Goal: Task Accomplishment & Management: Use online tool/utility

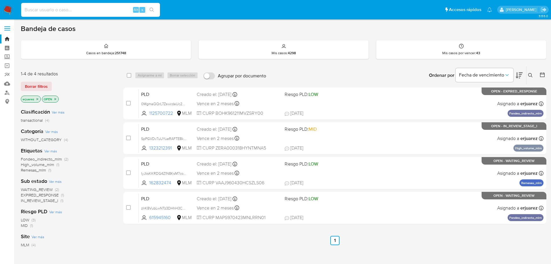
click at [50, 8] on input at bounding box center [90, 10] width 139 height 8
paste input "1125700722"
type input "1125700722"
click at [154, 9] on icon "search-icon" at bounding box center [152, 10] width 5 height 5
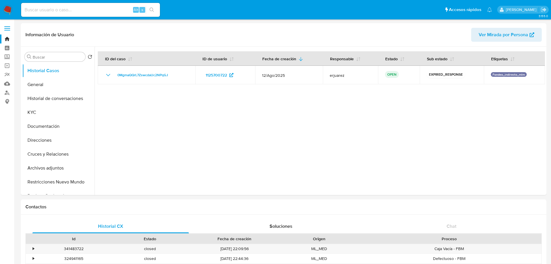
select select "10"
click at [49, 74] on button "Historial Casos" at bounding box center [56, 71] width 68 height 14
click at [50, 86] on button "General" at bounding box center [56, 85] width 68 height 14
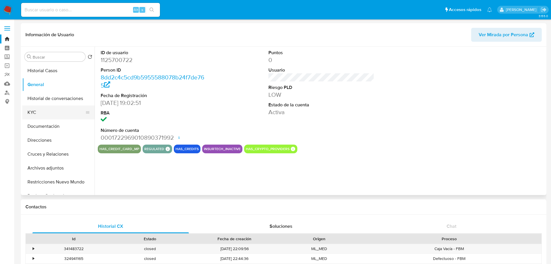
click at [41, 111] on button "KYC" at bounding box center [56, 112] width 68 height 14
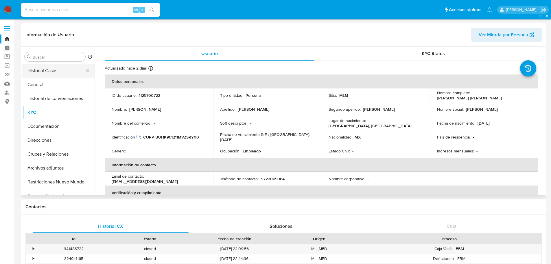
click at [32, 68] on button "Historial Casos" at bounding box center [56, 71] width 68 height 14
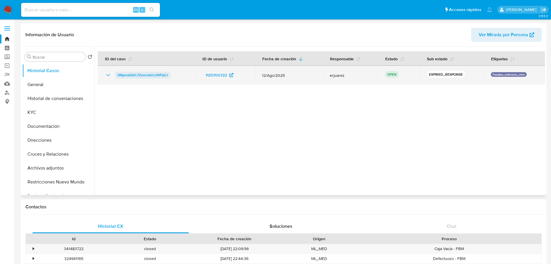
click at [144, 76] on span "0MgmaQQrL7ZswcdaUc2NPqGJ" at bounding box center [142, 74] width 51 height 7
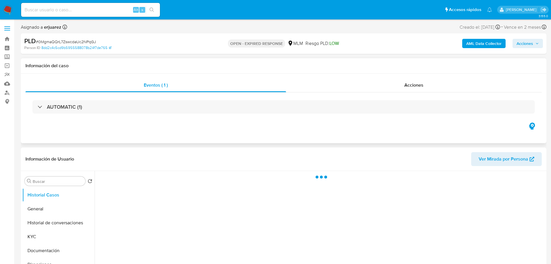
scroll to position [29, 0]
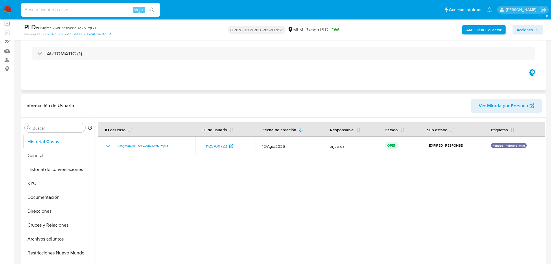
select select "10"
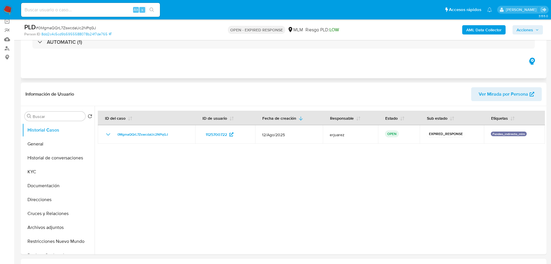
scroll to position [0, 0]
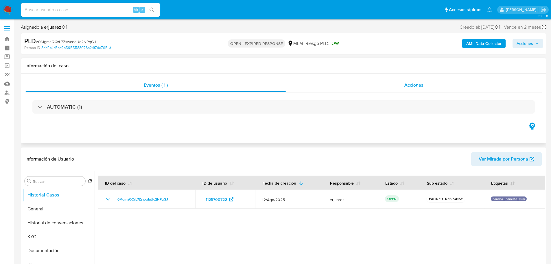
click at [375, 84] on div "Acciones" at bounding box center [414, 85] width 256 height 14
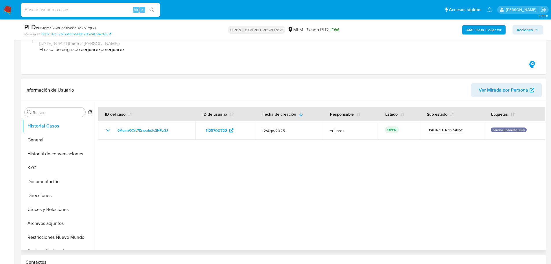
scroll to position [145, 0]
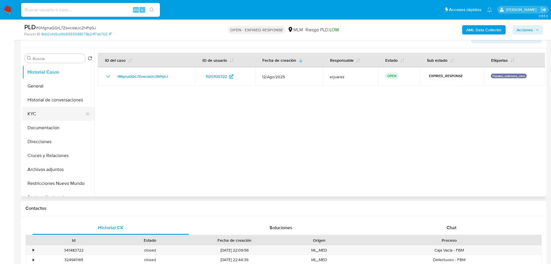
click at [43, 111] on button "KYC" at bounding box center [56, 114] width 68 height 14
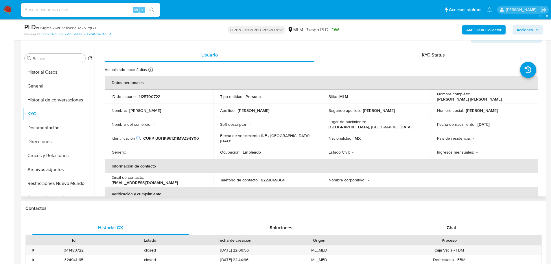
drag, startPoint x: 505, startPoint y: 100, endPoint x: 431, endPoint y: 97, distance: 73.8
click at [431, 97] on td "Nombre completo : Keyla Guadalupe Bosquez Hernandez" at bounding box center [484, 96] width 108 height 14
copy p "Keyla Guadalupe Bosquez Hernandez"
click at [80, 9] on input at bounding box center [90, 10] width 139 height 8
paste input "2290765753"
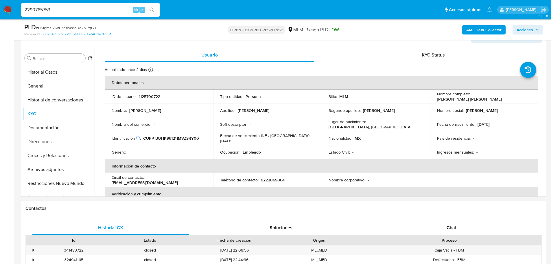
type input "2290765753"
click at [148, 11] on button "search-icon" at bounding box center [152, 10] width 12 height 8
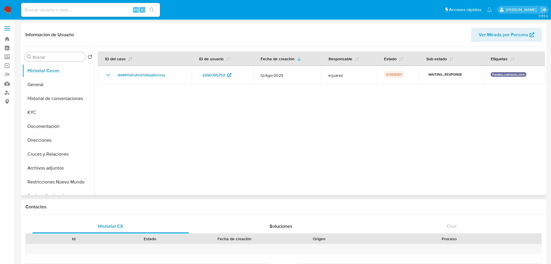
select select "10"
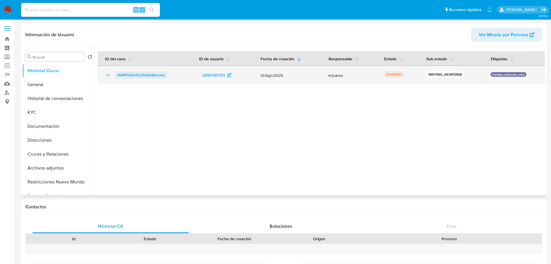
click at [137, 76] on span "0bM411aTmAUdTsKbjqNnosxq" at bounding box center [140, 74] width 47 height 7
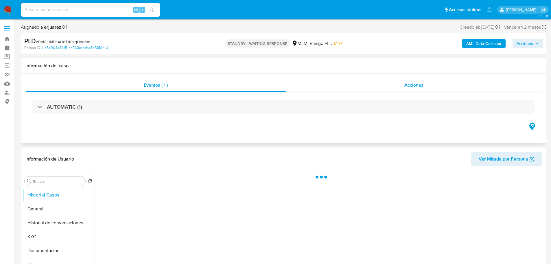
drag, startPoint x: 395, startPoint y: 86, endPoint x: 391, endPoint y: 86, distance: 4.6
click at [392, 86] on div "Acciones" at bounding box center [414, 85] width 256 height 14
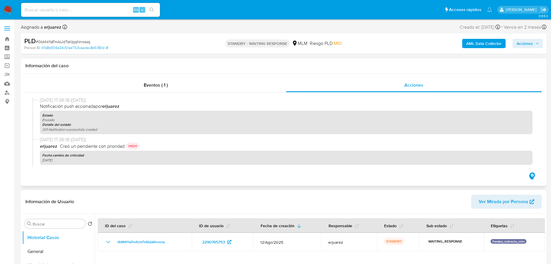
select select "10"
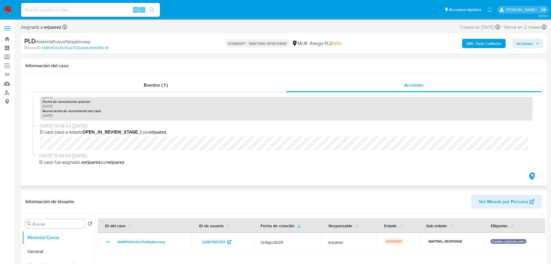
scroll to position [124, 0]
drag, startPoint x: 103, startPoint y: 41, endPoint x: 38, endPoint y: 41, distance: 65.7
click at [38, 41] on div "PLD # 0bM411aTmAUdTsKbjqNnosxq" at bounding box center [109, 41] width 171 height 9
copy span "0bM411aTmAUdTsKbjqNnosxq"
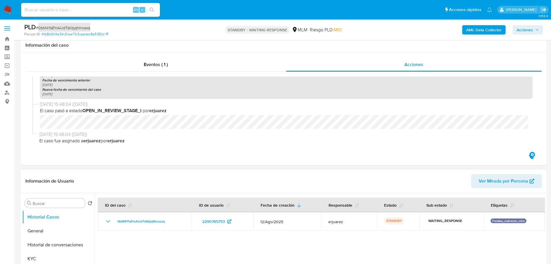
scroll to position [116, 0]
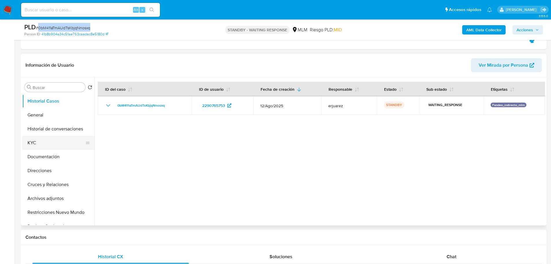
drag, startPoint x: 36, startPoint y: 139, endPoint x: 81, endPoint y: 147, distance: 44.9
click at [36, 139] on button "KYC" at bounding box center [56, 143] width 68 height 14
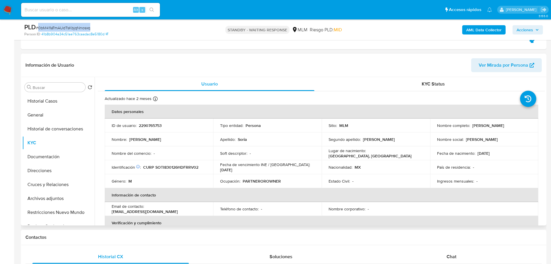
drag, startPoint x: 523, startPoint y: 125, endPoint x: 470, endPoint y: 126, distance: 53.0
click at [470, 126] on div "Nombre completo : Ivan Ulises Soria Torres" at bounding box center [484, 125] width 95 height 5
copy div "Ivan Ulises Soria Torres"
click at [94, 15] on div "Alt s" at bounding box center [90, 10] width 139 height 14
click at [95, 9] on input at bounding box center [90, 10] width 139 height 8
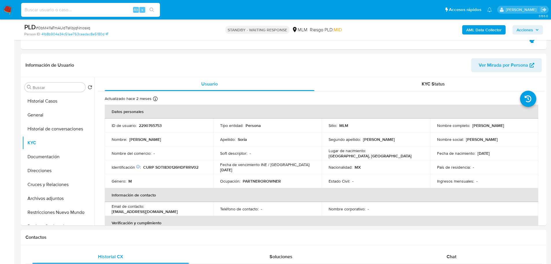
paste input "1125700722"
type input "1125700722"
click at [152, 8] on icon "search-icon" at bounding box center [152, 10] width 5 height 5
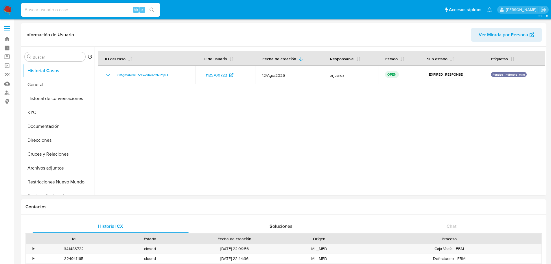
select select "10"
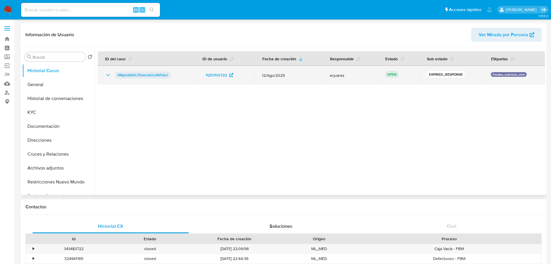
drag, startPoint x: 187, startPoint y: 74, endPoint x: 117, endPoint y: 73, distance: 70.9
click at [117, 73] on div "0MgmaQQrL7ZswcdaUc2NPqGJ" at bounding box center [147, 74] width 84 height 7
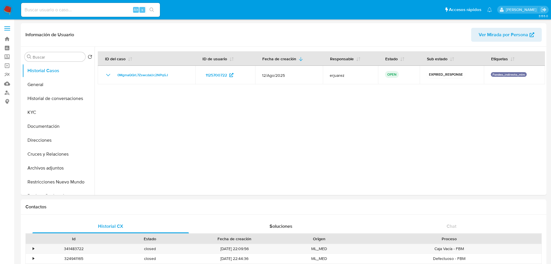
click at [91, 9] on input at bounding box center [90, 10] width 139 height 8
paste input "2308830372"
type input "2308830372"
click at [153, 11] on icon "search-icon" at bounding box center [152, 10] width 4 height 4
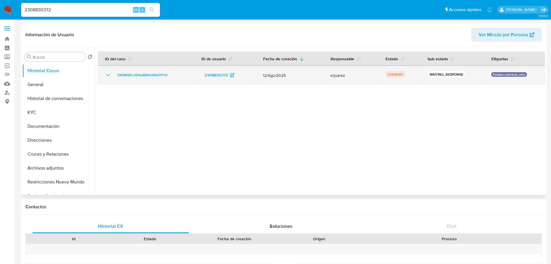
select select "10"
click at [135, 75] on span "ZlIOMQEUJD6wBMrGXRsFFFVl" at bounding box center [142, 74] width 50 height 7
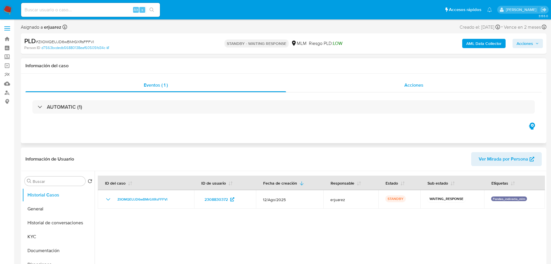
click at [378, 82] on div "Acciones" at bounding box center [414, 85] width 256 height 14
select select "10"
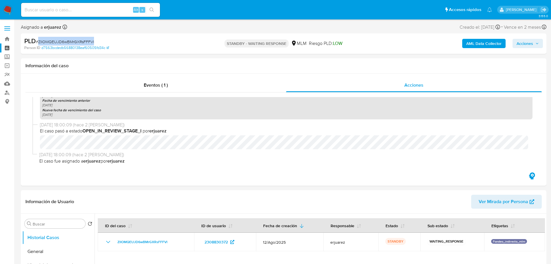
drag, startPoint x: 83, startPoint y: 39, endPoint x: 6, endPoint y: 48, distance: 77.4
click at [39, 39] on div "PLD # ZlIOMQEUJD6wBMrGXRsFFFVl" at bounding box center [109, 41] width 171 height 9
copy span "ZlIOMQEUJD6wBMrGXRsFFFVl"
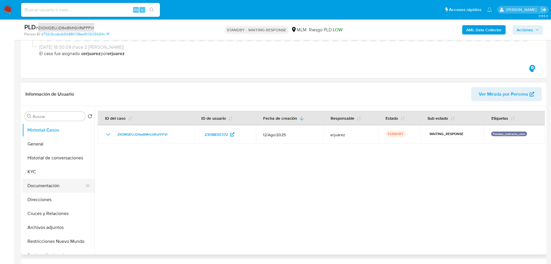
scroll to position [29, 0]
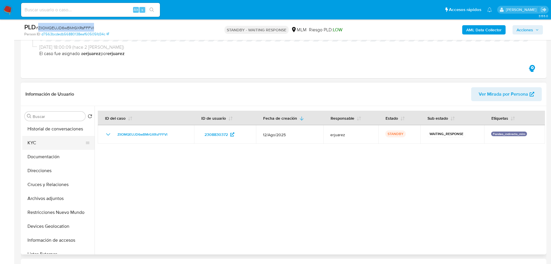
click at [43, 143] on button "KYC" at bounding box center [56, 143] width 68 height 14
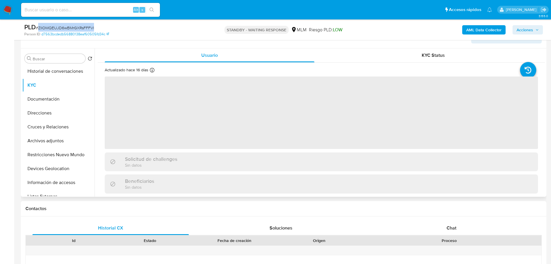
scroll to position [145, 0]
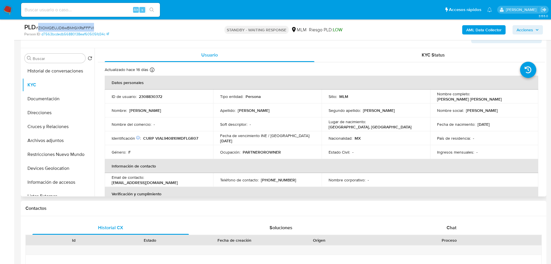
drag, startPoint x: 472, startPoint y: 95, endPoint x: 521, endPoint y: 95, distance: 49.8
click at [532, 95] on td "Nombre completo : Lorena Vianey Villar Aguirre" at bounding box center [484, 96] width 108 height 14
drag, startPoint x: 470, startPoint y: 97, endPoint x: 522, endPoint y: 97, distance: 52.1
click at [522, 97] on div "Nombre completo : Lorena Vianey Villar Aguirre" at bounding box center [484, 96] width 95 height 10
copy div "Lorena Vianey Villar Aguirre"
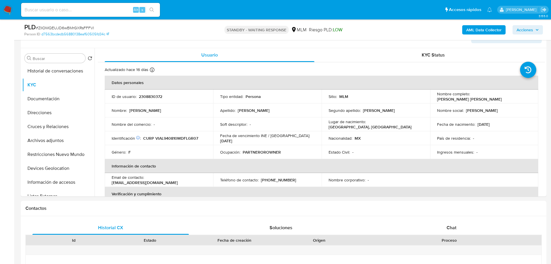
drag, startPoint x: 96, startPoint y: 12, endPoint x: 122, endPoint y: 12, distance: 25.2
click at [96, 12] on input at bounding box center [90, 10] width 139 height 8
paste input "334196953"
type input "334196953"
click at [152, 7] on button "search-icon" at bounding box center [152, 10] width 12 height 8
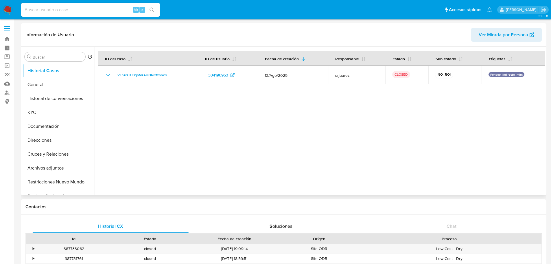
select select "10"
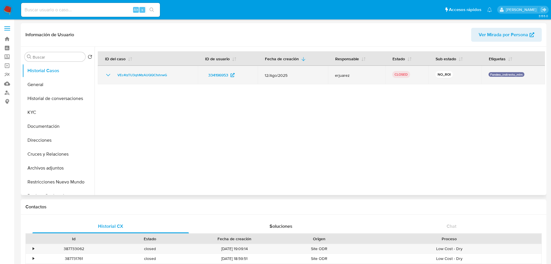
drag, startPoint x: 178, startPoint y: 74, endPoint x: 172, endPoint y: 74, distance: 6.4
click at [172, 74] on div "VEc4tzTU3qhMzAUQQCfxhrwG" at bounding box center [148, 74] width 86 height 7
click at [145, 73] on span "VEc4tzTU3qhMzAUQQCfxhrwG" at bounding box center [142, 74] width 50 height 7
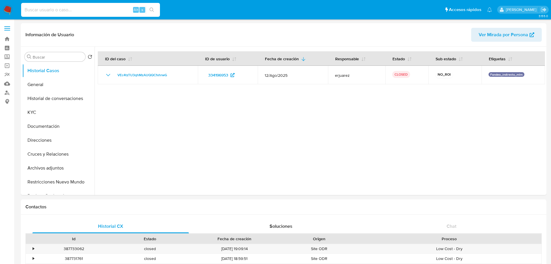
click at [59, 11] on input at bounding box center [90, 10] width 139 height 8
paste input "0MgmaQQrL7ZswcdaUc2NPqGJ"
type input "0MgmaQQrL7ZswcdaUc2NPqGJ"
click at [153, 10] on icon "search-icon" at bounding box center [152, 10] width 5 height 5
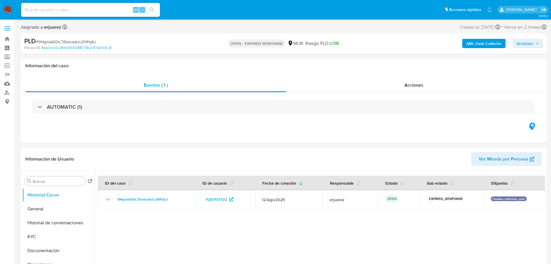
select select "10"
drag, startPoint x: 94, startPoint y: 10, endPoint x: 117, endPoint y: 12, distance: 22.6
click at [94, 11] on input at bounding box center [90, 10] width 139 height 8
paste input "2290765753"
type input "2290765753"
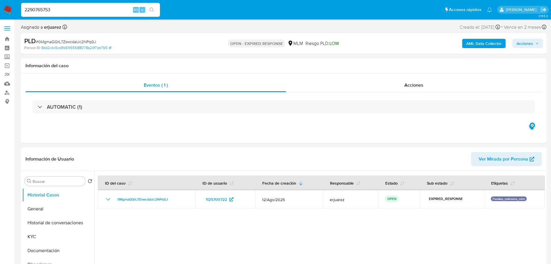
click at [153, 9] on icon "search-icon" at bounding box center [152, 10] width 4 height 4
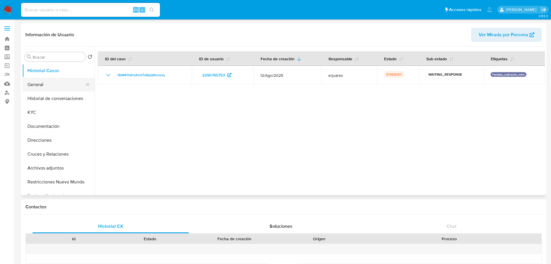
select select "10"
click at [91, 12] on input at bounding box center [90, 10] width 139 height 8
paste input "2308830372"
type input "2308830372"
click at [153, 12] on button "search-icon" at bounding box center [152, 10] width 12 height 8
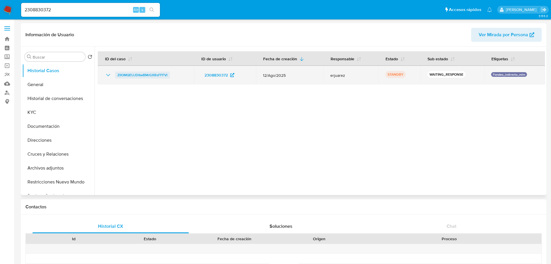
select select "10"
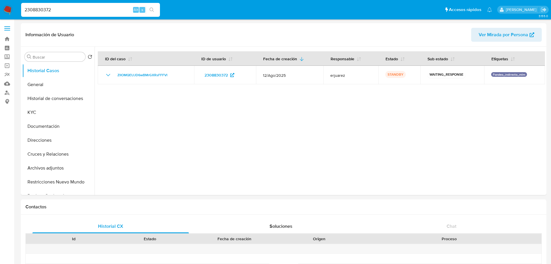
drag, startPoint x: 27, startPoint y: 7, endPoint x: -11, endPoint y: 1, distance: 39.2
paste input "334196953"
type input "334196953"
click at [157, 8] on button "search-icon" at bounding box center [152, 10] width 12 height 8
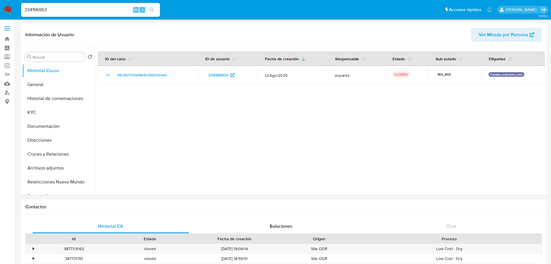
select select "10"
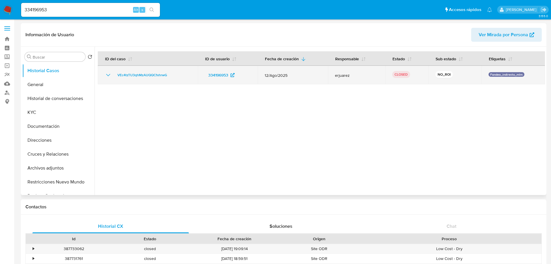
click at [106, 73] on icon "Mostrar/Ocultar" at bounding box center [108, 74] width 7 height 7
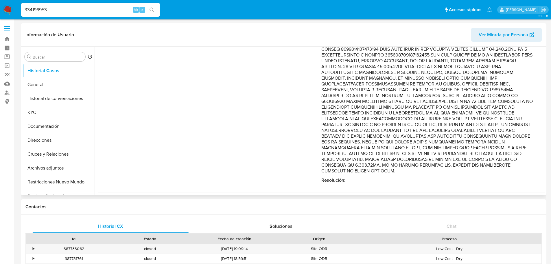
scroll to position [209, 0]
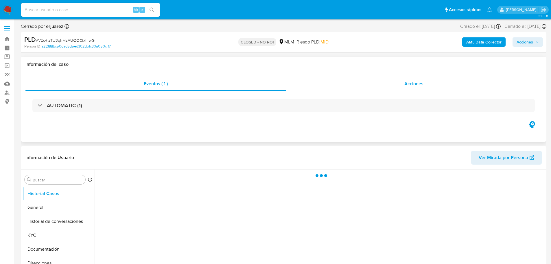
click at [411, 81] on span "Acciones" at bounding box center [413, 83] width 19 height 7
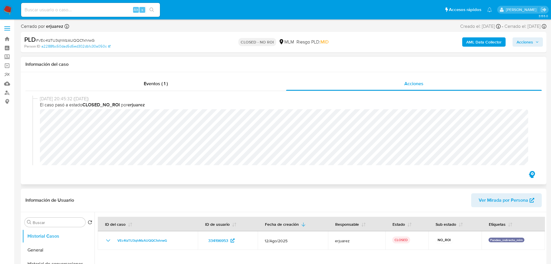
select select "10"
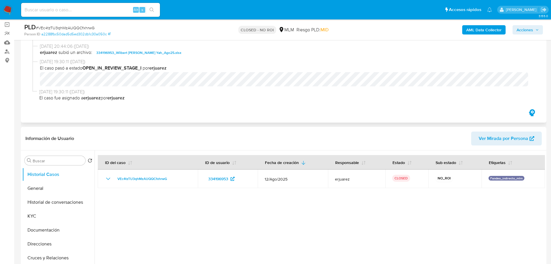
scroll to position [58, 0]
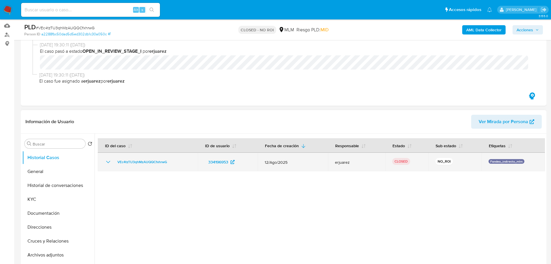
drag, startPoint x: 192, startPoint y: 162, endPoint x: 121, endPoint y: 158, distance: 70.7
click at [115, 159] on td "VEc4tzTU3qhMzAUQQCfxhrwG" at bounding box center [148, 161] width 100 height 19
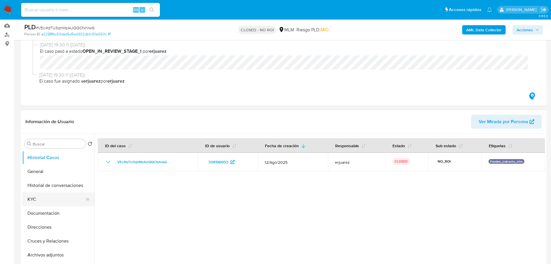
click at [36, 197] on button "KYC" at bounding box center [56, 199] width 68 height 14
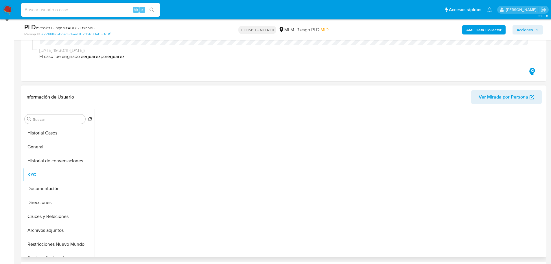
scroll to position [116, 0]
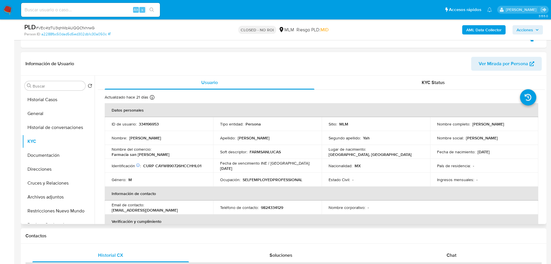
drag, startPoint x: 471, startPoint y: 124, endPoint x: 523, endPoint y: 124, distance: 52.1
click at [523, 124] on div "Nombre completo : [PERSON_NAME]" at bounding box center [484, 123] width 95 height 5
copy p "[PERSON_NAME]"
drag, startPoint x: 111, startPoint y: 5, endPoint x: 126, endPoint y: 8, distance: 16.1
click at [112, 5] on div "Alt s" at bounding box center [90, 10] width 139 height 14
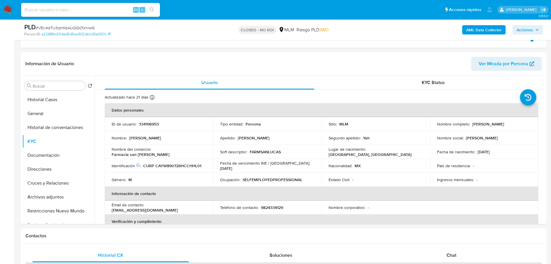
click at [123, 10] on input at bounding box center [90, 10] width 139 height 8
paste input "2456261381"
type input "2456261381"
click at [154, 8] on button "search-icon" at bounding box center [152, 10] width 12 height 8
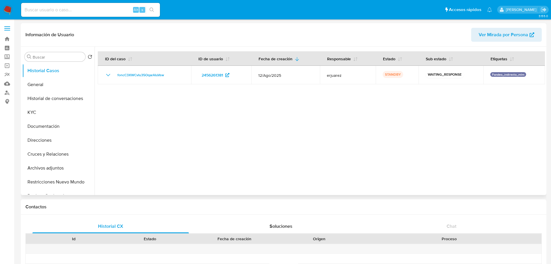
select select "10"
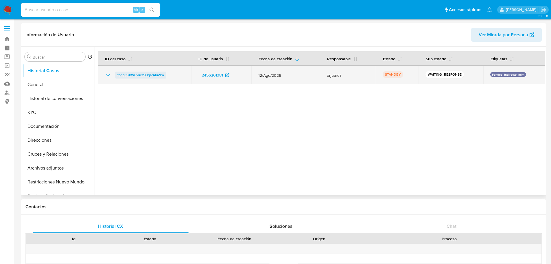
click at [147, 75] on span "foncC3XWCvIu35OqarAIuVsw" at bounding box center [140, 74] width 47 height 7
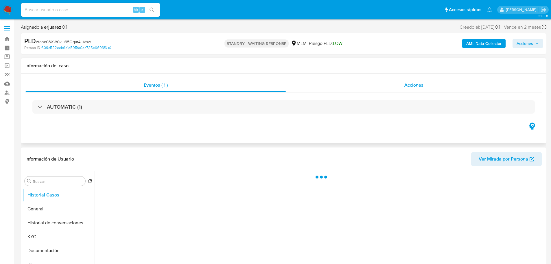
click at [383, 89] on div "Acciones" at bounding box center [414, 85] width 256 height 14
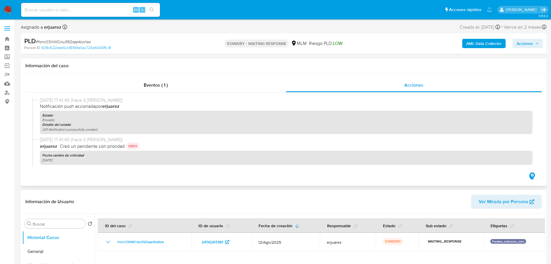
select select "10"
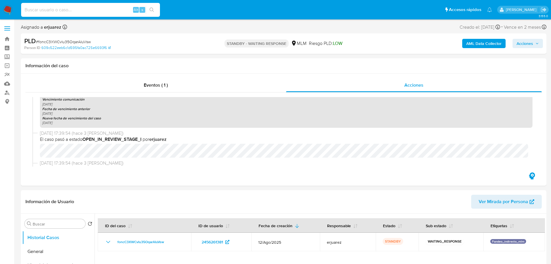
drag, startPoint x: 53, startPoint y: 11, endPoint x: 71, endPoint y: 10, distance: 18.3
click at [54, 11] on input at bounding box center [90, 10] width 139 height 8
paste input "261808629"
type input "261808629"
click at [156, 10] on button "search-icon" at bounding box center [152, 10] width 12 height 8
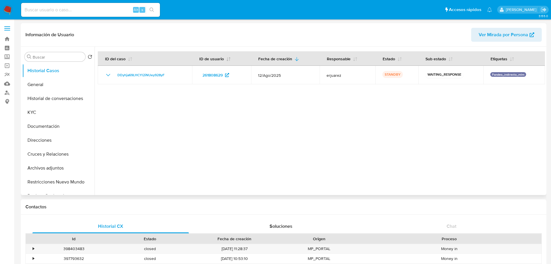
select select "10"
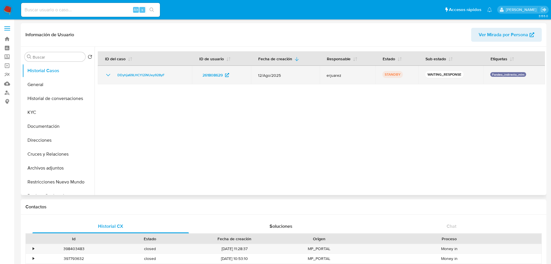
drag, startPoint x: 178, startPoint y: 73, endPoint x: 112, endPoint y: 73, distance: 66.5
click at [112, 73] on div "DDyhja69LHCYl2iNUey928yF" at bounding box center [145, 74] width 80 height 7
click at [134, 73] on span "DDyhja69LHCYl2iNUey928yF" at bounding box center [140, 74] width 47 height 7
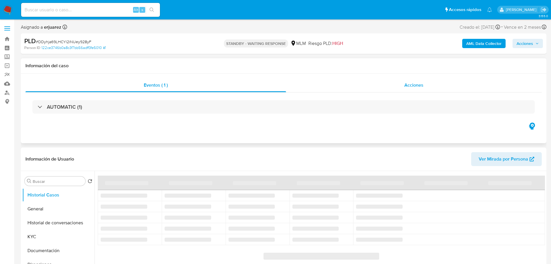
select select "10"
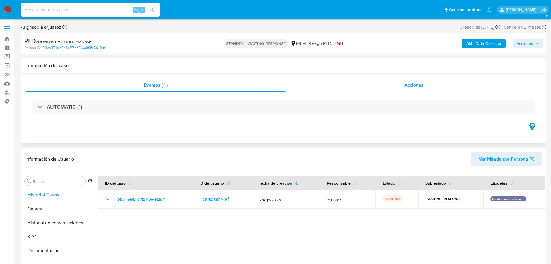
click at [371, 91] on div "Acciones" at bounding box center [414, 85] width 256 height 14
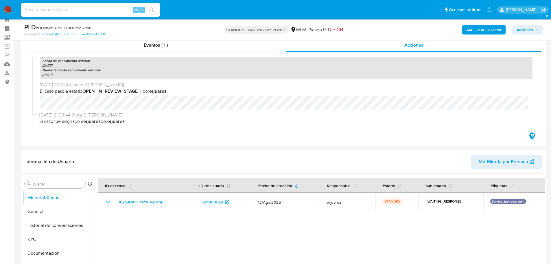
scroll to position [29, 0]
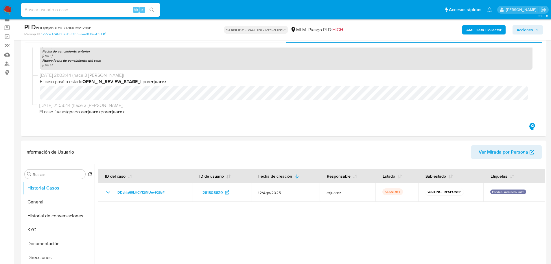
click at [79, 8] on input at bounding box center [90, 10] width 139 height 8
paste input "2264632888"
type input "2264632888"
click at [156, 11] on button "search-icon" at bounding box center [152, 10] width 12 height 8
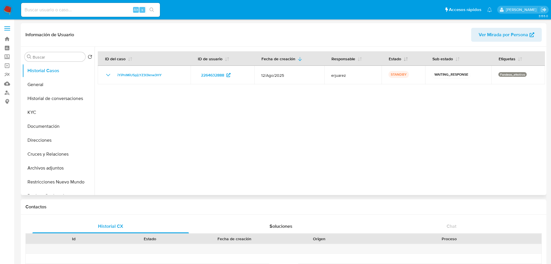
select select "10"
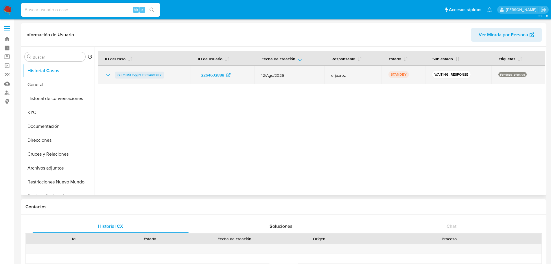
click at [143, 74] on span "iYiPnlMiU5pjLYZ3I3knw3HY" at bounding box center [139, 74] width 44 height 7
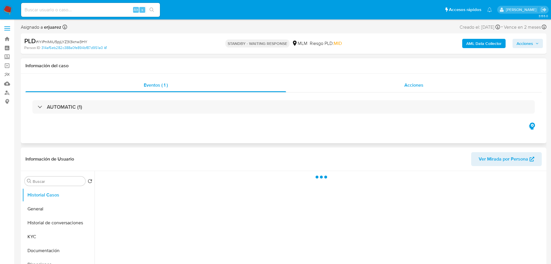
click at [389, 83] on div "Acciones" at bounding box center [414, 85] width 256 height 14
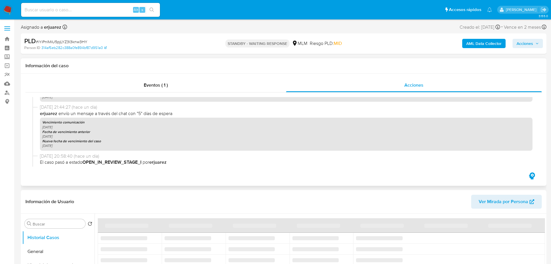
select select "10"
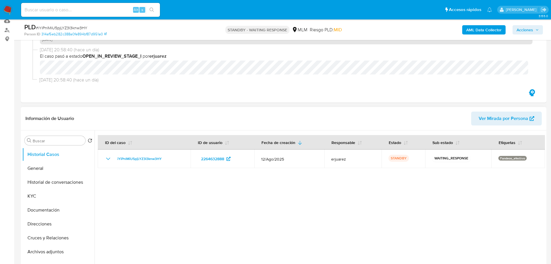
scroll to position [116, 0]
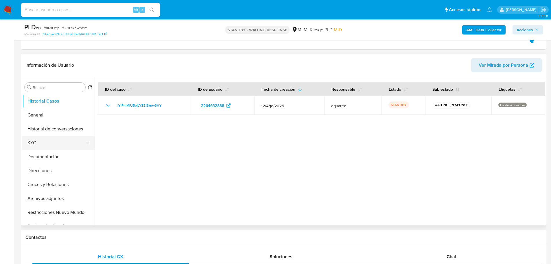
drag, startPoint x: 43, startPoint y: 140, endPoint x: 66, endPoint y: 139, distance: 23.4
click at [43, 140] on button "KYC" at bounding box center [56, 143] width 68 height 14
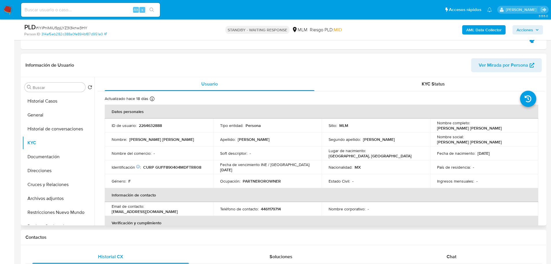
drag, startPoint x: 435, startPoint y: 127, endPoint x: 504, endPoint y: 131, distance: 69.3
click at [504, 131] on td "Nombre completo : [PERSON_NAME] [PERSON_NAME]" at bounding box center [484, 125] width 108 height 14
copy p "[PERSON_NAME] [PERSON_NAME]"
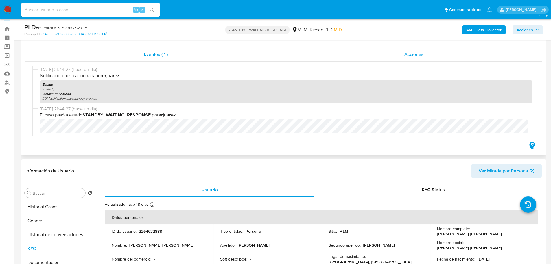
scroll to position [0, 0]
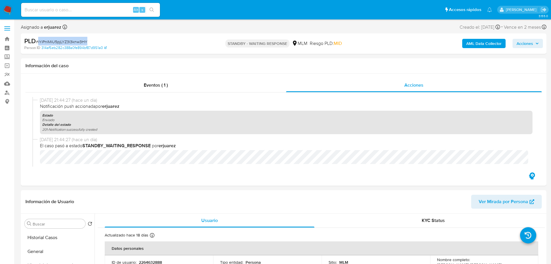
drag, startPoint x: 67, startPoint y: 41, endPoint x: 38, endPoint y: 42, distance: 28.6
click at [38, 42] on div "PLD # iYiPnlMiU5pjLYZ3I3knw3HY" at bounding box center [109, 41] width 171 height 9
copy span "iYiPnlMiU5pjLYZ3I3knw3HY"
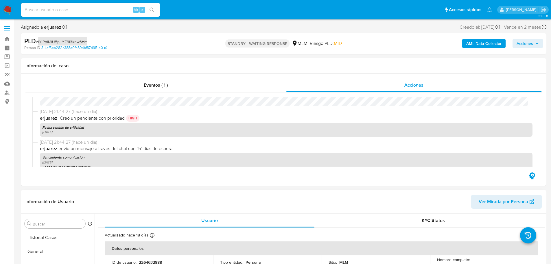
scroll to position [174, 0]
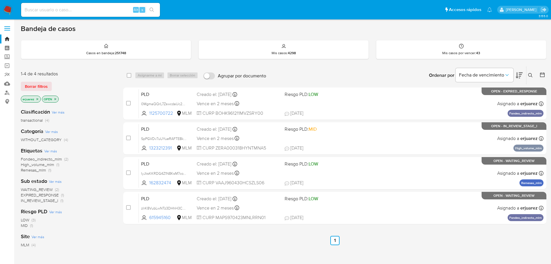
click at [59, 9] on input at bounding box center [90, 10] width 139 height 8
paste input "622600362"
type input "622600362"
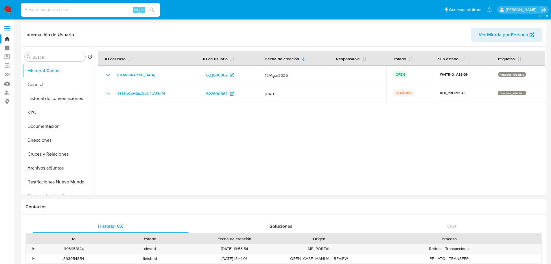
select select "10"
click at [38, 86] on button "General" at bounding box center [56, 85] width 68 height 14
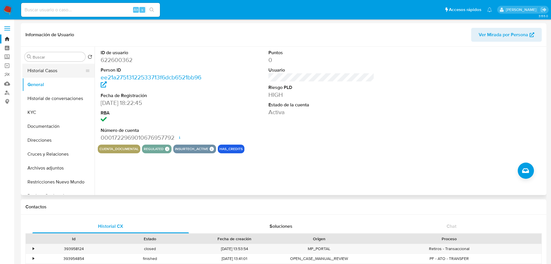
click at [59, 73] on button "Historial Casos" at bounding box center [56, 71] width 68 height 14
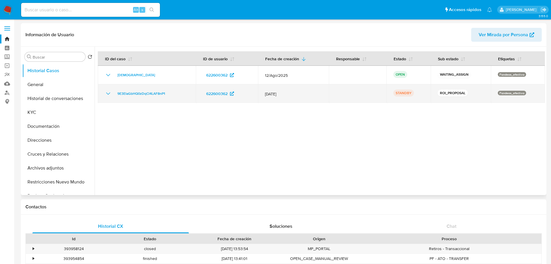
click at [107, 93] on icon "Mostrar/Ocultar" at bounding box center [108, 93] width 4 height 2
click at [128, 92] on span "9E3ElaGbHQ0zDqCl4LAF8nP1" at bounding box center [141, 93] width 48 height 7
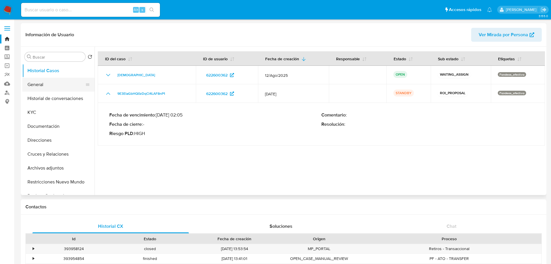
click at [43, 85] on button "General" at bounding box center [56, 85] width 68 height 14
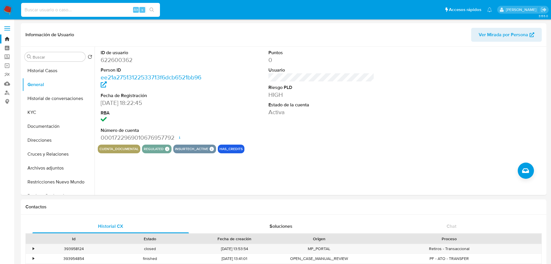
drag, startPoint x: 58, startPoint y: 8, endPoint x: 68, endPoint y: 11, distance: 11.0
click at [58, 8] on input at bounding box center [90, 10] width 139 height 8
paste input "206346230"
type input "206346230"
click at [151, 7] on button "search-icon" at bounding box center [152, 10] width 12 height 8
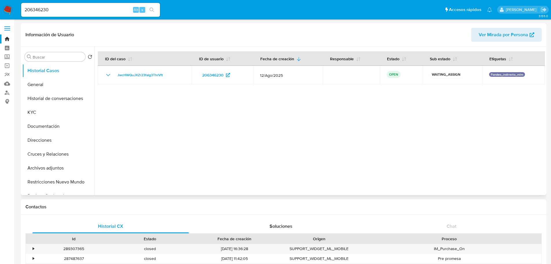
select select "10"
click at [40, 82] on button "General" at bounding box center [56, 85] width 68 height 14
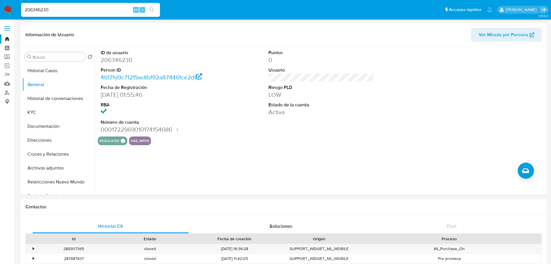
drag, startPoint x: 41, startPoint y: 9, endPoint x: 61, endPoint y: 18, distance: 21.7
paste input "835011099"
type input "835011099"
click at [151, 9] on icon "search-icon" at bounding box center [152, 10] width 5 height 5
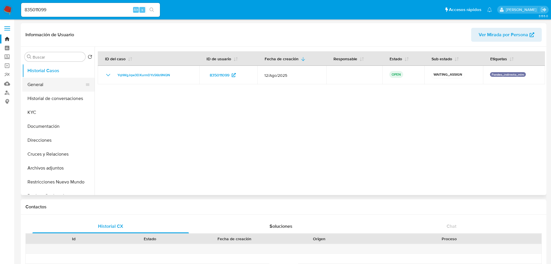
click at [51, 83] on button "General" at bounding box center [56, 85] width 68 height 14
select select "10"
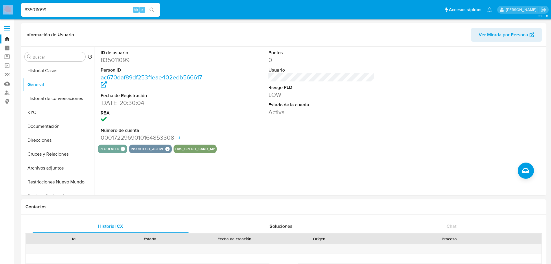
drag, startPoint x: 82, startPoint y: 5, endPoint x: 23, endPoint y: 7, distance: 58.5
click at [19, 6] on ul "Pausado Ver notificaciones 835011099 Alt s Accesos rápidos Presiona las siguien…" at bounding box center [256, 9] width 477 height 14
drag, startPoint x: 56, startPoint y: 8, endPoint x: 8, endPoint y: 11, distance: 48.7
paste input "212569"
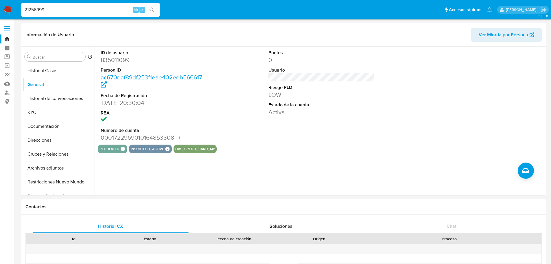
type input "21256999"
click at [154, 6] on button "search-icon" at bounding box center [152, 10] width 12 height 8
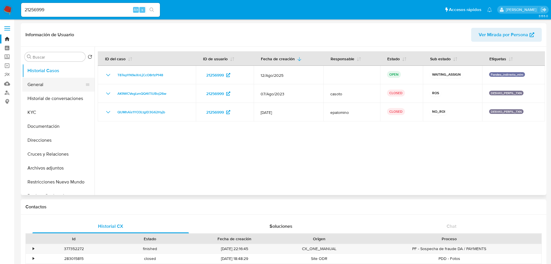
select select "10"
click at [60, 79] on button "General" at bounding box center [56, 85] width 68 height 14
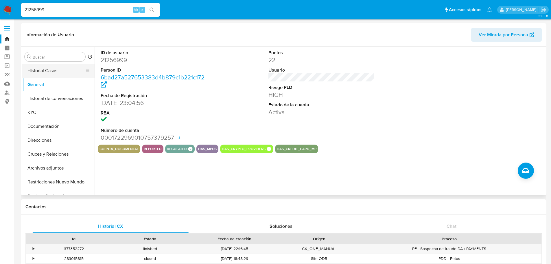
click at [61, 69] on button "Historial Casos" at bounding box center [56, 71] width 68 height 14
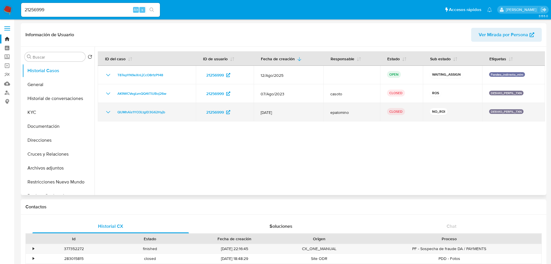
click at [107, 113] on icon "Mostrar/Ocultar" at bounding box center [108, 111] width 7 height 7
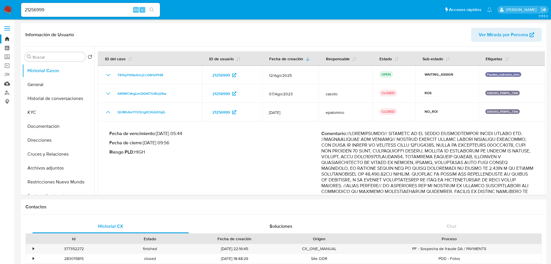
click at [7, 84] on link "Mulan" at bounding box center [34, 83] width 69 height 9
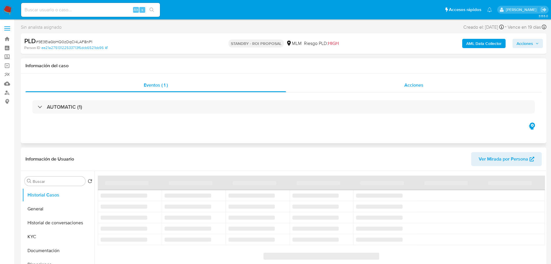
select select "10"
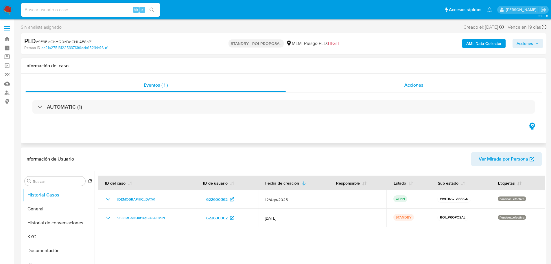
click at [415, 83] on span "Acciones" at bounding box center [413, 85] width 19 height 7
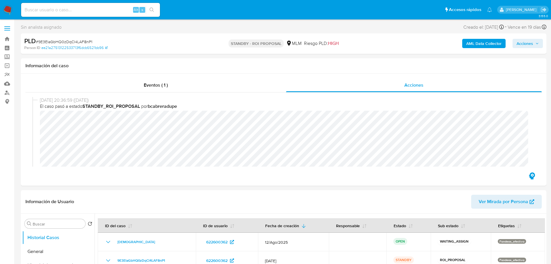
click at [86, 11] on input at bounding box center [90, 10] width 139 height 8
paste input "1719659631"
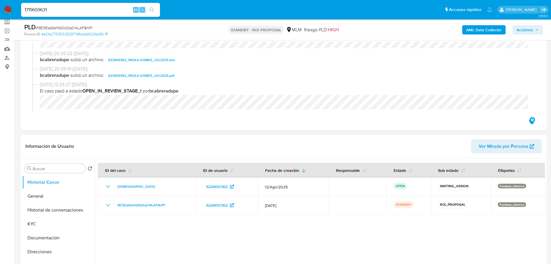
scroll to position [87, 0]
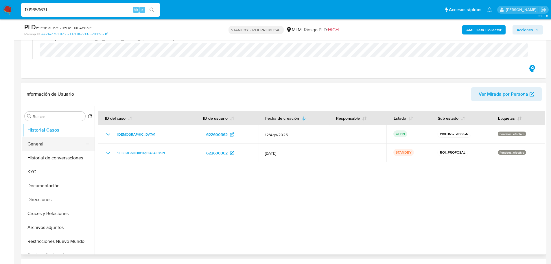
type input "1719659631"
click at [47, 140] on button "General" at bounding box center [56, 144] width 68 height 14
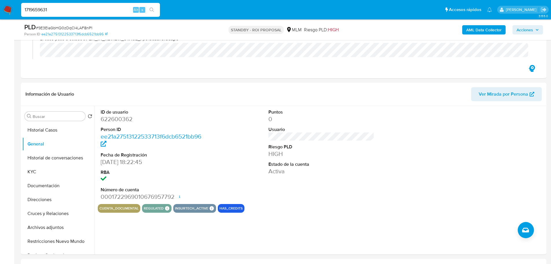
drag, startPoint x: 66, startPoint y: 6, endPoint x: 8, endPoint y: 3, distance: 58.8
click at [6, 1] on nav "Pausado Ver notificaciones 1719659631 Alt s Accesos rápidos Presiona las siguie…" at bounding box center [275, 9] width 551 height 19
click at [154, 9] on icon "search-icon" at bounding box center [152, 10] width 5 height 5
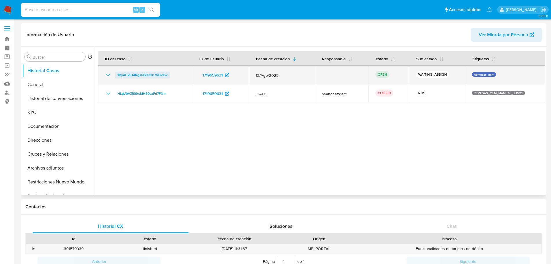
select select "10"
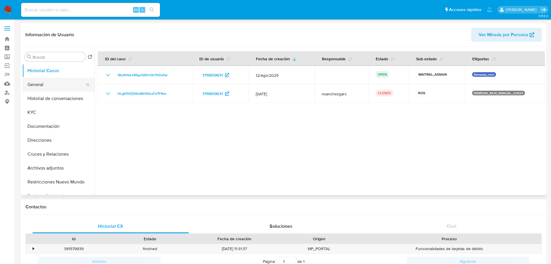
click at [34, 88] on button "General" at bounding box center [56, 85] width 68 height 14
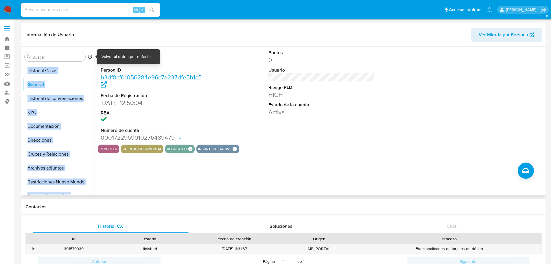
drag, startPoint x: 131, startPoint y: 60, endPoint x: 88, endPoint y: 59, distance: 43.1
click at [88, 59] on div "Buscar Volver al orden por defecto Historial Casos General Historial de convers…" at bounding box center [283, 121] width 523 height 148
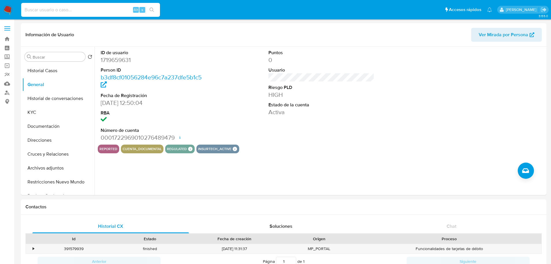
click at [82, 9] on input at bounding box center [90, 10] width 139 height 8
paste input "2577902575"
type input "2577902575"
click at [154, 10] on icon "search-icon" at bounding box center [152, 10] width 5 height 5
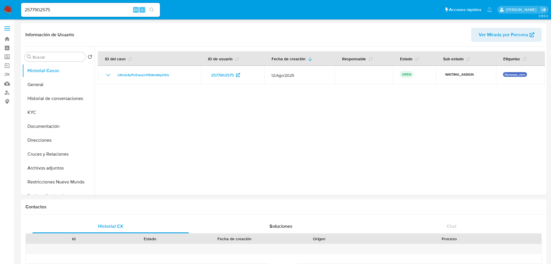
select select "10"
click at [50, 86] on button "General" at bounding box center [56, 85] width 68 height 14
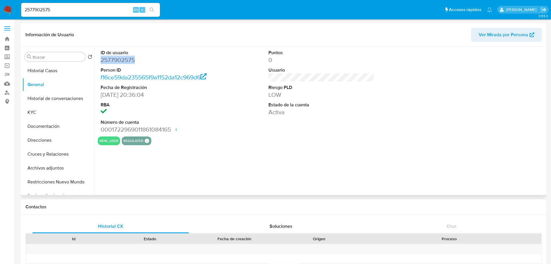
drag, startPoint x: 146, startPoint y: 62, endPoint x: 95, endPoint y: 60, distance: 50.1
click at [95, 60] on div "ID de usuario 2577902575 Person ID f16ce59da235565f9a1152da12c969d6 Fecha de Re…" at bounding box center [320, 121] width 450 height 148
copy dd "2577902575"
click at [99, 11] on input "2577902575" at bounding box center [90, 10] width 139 height 8
paste input "21256999"
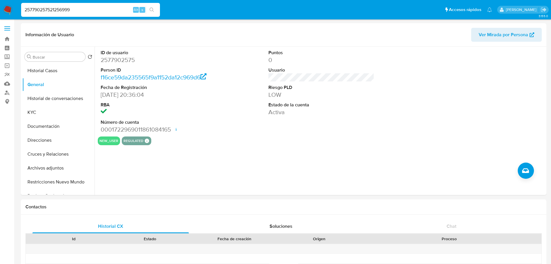
drag, startPoint x: -4, startPoint y: 11, endPoint x: -89, endPoint y: 12, distance: 85.4
paste input
type input "21256999"
click at [148, 13] on button "search-icon" at bounding box center [152, 10] width 12 height 8
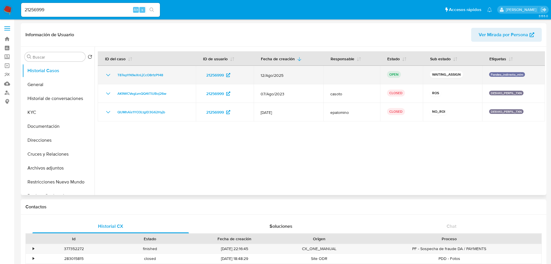
select select "10"
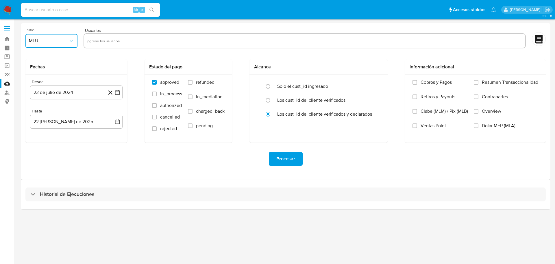
click at [47, 40] on span "MLU" at bounding box center [48, 41] width 39 height 6
click at [40, 129] on div "MLM" at bounding box center [50, 126] width 42 height 14
drag, startPoint x: 109, startPoint y: 40, endPoint x: 104, endPoint y: 38, distance: 5.2
click at [111, 39] on input "text" at bounding box center [304, 40] width 437 height 9
drag, startPoint x: 91, startPoint y: 43, endPoint x: 97, endPoint y: 43, distance: 6.1
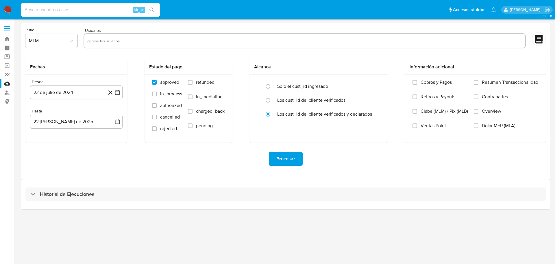
click at [92, 43] on input "text" at bounding box center [304, 40] width 437 height 9
paste input "21256999"
type input "21256999"
click at [129, 44] on input "text" at bounding box center [322, 40] width 404 height 9
paste input "835011099"
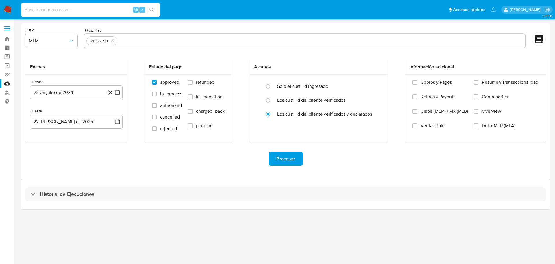
type input "835011099"
click at [169, 38] on input "text" at bounding box center [339, 40] width 368 height 9
paste input "206346230"
type input "206346230"
click at [194, 42] on input "text" at bounding box center [357, 40] width 331 height 9
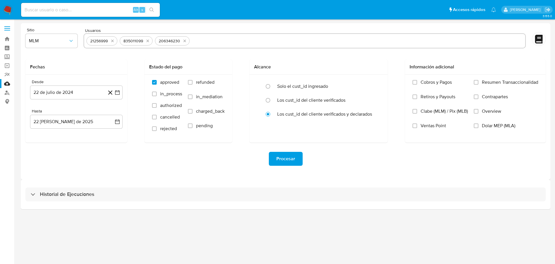
paste input "622600362"
type input "622600362"
click at [251, 38] on input "text" at bounding box center [376, 40] width 294 height 9
paste input "1719659631"
type input "1719659631"
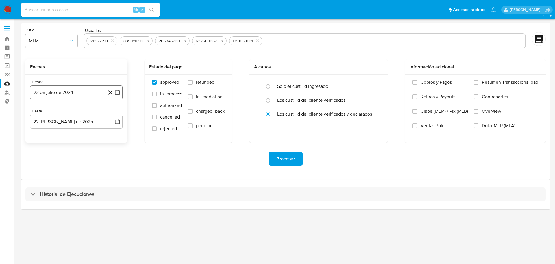
click at [117, 93] on icon "button" at bounding box center [118, 92] width 6 height 6
click at [113, 111] on icon "Mes siguiente" at bounding box center [112, 113] width 7 height 7
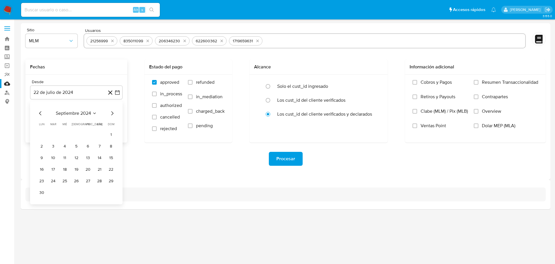
click at [113, 111] on icon "Mes siguiente" at bounding box center [112, 113] width 7 height 7
click at [114, 112] on icon "Mes siguiente" at bounding box center [112, 113] width 7 height 7
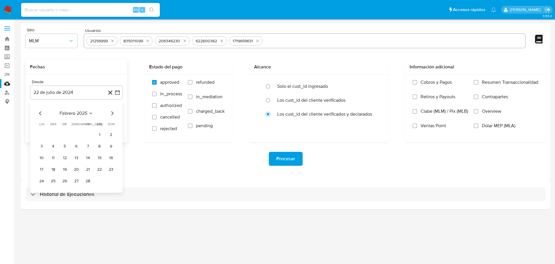
click at [113, 112] on icon "Mes siguiente" at bounding box center [112, 113] width 7 height 7
click at [111, 112] on icon "Mes siguiente" at bounding box center [112, 113] width 7 height 7
click at [53, 134] on button "1" at bounding box center [53, 134] width 9 height 9
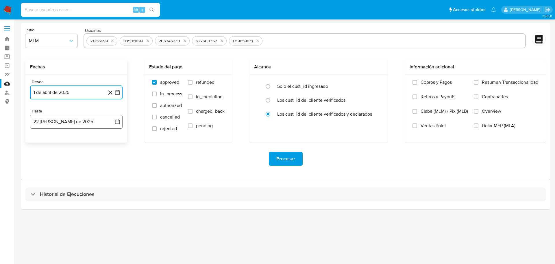
click at [119, 117] on button "22 [PERSON_NAME] de 2025" at bounding box center [76, 122] width 93 height 14
click at [40, 143] on icon "Mes anterior" at bounding box center [40, 142] width 7 height 7
click at [76, 210] on button "31" at bounding box center [76, 209] width 9 height 9
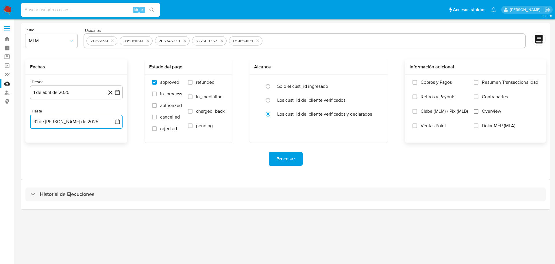
click at [478, 113] on input "Overview" at bounding box center [476, 111] width 5 height 5
click at [290, 159] on span "Procesar" at bounding box center [286, 158] width 19 height 13
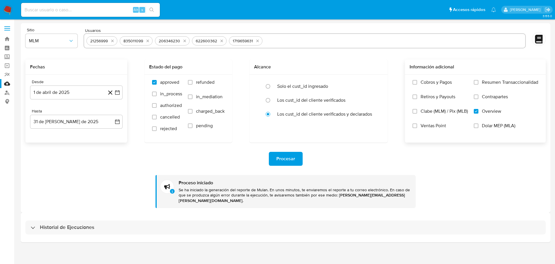
click at [49, 220] on div "Historial de Ejecuciones" at bounding box center [285, 227] width 521 height 14
select select "10"
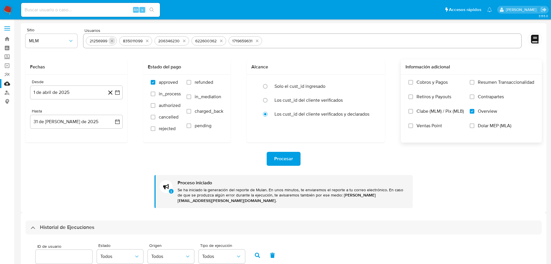
click at [113, 41] on icon "quitar 21256999" at bounding box center [112, 41] width 3 height 3
click at [113, 41] on icon "quitar 835011099" at bounding box center [114, 40] width 5 height 5
click at [112, 42] on button "quitar 206346230" at bounding box center [115, 40] width 7 height 7
click at [112, 43] on div "622600362" at bounding box center [100, 40] width 26 height 5
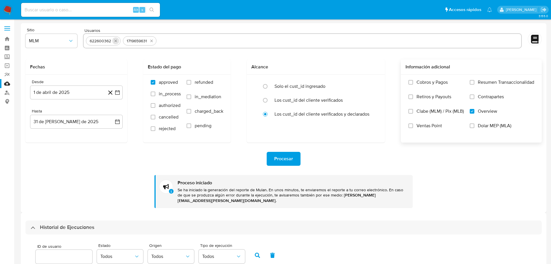
click at [116, 41] on icon "quitar 622600362" at bounding box center [116, 41] width 3 height 3
click at [116, 41] on icon "quitar 1719659631" at bounding box center [114, 40] width 5 height 5
click at [110, 39] on input "text" at bounding box center [302, 40] width 433 height 9
paste input "2577902575"
type input "2577902575"
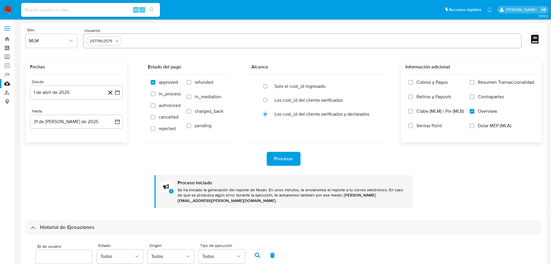
drag, startPoint x: 91, startPoint y: 159, endPoint x: 121, endPoint y: 102, distance: 64.4
click at [91, 159] on div "Procesar" at bounding box center [283, 159] width 516 height 14
click at [116, 94] on icon "button" at bounding box center [118, 92] width 6 height 6
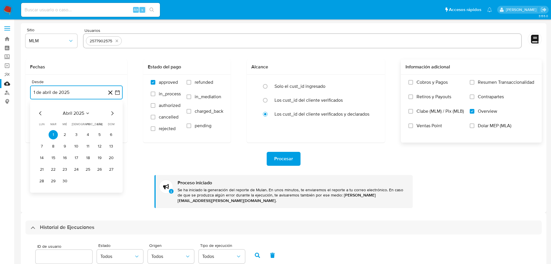
click at [112, 113] on icon "Mes siguiente" at bounding box center [112, 113] width 7 height 7
click at [113, 113] on icon "Mes siguiente" at bounding box center [112, 113] width 7 height 7
click at [39, 114] on icon "Mes anterior" at bounding box center [40, 113] width 7 height 7
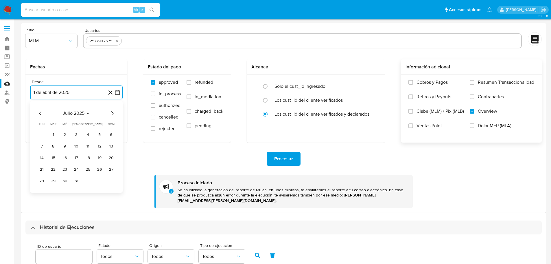
drag, startPoint x: 76, startPoint y: 169, endPoint x: 84, endPoint y: 167, distance: 8.3
click at [76, 169] on button "24" at bounding box center [76, 169] width 9 height 9
click at [119, 122] on icon "button" at bounding box center [118, 122] width 6 height 6
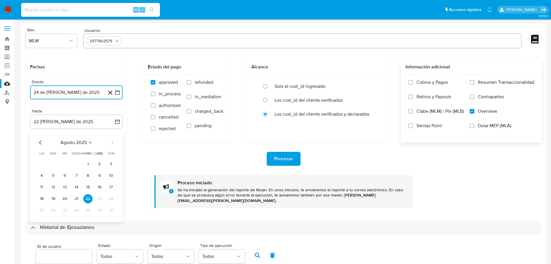
click at [39, 139] on icon "Mes anterior" at bounding box center [40, 142] width 7 height 7
click at [78, 209] on button "31" at bounding box center [76, 209] width 9 height 9
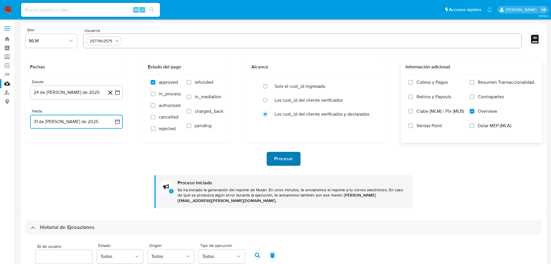
click at [290, 161] on span "Procesar" at bounding box center [283, 158] width 19 height 13
click at [59, 9] on input at bounding box center [90, 10] width 139 height 8
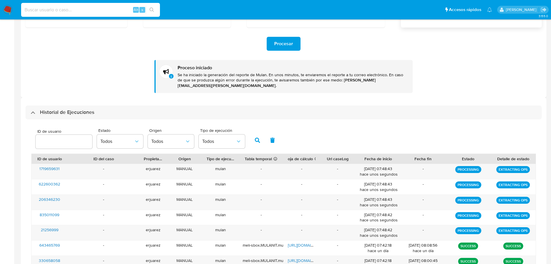
scroll to position [116, 0]
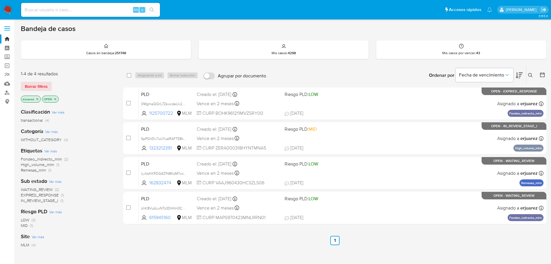
drag, startPoint x: 38, startPoint y: 100, endPoint x: 80, endPoint y: 100, distance: 42.2
click at [38, 100] on icon "close-filter" at bounding box center [37, 98] width 3 height 3
click at [531, 74] on icon at bounding box center [530, 75] width 4 height 4
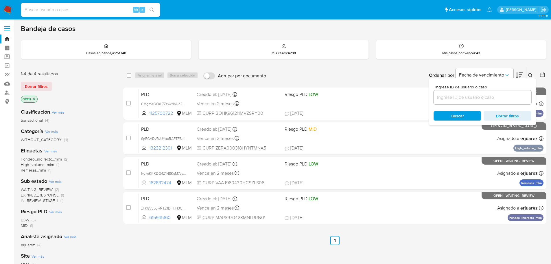
click at [448, 100] on input at bounding box center [483, 97] width 98 height 8
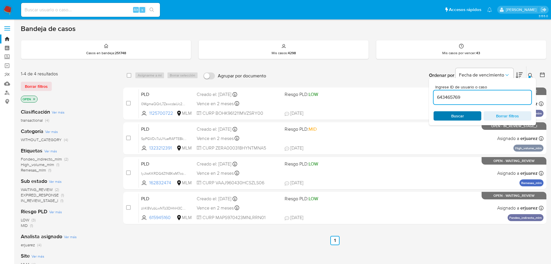
type input "643465769"
click at [34, 98] on icon "close-filter" at bounding box center [33, 98] width 3 height 3
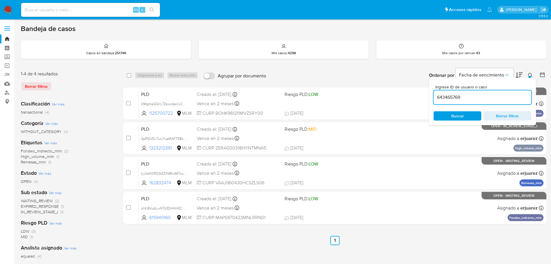
click at [6, 11] on img at bounding box center [8, 10] width 10 height 10
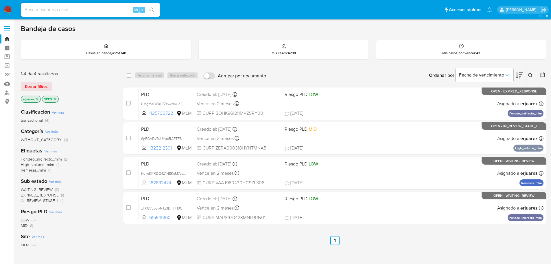
click at [37, 98] on icon "close-filter" at bounding box center [37, 98] width 3 height 3
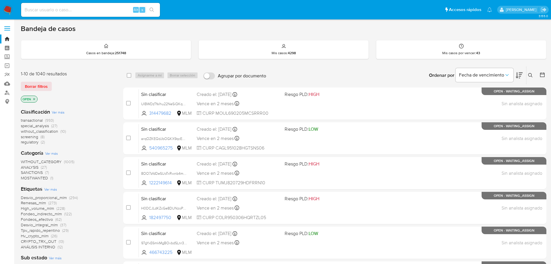
click at [531, 75] on icon at bounding box center [530, 75] width 4 height 4
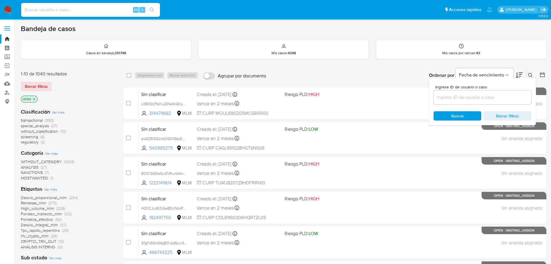
click at [462, 97] on input at bounding box center [483, 97] width 98 height 8
type input "643465769"
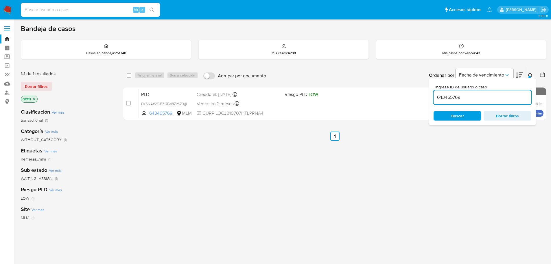
drag, startPoint x: 383, startPoint y: 102, endPoint x: 516, endPoint y: 91, distance: 133.8
click at [271, 142] on div "select-all-cases-checkbox Asignarme a mí Borrar selección Agrupar por documento…" at bounding box center [334, 197] width 423 height 262
drag, startPoint x: 531, startPoint y: 74, endPoint x: 519, endPoint y: 74, distance: 11.6
click at [531, 75] on icon at bounding box center [530, 75] width 5 height 5
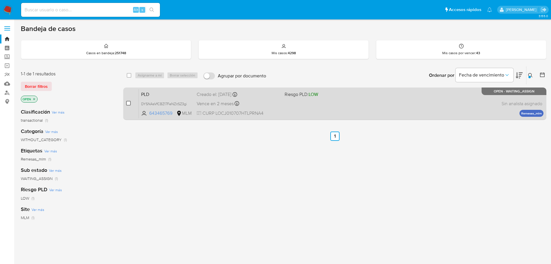
click at [127, 101] on div "case-item-checkbox No es posible asignar el caso PLD DYSNAsVfCBZ17FeNZitSZ3gi 6…" at bounding box center [334, 103] width 423 height 32
click at [130, 103] on input "checkbox" at bounding box center [128, 103] width 5 height 5
checkbox input "true"
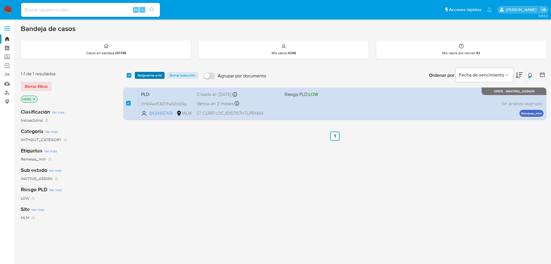
click at [153, 77] on span "Asignarme a mí" at bounding box center [150, 75] width 24 height 6
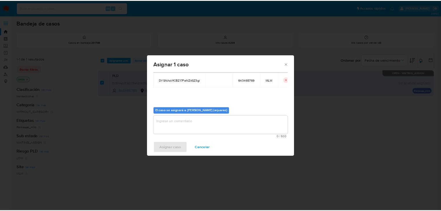
scroll to position [30, 0]
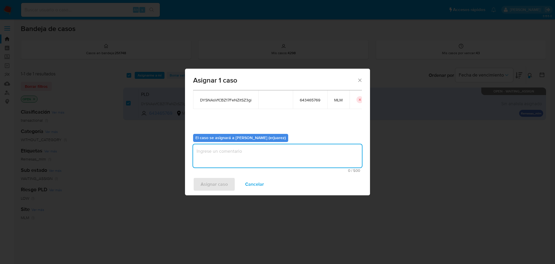
drag, startPoint x: 205, startPoint y: 152, endPoint x: 201, endPoint y: 150, distance: 3.8
click at [205, 152] on textarea "assign-modal" at bounding box center [277, 155] width 169 height 23
type textarea "EPJU"
click at [205, 179] on span "Asignar caso" at bounding box center [214, 184] width 27 height 13
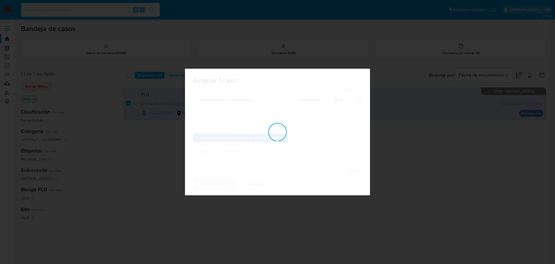
checkbox input "false"
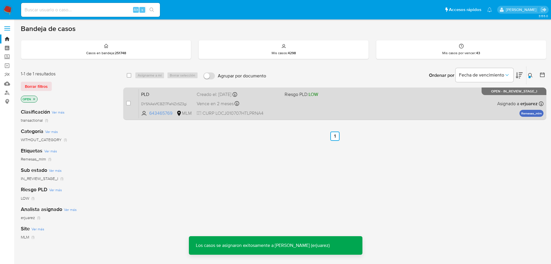
click at [318, 105] on div "PLD DYSNAsVfCBZ17FeNZitSZ3gi 643465769 MLM Riesgo PLD: LOW Creado el: [DATE] Cr…" at bounding box center [341, 103] width 405 height 29
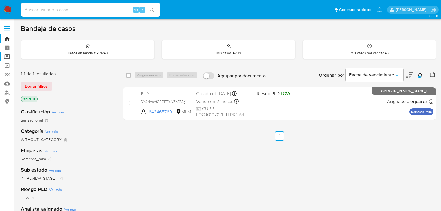
click at [7, 57] on label "Screening" at bounding box center [34, 56] width 69 height 9
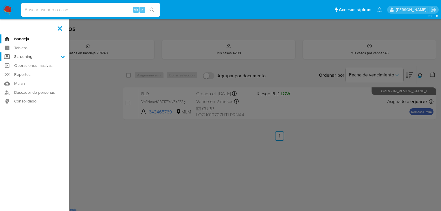
click at [0, 0] on input "Screening" at bounding box center [0, 0] width 0 height 0
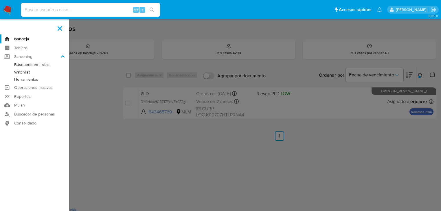
click at [35, 77] on link "Herramientas" at bounding box center [34, 79] width 69 height 7
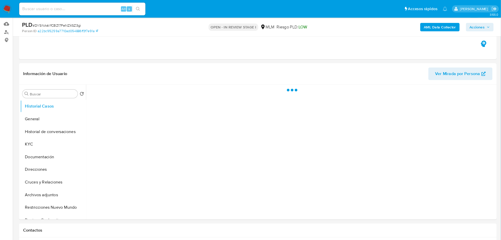
scroll to position [116, 0]
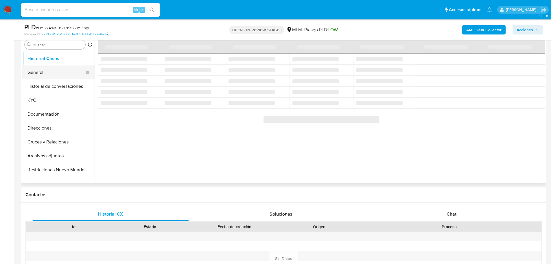
click at [48, 72] on button "General" at bounding box center [56, 72] width 68 height 14
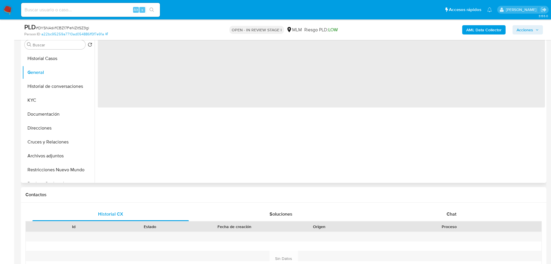
select select "10"
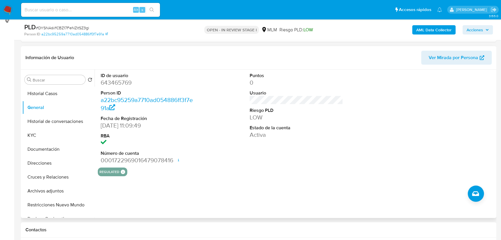
scroll to position [89, 0]
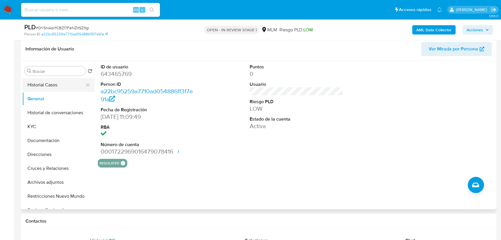
click at [57, 87] on button "Historial Casos" at bounding box center [56, 85] width 68 height 14
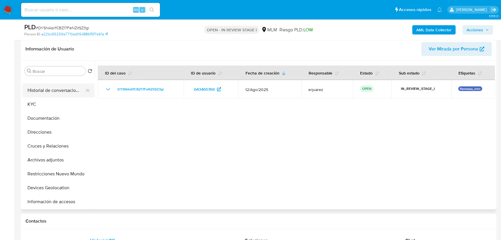
scroll to position [0, 0]
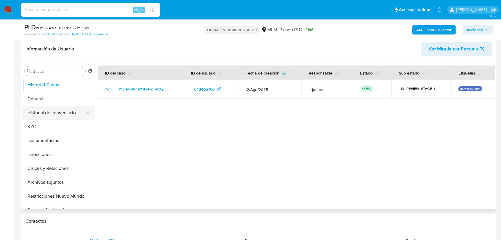
drag, startPoint x: 37, startPoint y: 125, endPoint x: 73, endPoint y: 113, distance: 38.2
click at [38, 125] on button "KYC" at bounding box center [58, 126] width 72 height 14
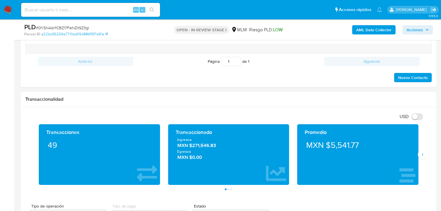
scroll to position [390, 0]
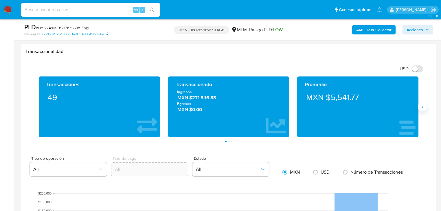
click at [421, 105] on icon "Siguiente" at bounding box center [422, 106] width 5 height 5
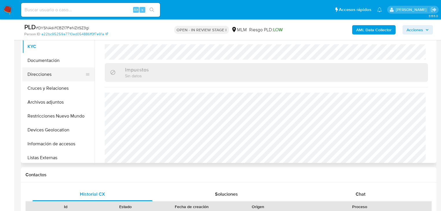
scroll to position [69, 0]
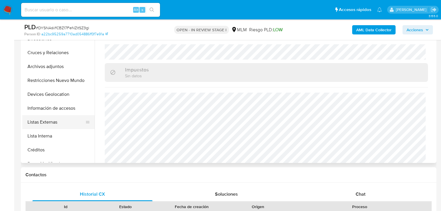
click at [56, 124] on button "Listas Externas" at bounding box center [56, 122] width 68 height 14
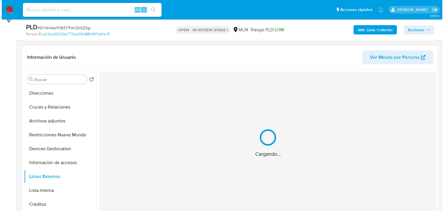
scroll to position [89, 0]
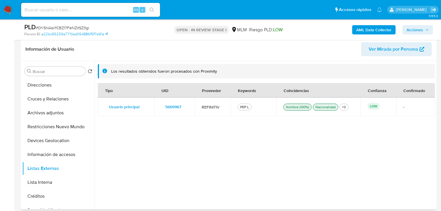
click at [163, 107] on button "5669967" at bounding box center [173, 106] width 24 height 9
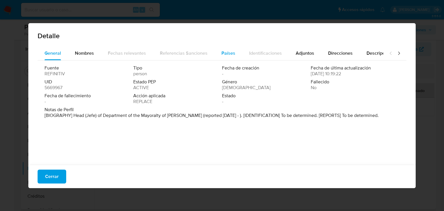
click at [223, 51] on span "Países" at bounding box center [229, 53] width 14 height 7
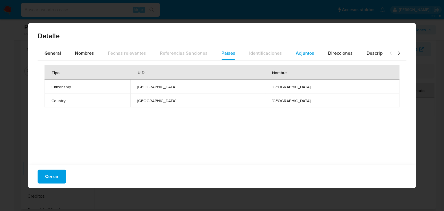
click at [303, 58] on div "Adjuntos" at bounding box center [305, 53] width 19 height 14
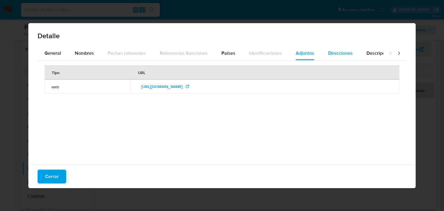
click at [342, 51] on span "Direcciones" at bounding box center [340, 53] width 25 height 7
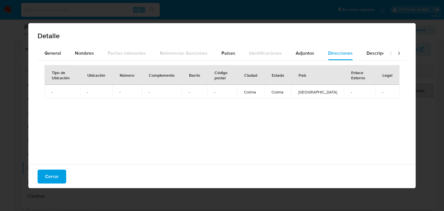
drag, startPoint x: 376, startPoint y: 56, endPoint x: 393, endPoint y: 56, distance: 16.8
click at [376, 56] on span "Descripciones" at bounding box center [382, 53] width 30 height 7
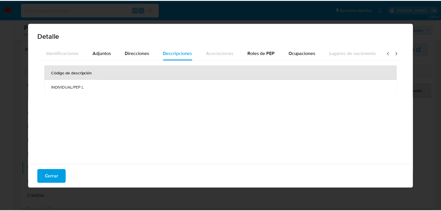
scroll to position [0, 204]
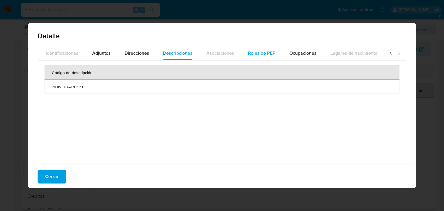
click at [260, 52] on span "Roles de PEP" at bounding box center [261, 53] width 27 height 7
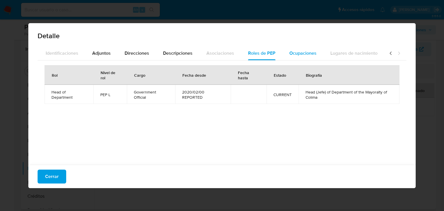
click at [290, 54] on span "Ocupaciones" at bounding box center [303, 53] width 27 height 7
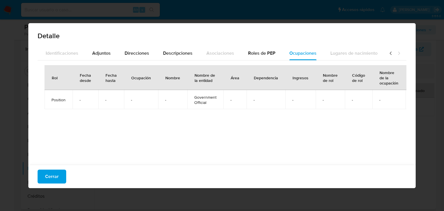
drag, startPoint x: 48, startPoint y: 172, endPoint x: 65, endPoint y: 162, distance: 19.3
click at [49, 173] on span "Cerrar" at bounding box center [52, 176] width 14 height 13
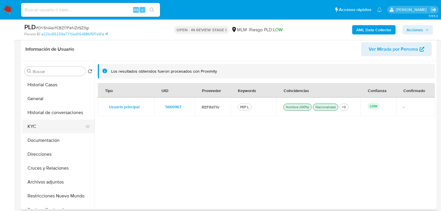
scroll to position [0, 0]
click at [35, 126] on button "KYC" at bounding box center [56, 127] width 68 height 14
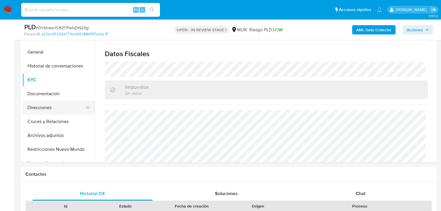
scroll to position [135, 0]
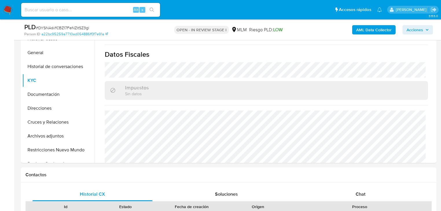
drag, startPoint x: 48, startPoint y: 110, endPoint x: 7, endPoint y: 102, distance: 42.5
click at [48, 111] on button "Direcciones" at bounding box center [58, 108] width 72 height 14
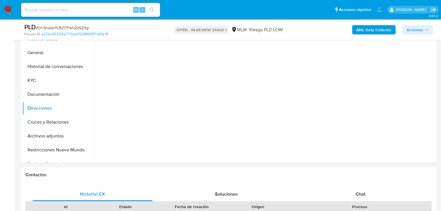
scroll to position [112, 0]
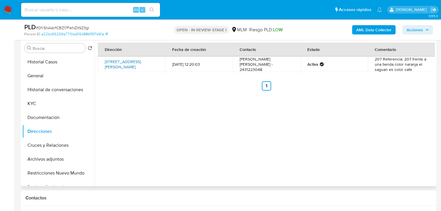
click at [134, 61] on link "Calle Morelos 208, San Lucas Tecopilco, Tlaxcala, 90445, Mexico 208" at bounding box center [123, 64] width 36 height 11
click at [81, 58] on button "Historial Casos" at bounding box center [56, 62] width 68 height 14
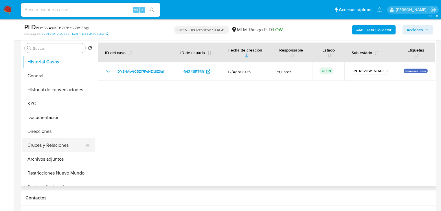
click at [57, 148] on button "Cruces y Relaciones" at bounding box center [56, 145] width 68 height 14
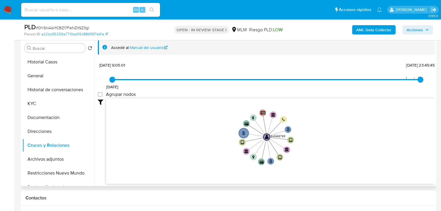
drag, startPoint x: 218, startPoint y: 122, endPoint x: 173, endPoint y: 110, distance: 45.7
click at [217, 139] on icon "phone-5d4f3b92b64131672168d0f3bbad35d9  user-643465769  643465769 person-a22b…" at bounding box center [270, 140] width 329 height 84
drag, startPoint x: 110, startPoint y: 79, endPoint x: 170, endPoint y: 80, distance: 60.2
click at [170, 80] on span "27/4/2023 2/5/2023, 10:32:49 1/8/2025, 23:45:45" at bounding box center [266, 79] width 308 height 9
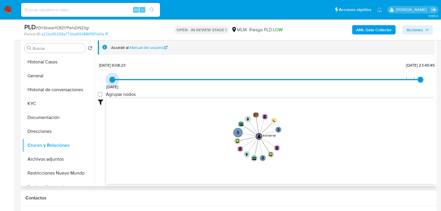
type input "1682607901000"
drag, startPoint x: 111, startPoint y: 80, endPoint x: 102, endPoint y: 79, distance: 9.0
click at [102, 79] on div "27/4/2023 27/4/2023, 9:05:01 1/8/2025, 23:45:45 Agrupar nodos Filtros Confianza…" at bounding box center [266, 122] width 337 height 123
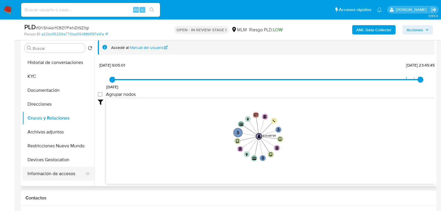
scroll to position [46, 0]
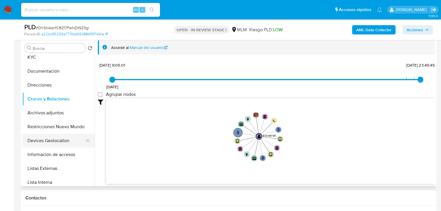
click at [56, 145] on button "Devices Geolocation" at bounding box center [56, 141] width 68 height 14
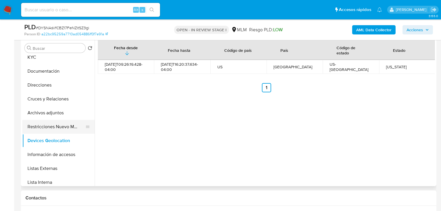
click at [60, 128] on button "Restricciones Nuevo Mundo" at bounding box center [56, 127] width 68 height 14
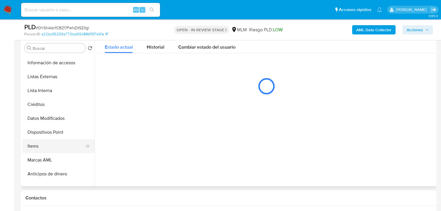
scroll to position [139, 0]
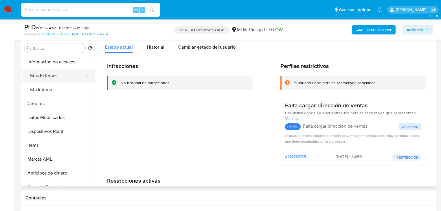
click at [65, 71] on button "Listas Externas" at bounding box center [56, 76] width 68 height 14
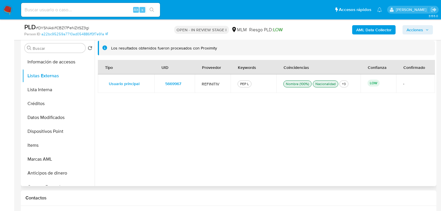
click at [169, 84] on span "5669967" at bounding box center [173, 84] width 16 height 8
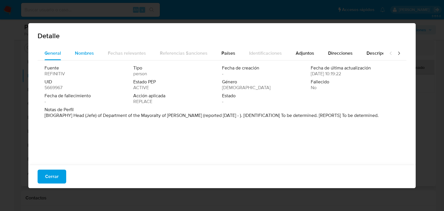
click at [77, 54] on span "Nombres" at bounding box center [84, 53] width 19 height 7
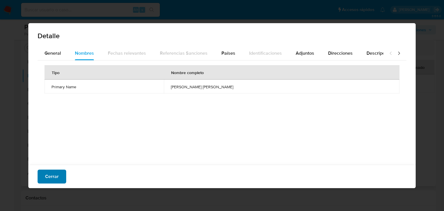
click at [49, 180] on span "Cerrar" at bounding box center [52, 176] width 14 height 13
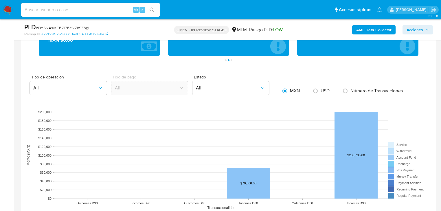
scroll to position [575, 0]
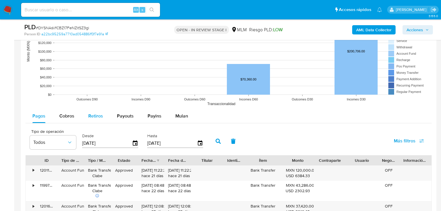
drag, startPoint x: 66, startPoint y: 117, endPoint x: 84, endPoint y: 118, distance: 18.2
click at [68, 117] on span "Cobros" at bounding box center [66, 116] width 15 height 7
select select "10"
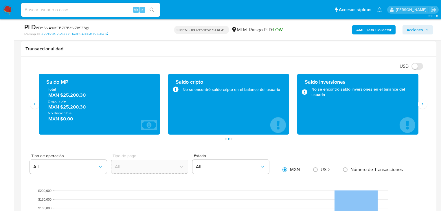
scroll to position [344, 0]
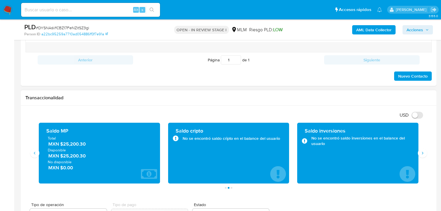
drag, startPoint x: 63, startPoint y: 144, endPoint x: 98, endPoint y: 144, distance: 35.0
click at [98, 144] on span "MXN $25,200.30" at bounding box center [99, 144] width 103 height 7
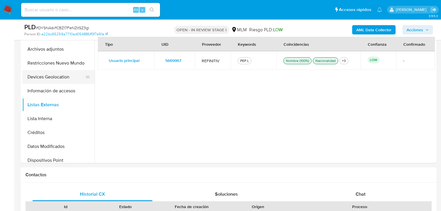
scroll to position [46, 0]
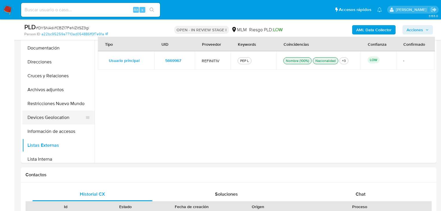
drag, startPoint x: 59, startPoint y: 105, endPoint x: 58, endPoint y: 119, distance: 14.8
click at [59, 105] on button "Restricciones Nuevo Mundo" at bounding box center [58, 104] width 72 height 14
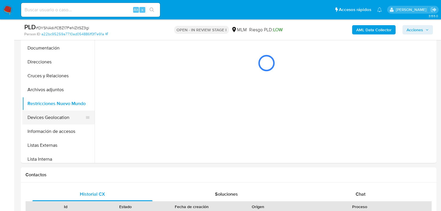
click at [58, 119] on button "Devices Geolocation" at bounding box center [56, 118] width 68 height 14
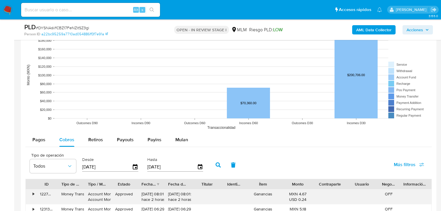
scroll to position [598, 0]
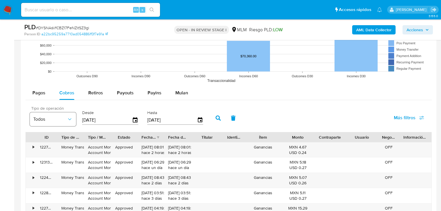
drag, startPoint x: 71, startPoint y: 119, endPoint x: 65, endPoint y: 118, distance: 6.1
click at [65, 118] on div "Tipo de operación Todos Desde 25/05/2025 Hasta 22/08/2025" at bounding box center [118, 117] width 182 height 23
type input "0_/__/____"
type input "01/01/2025"
click at [216, 115] on icon "button" at bounding box center [218, 117] width 5 height 5
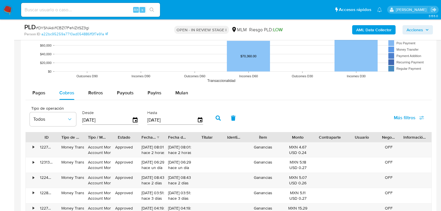
click at [154, 137] on div "Fecha de creación" at bounding box center [148, 137] width 14 height 6
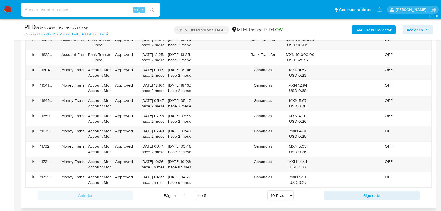
scroll to position [714, 0]
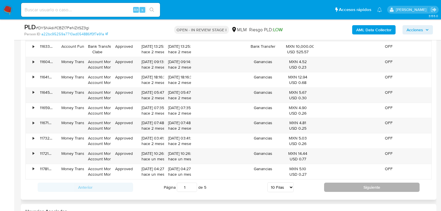
click at [341, 184] on button "Siguiente" at bounding box center [371, 187] width 95 height 9
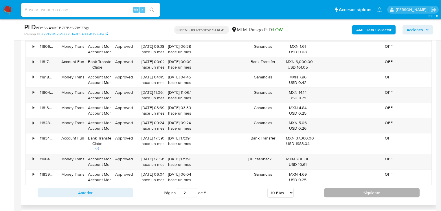
click at [334, 192] on button "Siguiente" at bounding box center [371, 192] width 95 height 9
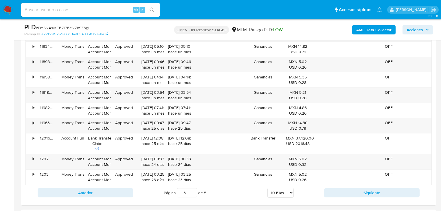
click at [359, 189] on button "Siguiente" at bounding box center [371, 192] width 95 height 9
type input "4"
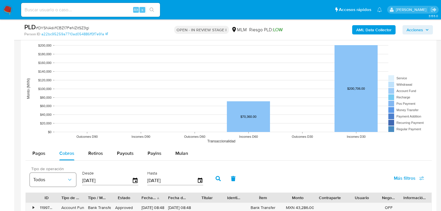
scroll to position [579, 0]
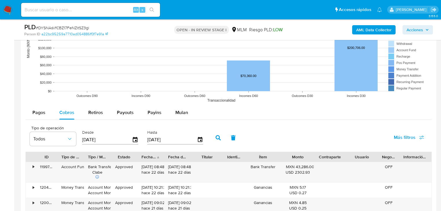
drag, startPoint x: 89, startPoint y: 138, endPoint x: 81, endPoint y: 138, distance: 8.1
click at [81, 138] on div "Desde 01/01/2025" at bounding box center [111, 137] width 60 height 23
type input "0_/__/____"
type input "01/08/202_"
type input "5_/__/____"
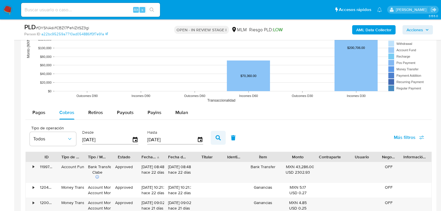
type input "01/08/2025"
click at [220, 136] on icon "button" at bounding box center [218, 137] width 5 height 5
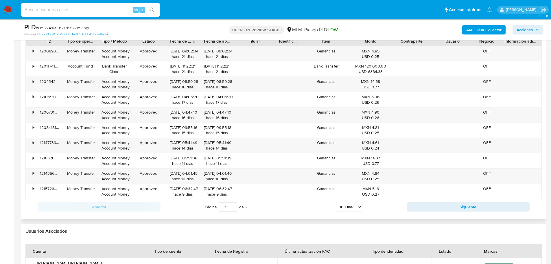
scroll to position [665, 0]
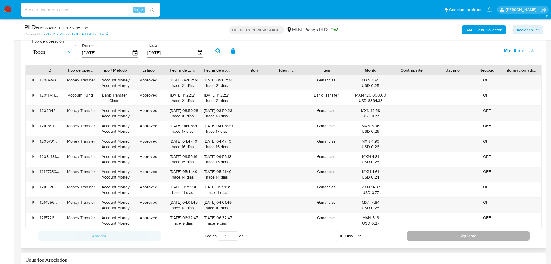
click at [425, 235] on button "Siguiente" at bounding box center [468, 235] width 123 height 9
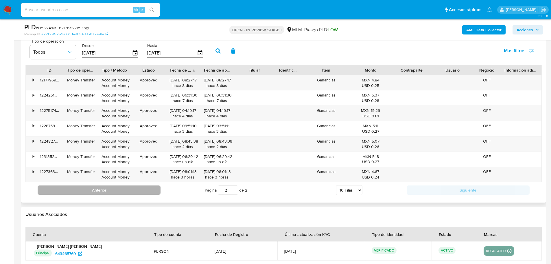
click at [126, 191] on button "Anterior" at bounding box center [99, 189] width 123 height 9
type input "1"
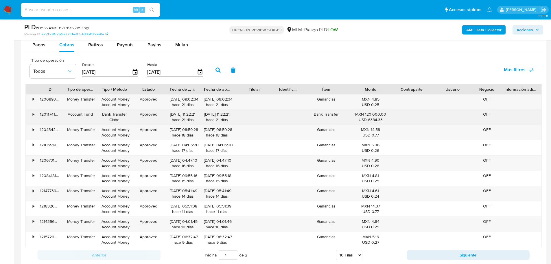
scroll to position [636, 0]
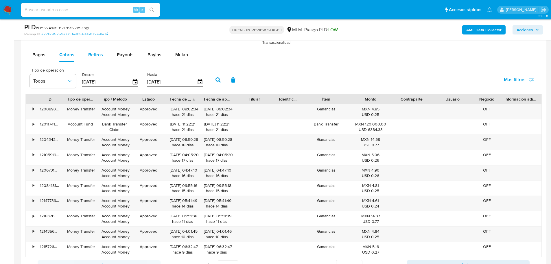
click at [93, 50] on div "Retiros" at bounding box center [95, 55] width 15 height 14
select select "10"
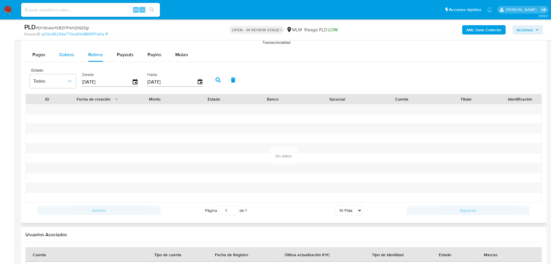
click at [69, 52] on span "Cobros" at bounding box center [66, 54] width 15 height 7
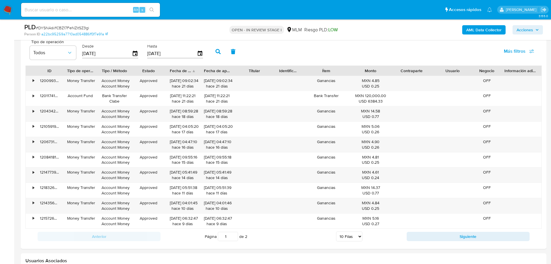
scroll to position [723, 0]
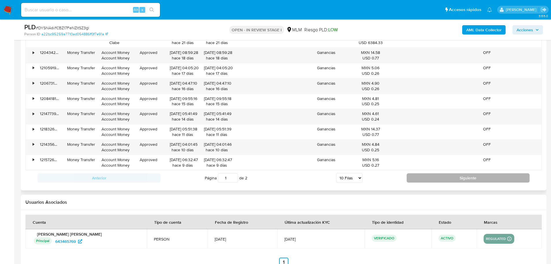
click at [417, 174] on button "Siguiente" at bounding box center [468, 177] width 123 height 9
type input "2"
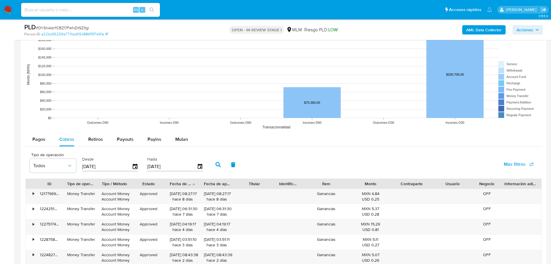
scroll to position [550, 0]
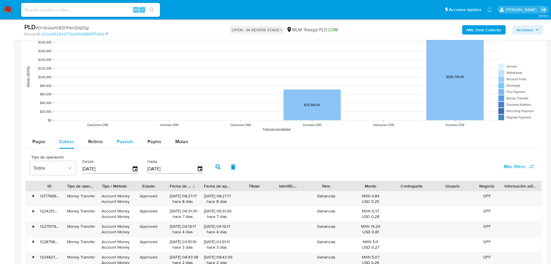
drag, startPoint x: 126, startPoint y: 146, endPoint x: 130, endPoint y: 146, distance: 4.1
click at [126, 146] on div "Payouts" at bounding box center [125, 142] width 17 height 14
select select "10"
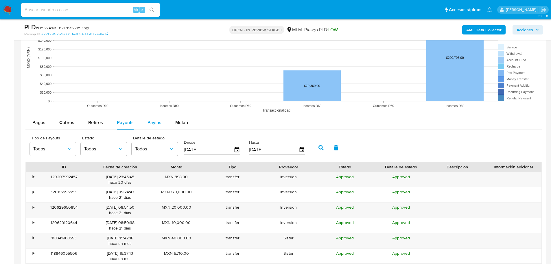
scroll to position [579, 0]
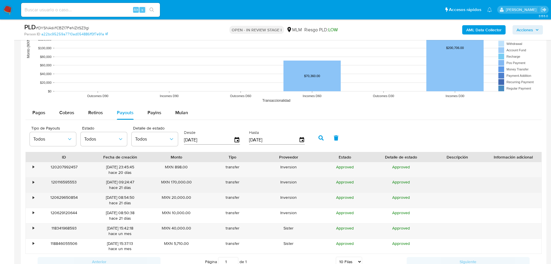
click at [33, 181] on div "•" at bounding box center [33, 181] width 1 height 5
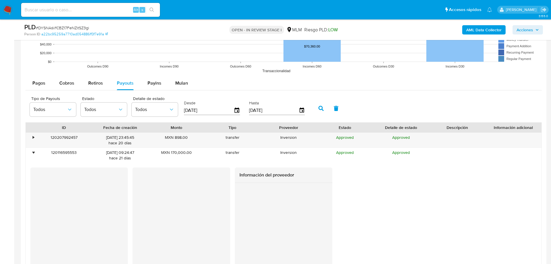
scroll to position [636, 0]
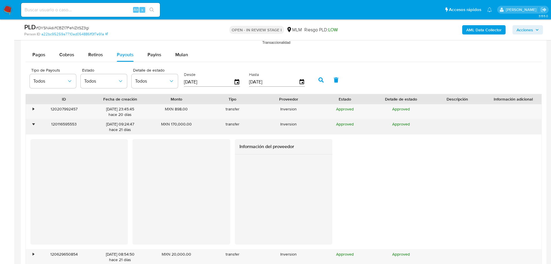
click at [34, 122] on div "•" at bounding box center [33, 123] width 1 height 5
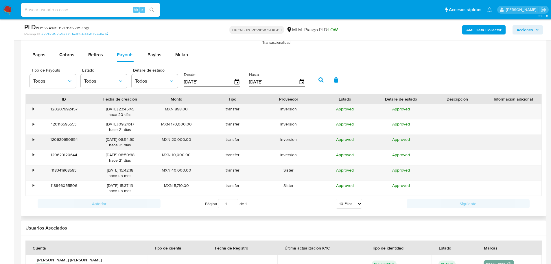
click at [36, 145] on div "120629650854" at bounding box center [64, 142] width 56 height 15
click at [35, 143] on div "•" at bounding box center [31, 142] width 10 height 15
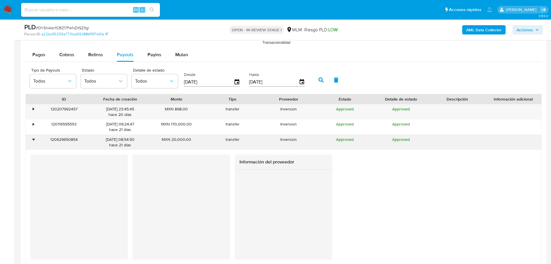
click at [34, 142] on div "•" at bounding box center [33, 139] width 1 height 5
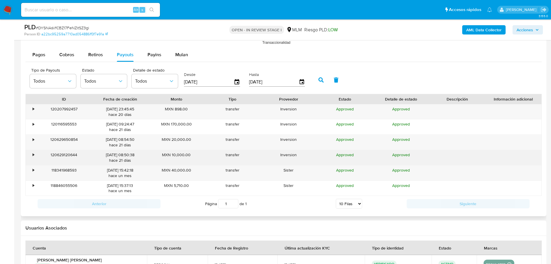
click at [35, 153] on div "•" at bounding box center [31, 157] width 10 height 15
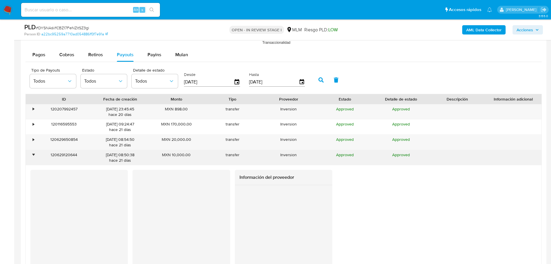
click at [35, 153] on div "•" at bounding box center [31, 157] width 10 height 15
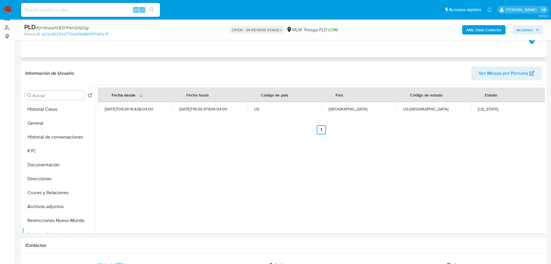
scroll to position [0, 0]
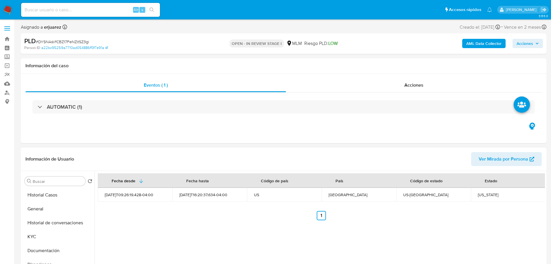
drag, startPoint x: 49, startPoint y: 193, endPoint x: 94, endPoint y: 162, distance: 54.2
click at [50, 193] on button "Historial Casos" at bounding box center [58, 195] width 72 height 14
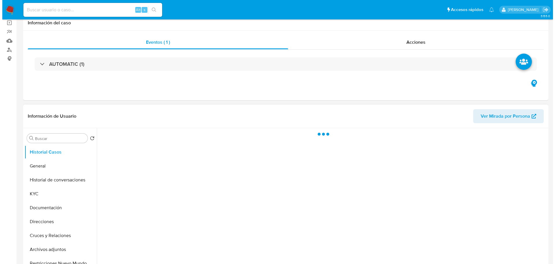
scroll to position [87, 0]
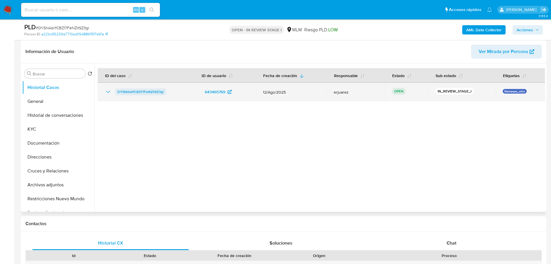
drag, startPoint x: 181, startPoint y: 93, endPoint x: 115, endPoint y: 92, distance: 65.4
click at [115, 92] on div "DYSNAsVfCBZ17FeNZitSZ3gi" at bounding box center [146, 91] width 83 height 7
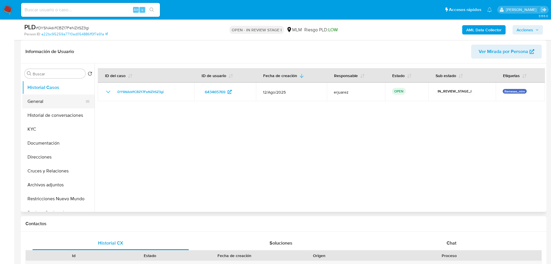
click at [39, 99] on button "General" at bounding box center [56, 101] width 68 height 14
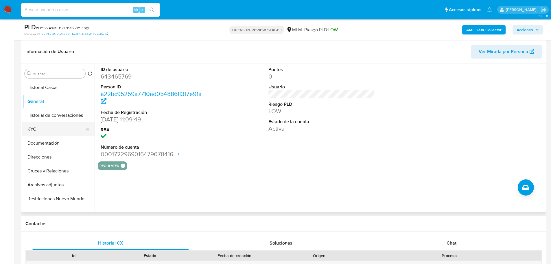
drag, startPoint x: 35, startPoint y: 129, endPoint x: 46, endPoint y: 130, distance: 11.7
click at [35, 128] on button "KYC" at bounding box center [56, 129] width 68 height 14
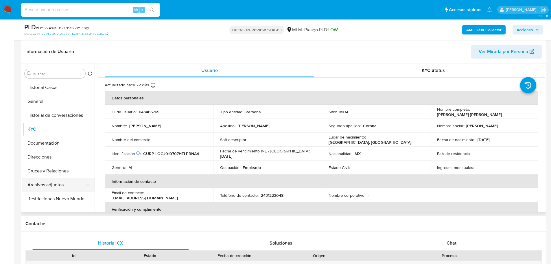
click at [54, 186] on button "Archivos adjuntos" at bounding box center [56, 185] width 68 height 14
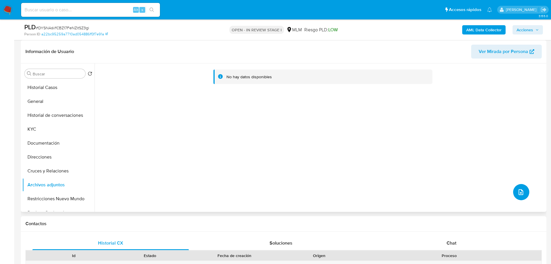
click at [518, 191] on icon "upload-file" at bounding box center [521, 191] width 7 height 7
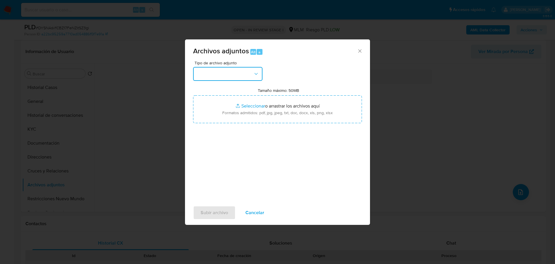
click at [230, 76] on button "button" at bounding box center [227, 74] width 69 height 14
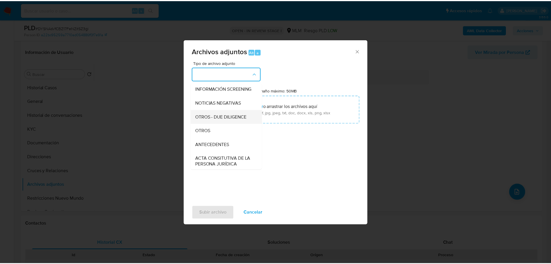
scroll to position [58, 0]
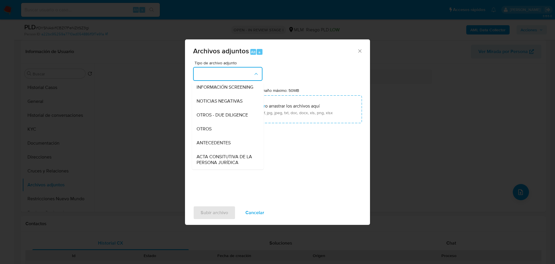
drag, startPoint x: 206, startPoint y: 137, endPoint x: 213, endPoint y: 138, distance: 6.7
click at [207, 136] on div "OTROS" at bounding box center [226, 129] width 59 height 14
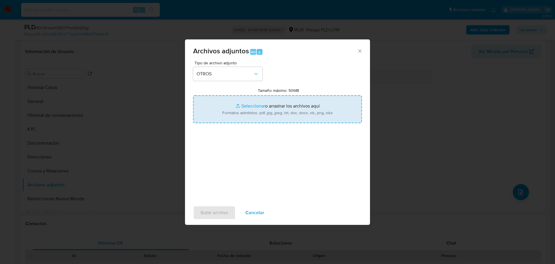
click at [257, 107] on input "Tamaño máximo: 50MB Seleccionar archivos" at bounding box center [277, 109] width 169 height 28
type input "C:\fakepath\643465769_Jonathan Lopez Corona_Ago25.xlsx"
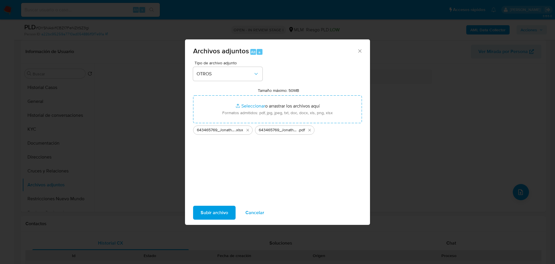
click at [218, 211] on span "Subir archivo" at bounding box center [214, 212] width 27 height 13
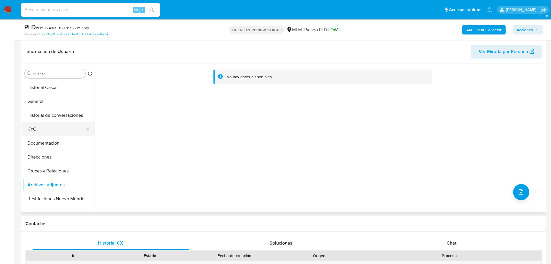
drag, startPoint x: 47, startPoint y: 119, endPoint x: 53, endPoint y: 132, distance: 14.7
click at [48, 119] on button "Historial de conversaciones" at bounding box center [58, 115] width 72 height 14
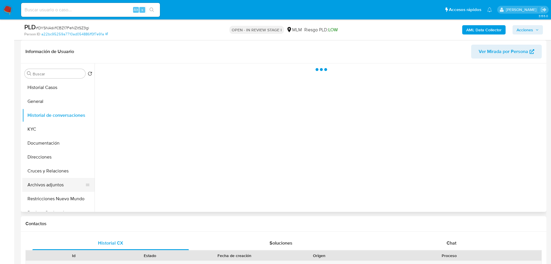
click at [51, 185] on button "Archivos adjuntos" at bounding box center [56, 185] width 68 height 14
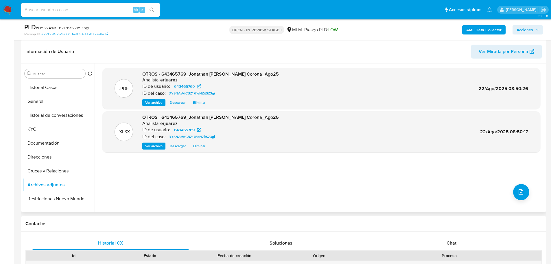
click at [153, 103] on span "Ver archivo" at bounding box center [153, 103] width 17 height 6
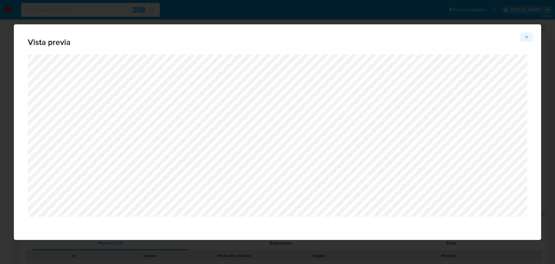
click at [528, 36] on icon "Attachment preview" at bounding box center [527, 37] width 5 height 5
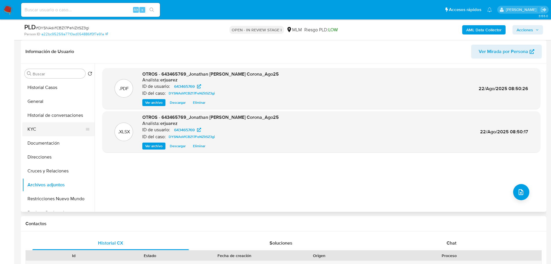
click at [45, 126] on button "KYC" at bounding box center [56, 129] width 68 height 14
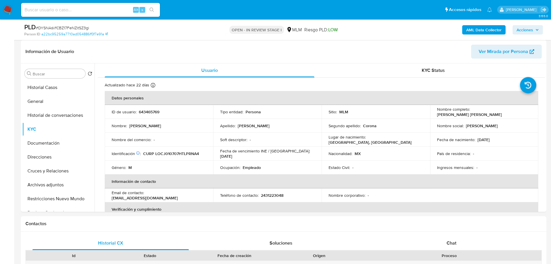
click at [524, 28] on span "Acciones" at bounding box center [525, 29] width 16 height 9
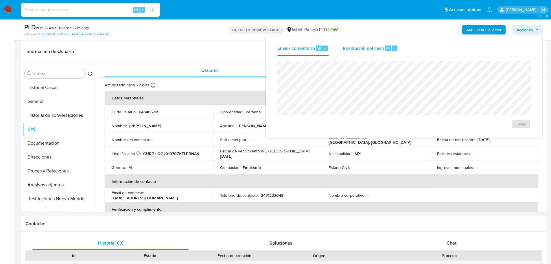
click at [345, 47] on span "Resolución del caso" at bounding box center [363, 48] width 41 height 7
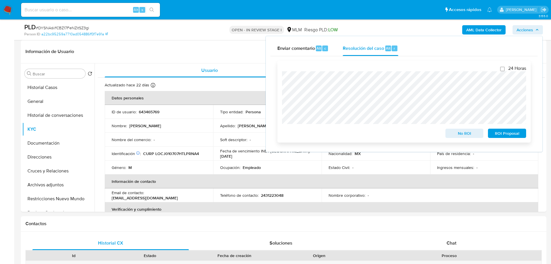
scroll to position [0, 0]
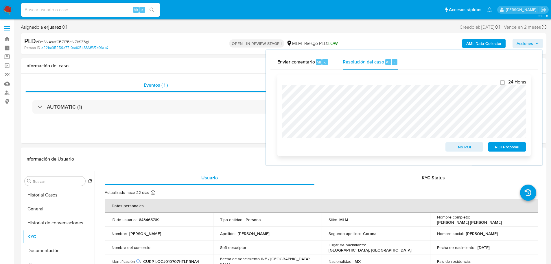
click at [465, 146] on span "No ROI" at bounding box center [465, 147] width 30 height 8
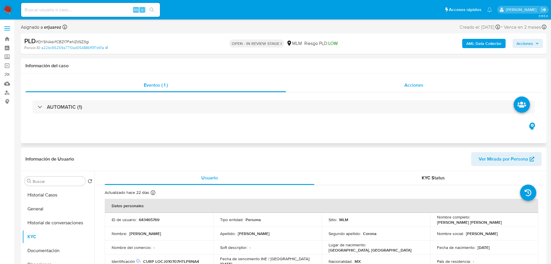
click at [339, 89] on div "Acciones" at bounding box center [414, 85] width 256 height 14
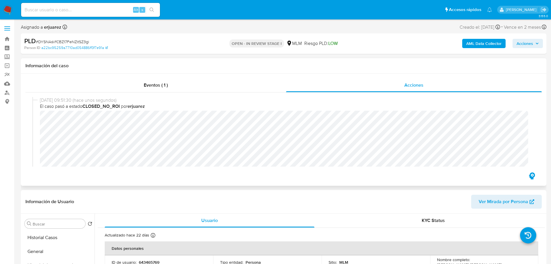
scroll to position [29, 0]
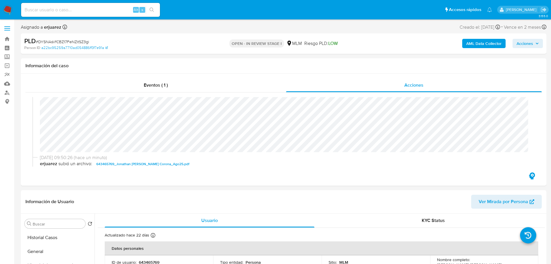
drag, startPoint x: 10, startPoint y: 6, endPoint x: 41, endPoint y: 3, distance: 31.4
click at [10, 6] on img at bounding box center [8, 10] width 10 height 10
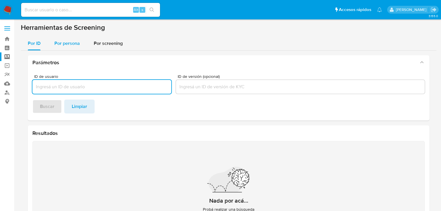
click at [74, 44] on span "Por persona" at bounding box center [66, 43] width 25 height 7
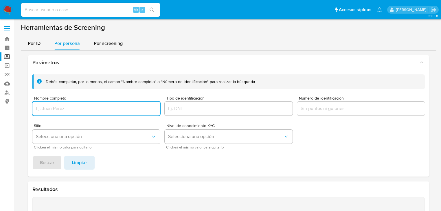
click at [51, 106] on input "Nombre completo" at bounding box center [96, 109] width 128 height 8
type input "MAIRA LOPEZ CORONA"
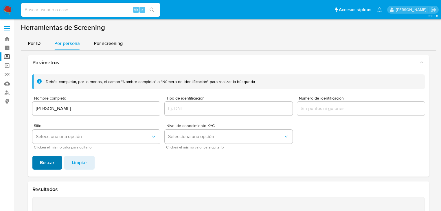
click at [41, 160] on span "Buscar" at bounding box center [47, 162] width 14 height 13
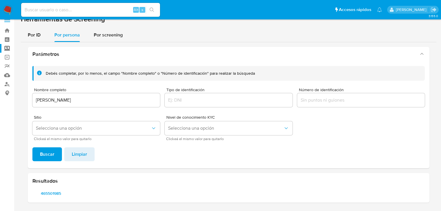
scroll to position [8, 0]
click at [42, 190] on span "465501985" at bounding box center [50, 193] width 29 height 8
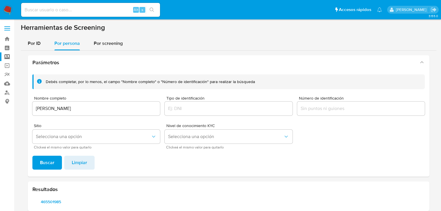
click at [3, 8] on nav "Pausado Ver notificaciones Alt s Accesos rápidos Presiona las siguientes teclas…" at bounding box center [220, 9] width 441 height 19
click at [8, 14] on img at bounding box center [8, 10] width 10 height 10
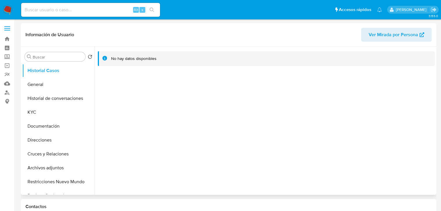
select select "10"
click at [69, 87] on button "General" at bounding box center [56, 85] width 68 height 14
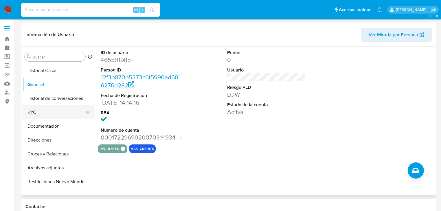
drag, startPoint x: 42, startPoint y: 110, endPoint x: 63, endPoint y: 112, distance: 21.8
click at [42, 111] on button "KYC" at bounding box center [56, 112] width 68 height 14
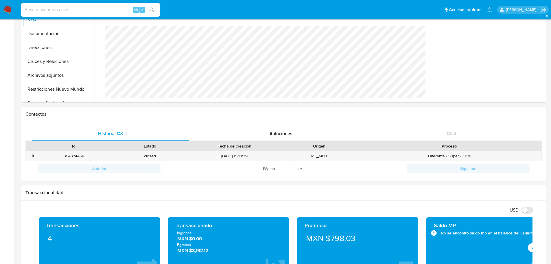
scroll to position [358, 0]
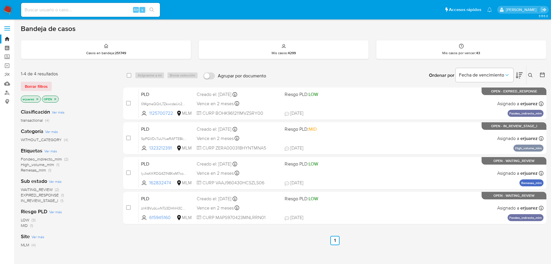
click at [36, 99] on icon "close-filter" at bounding box center [37, 98] width 3 height 3
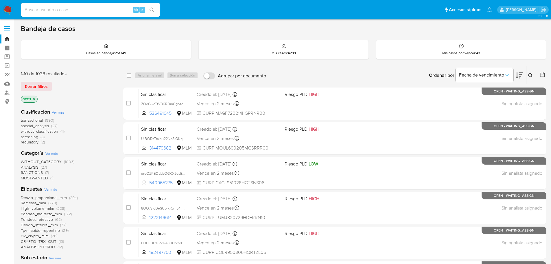
drag, startPoint x: 531, startPoint y: 73, endPoint x: 524, endPoint y: 74, distance: 7.1
click at [531, 73] on button at bounding box center [532, 75] width 10 height 7
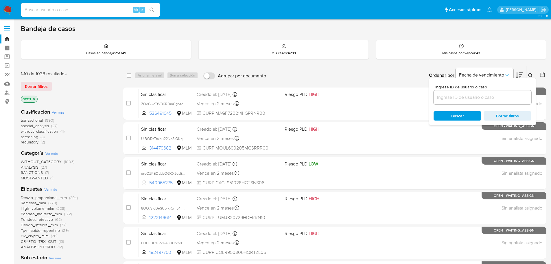
click at [456, 98] on input at bounding box center [483, 97] width 98 height 8
type input "21256999"
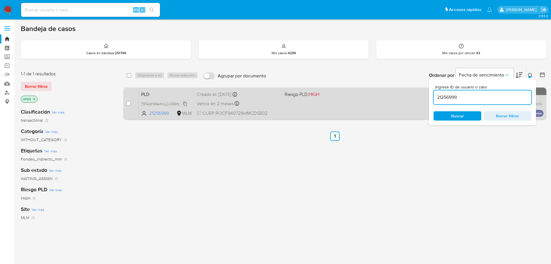
click at [161, 104] on span "T87epYN9eXnLjCcO8rfzP148" at bounding box center [163, 103] width 45 height 6
click at [130, 102] on input "checkbox" at bounding box center [128, 103] width 5 height 5
checkbox input "true"
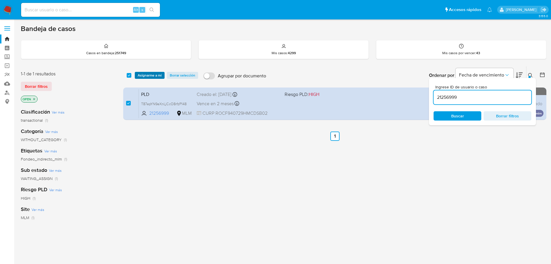
click at [146, 77] on span "Asignarme a mí" at bounding box center [150, 75] width 24 height 6
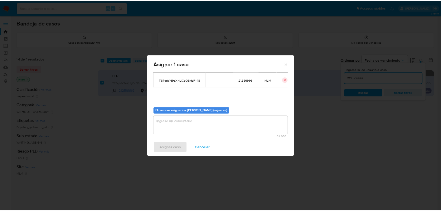
scroll to position [30, 0]
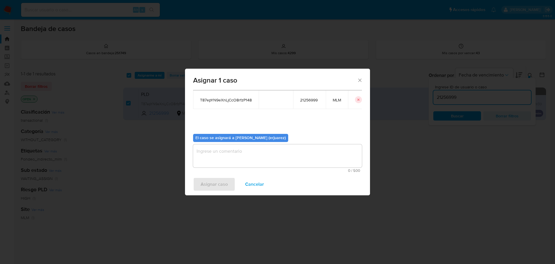
click at [210, 151] on textarea "assign-modal" at bounding box center [277, 155] width 169 height 23
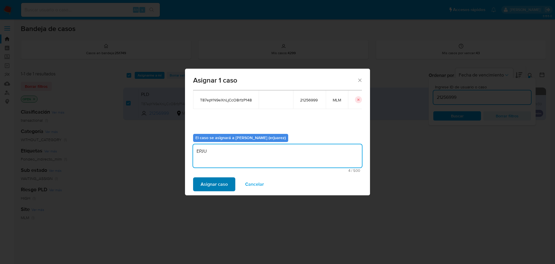
type textarea "EPJU"
click at [207, 185] on span "Asignar caso" at bounding box center [214, 184] width 27 height 13
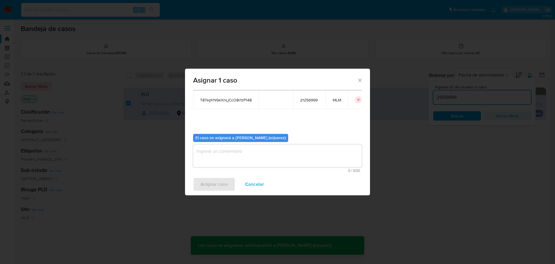
checkbox input "false"
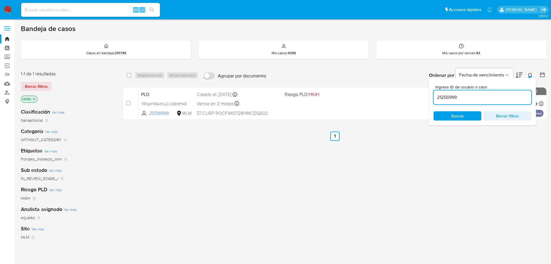
drag, startPoint x: 151, startPoint y: 152, endPoint x: 205, endPoint y: 132, distance: 57.9
click at [151, 152] on div "select-all-cases-checkbox Asignarme a mí Borrar selección Agrupar por documento…" at bounding box center [334, 197] width 423 height 262
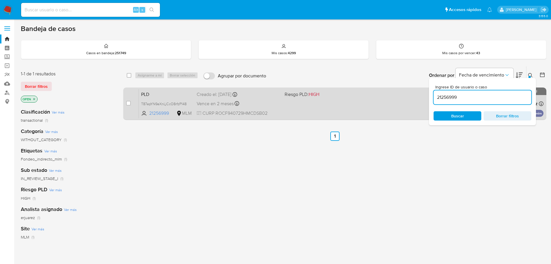
click at [266, 99] on div "PLD T87epYN9eXnLjCcO8rfzP148 21256999 MLM Riesgo PLD: HIGH Creado el: [DATE] Cr…" at bounding box center [341, 103] width 405 height 29
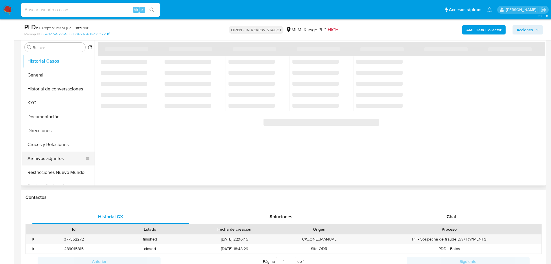
scroll to position [116, 0]
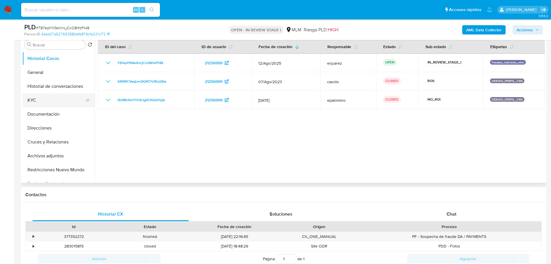
click at [51, 105] on button "KYC" at bounding box center [56, 100] width 68 height 14
select select "10"
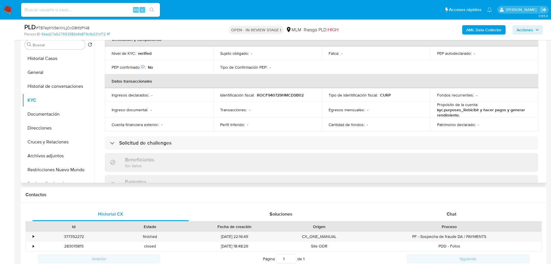
scroll to position [87, 0]
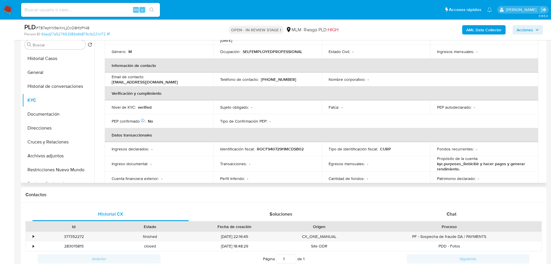
drag, startPoint x: 42, startPoint y: 74, endPoint x: 95, endPoint y: 83, distance: 54.0
click at [42, 74] on button "General" at bounding box center [58, 72] width 72 height 14
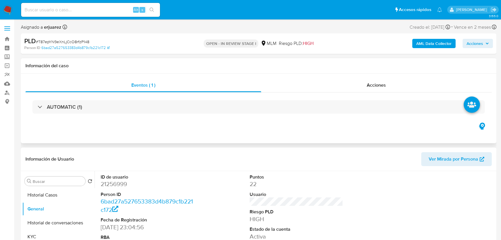
scroll to position [79, 0]
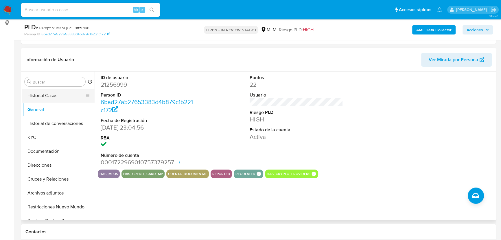
click at [71, 95] on button "Historial Casos" at bounding box center [56, 96] width 68 height 14
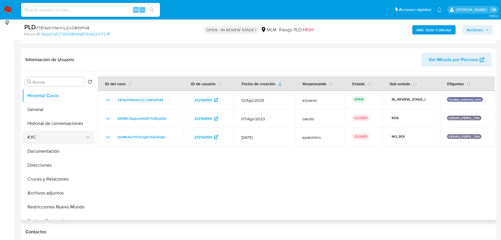
click at [35, 135] on button "KYC" at bounding box center [56, 137] width 68 height 14
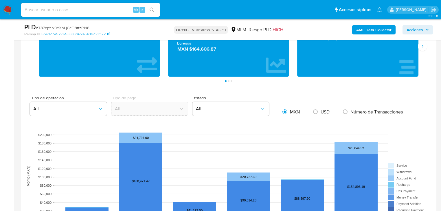
scroll to position [356, 0]
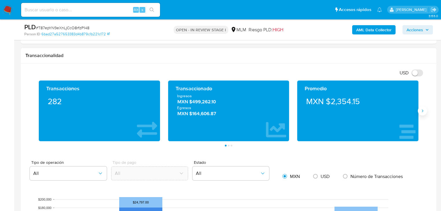
click at [422, 112] on icon "Siguiente" at bounding box center [422, 110] width 5 height 5
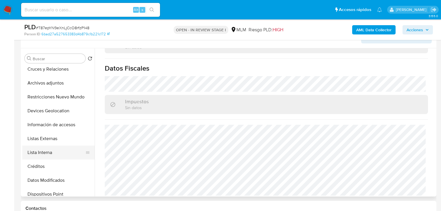
scroll to position [116, 0]
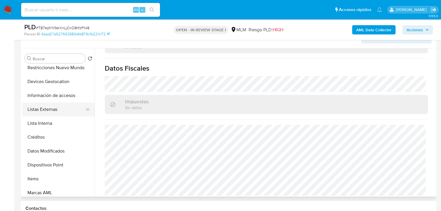
drag, startPoint x: 54, startPoint y: 106, endPoint x: 86, endPoint y: 112, distance: 32.0
click at [55, 107] on button "Listas Externas" at bounding box center [56, 109] width 68 height 14
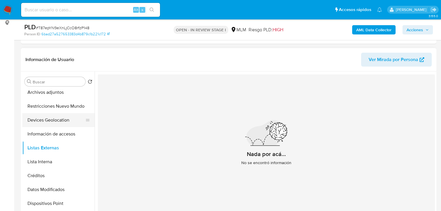
scroll to position [93, 0]
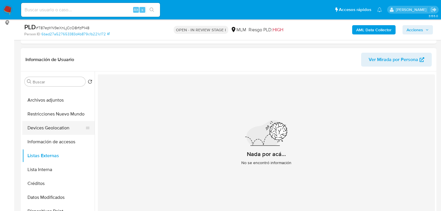
click at [47, 133] on button "Devices Geolocation" at bounding box center [56, 128] width 68 height 14
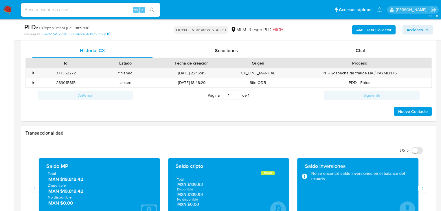
scroll to position [287, 0]
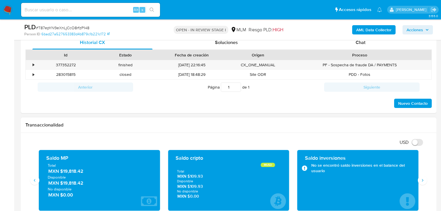
drag, startPoint x: 63, startPoint y: 171, endPoint x: 92, endPoint y: 171, distance: 29.5
click at [92, 171] on span "MXN $19,818.42" at bounding box center [99, 171] width 103 height 7
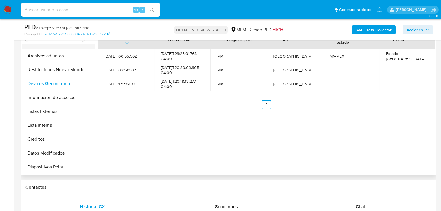
scroll to position [79, 0]
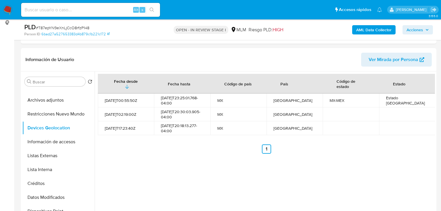
drag, startPoint x: 55, startPoint y: 100, endPoint x: 2, endPoint y: 89, distance: 54.0
click at [55, 100] on button "Archivos adjuntos" at bounding box center [58, 100] width 72 height 14
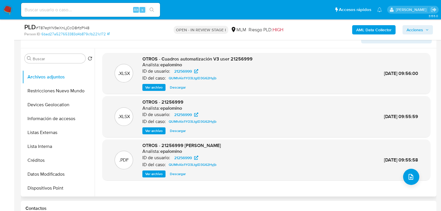
scroll to position [0, 0]
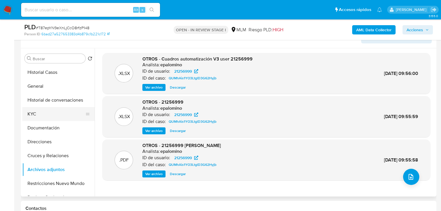
click at [33, 115] on button "KYC" at bounding box center [56, 114] width 68 height 14
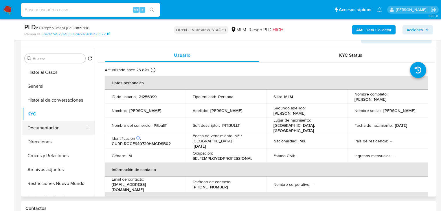
click at [61, 126] on button "Documentación" at bounding box center [56, 128] width 68 height 14
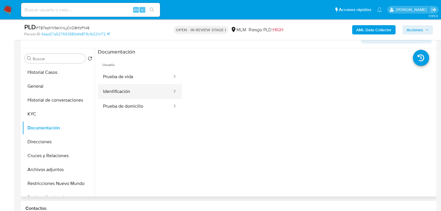
click at [108, 88] on button "Identificación" at bounding box center [135, 91] width 75 height 15
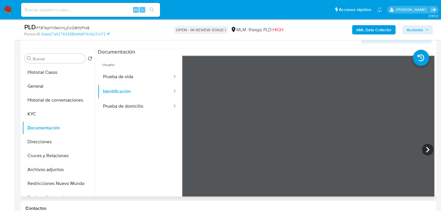
click at [144, 69] on span "Usuario" at bounding box center [140, 63] width 84 height 14
click at [136, 69] on button "Prueba de vida" at bounding box center [135, 76] width 75 height 15
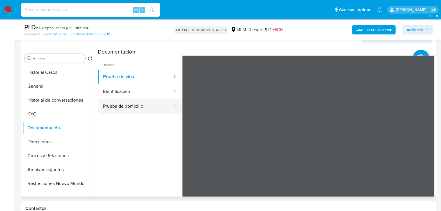
click at [116, 103] on button "Prueba de domicilio" at bounding box center [135, 106] width 75 height 15
drag, startPoint x: 111, startPoint y: 72, endPoint x: 168, endPoint y: 50, distance: 60.9
click at [111, 72] on button "Prueba de vida" at bounding box center [135, 76] width 75 height 15
click at [38, 114] on button "KYC" at bounding box center [56, 114] width 68 height 14
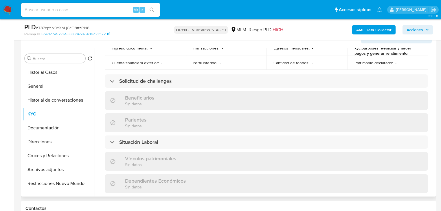
scroll to position [361, 0]
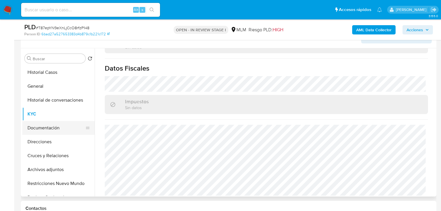
drag, startPoint x: 55, startPoint y: 130, endPoint x: 65, endPoint y: 130, distance: 9.6
click at [56, 130] on button "Documentación" at bounding box center [56, 128] width 68 height 14
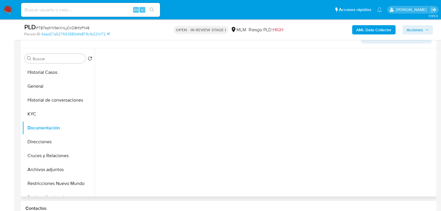
scroll to position [0, 0]
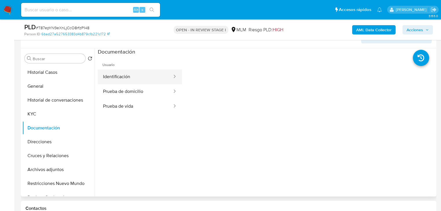
click at [135, 73] on button "Identificación" at bounding box center [135, 76] width 75 height 15
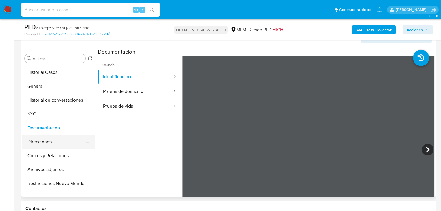
click at [37, 143] on button "Direcciones" at bounding box center [56, 142] width 68 height 14
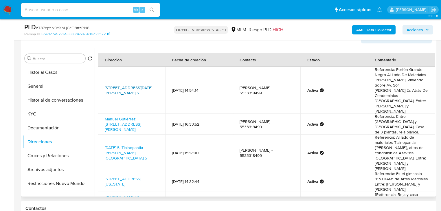
click at [122, 90] on link "[STREET_ADDRESS][DATE][PERSON_NAME] 5" at bounding box center [128, 90] width 47 height 11
drag, startPoint x: 373, startPoint y: 131, endPoint x: 416, endPoint y: 137, distance: 43.7
click at [416, 137] on td "Referencia: Al lado de materiales Tlalnepantla ([PERSON_NAME]), atras de condom…" at bounding box center [401, 153] width 67 height 36
copy td "materiales Tlalnepantla ([PERSON_NAME]), atras de condomin"
drag, startPoint x: 104, startPoint y: 141, endPoint x: 117, endPoint y: 145, distance: 13.8
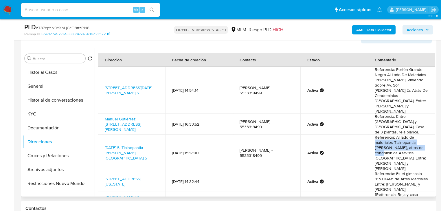
click at [117, 145] on td "[DATE] 5, Tlalnepantla [PERSON_NAME], [GEOGRAPHIC_DATA] 5" at bounding box center [131, 153] width 67 height 36
copy link "54000,"
click at [128, 145] on link "[DATE] 5, Tlalnepantla [PERSON_NAME], [GEOGRAPHIC_DATA] 5" at bounding box center [126, 153] width 42 height 16
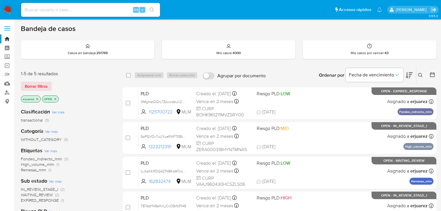
click at [36, 98] on icon "close-filter" at bounding box center [37, 98] width 3 height 3
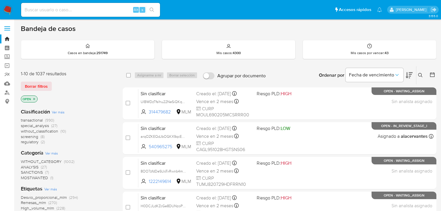
click at [419, 73] on icon at bounding box center [420, 75] width 5 height 5
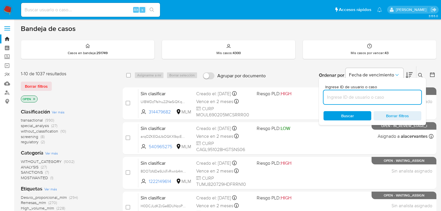
click at [345, 97] on input at bounding box center [372, 97] width 98 height 8
type input "YmpJ9frJJ5SrnpkQUHOfuSjb"
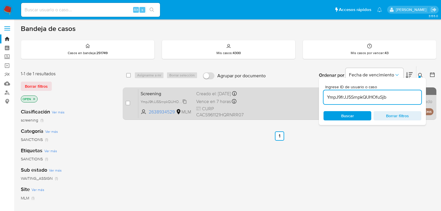
click at [154, 102] on span "YmpJ9frJJ5SrnpkQUHOfuSjb" at bounding box center [164, 101] width 46 height 6
click at [251, 108] on span "CURP CACS961121HQRNRR07" at bounding box center [224, 112] width 56 height 12
click at [127, 101] on input "checkbox" at bounding box center [128, 103] width 5 height 5
checkbox input "true"
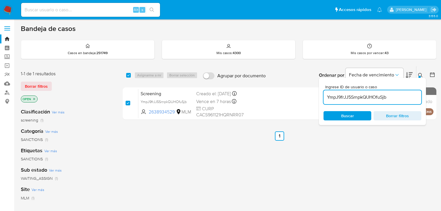
checkbox input "true"
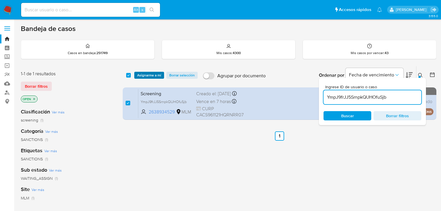
click at [143, 75] on span "Asignarme a mí" at bounding box center [149, 75] width 24 height 6
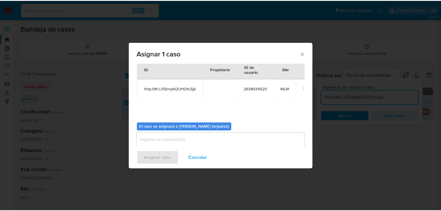
scroll to position [30, 0]
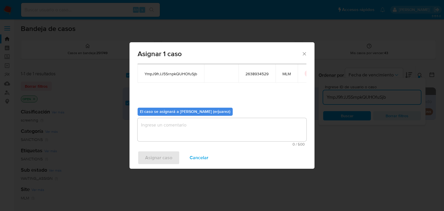
click at [181, 126] on textarea "assign-modal" at bounding box center [222, 129] width 169 height 23
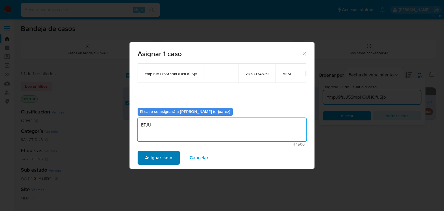
type textarea "EPJU"
click at [167, 157] on span "Asignar caso" at bounding box center [158, 157] width 27 height 13
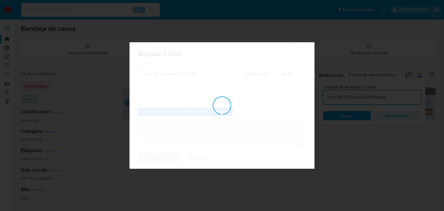
checkbox input "false"
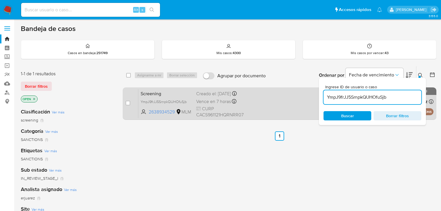
drag, startPoint x: 169, startPoint y: 157, endPoint x: 260, endPoint y: 109, distance: 102.9
click at [170, 157] on div "select-all-cases-checkbox Asignarme a mí Borrar selección Agrupar por documento…" at bounding box center [280, 197] width 314 height 262
click at [265, 101] on div "Screening YmpJ9frJJ5SrnpkQUHOfuSjb 2638934529 MLM Creado el: [DATE] Creado el: …" at bounding box center [285, 103] width 295 height 29
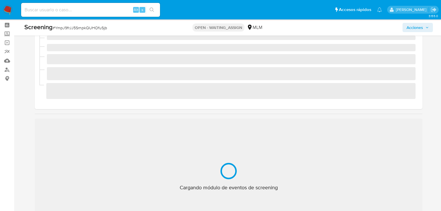
scroll to position [69, 0]
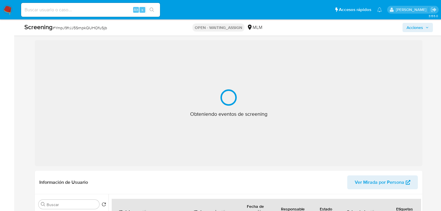
select select "10"
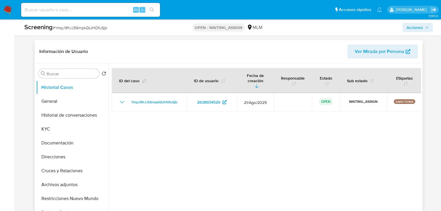
scroll to position [231, 0]
click at [50, 101] on button "General" at bounding box center [70, 101] width 68 height 14
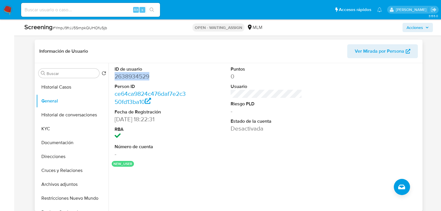
drag, startPoint x: 139, startPoint y: 76, endPoint x: 111, endPoint y: 76, distance: 28.1
click at [111, 76] on div "ID de usuario 2638934529 Person ID ce64ca9824c476daf7e2c350fd13ba10 Fecha de Re…" at bounding box center [264, 137] width 312 height 148
drag, startPoint x: 52, startPoint y: 131, endPoint x: 65, endPoint y: 129, distance: 13.4
click at [52, 131] on button "KYC" at bounding box center [70, 129] width 68 height 14
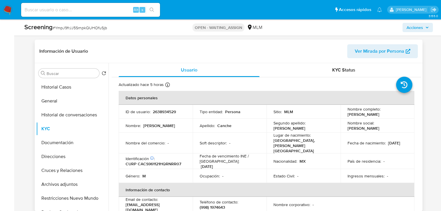
drag, startPoint x: 346, startPoint y: 114, endPoint x: 406, endPoint y: 114, distance: 60.5
click at [406, 114] on td "Nombre completo : [PERSON_NAME]" at bounding box center [377, 112] width 74 height 14
copy p "[PERSON_NAME]"
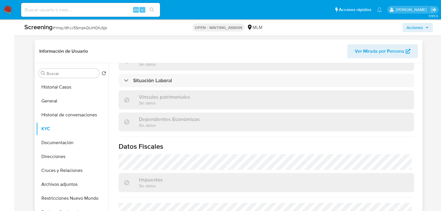
scroll to position [365, 0]
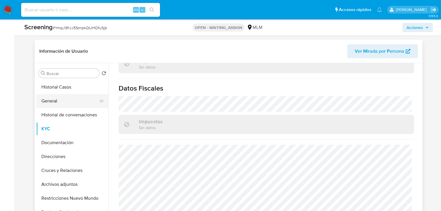
drag, startPoint x: 51, startPoint y: 104, endPoint x: 56, endPoint y: 104, distance: 4.1
click at [53, 104] on button "General" at bounding box center [70, 101] width 68 height 14
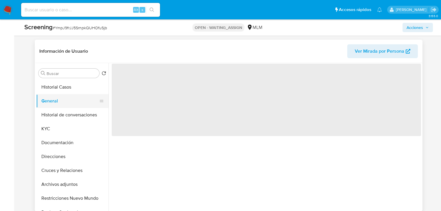
scroll to position [0, 0]
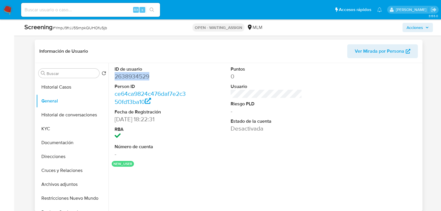
drag, startPoint x: 157, startPoint y: 76, endPoint x: 114, endPoint y: 76, distance: 42.5
click at [115, 76] on dd "2638934529" at bounding box center [150, 76] width 71 height 8
copy dd "2638934529"
click at [46, 128] on button "KYC" at bounding box center [70, 129] width 68 height 14
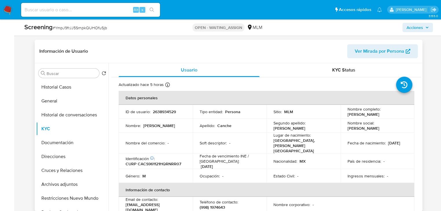
drag, startPoint x: 346, startPoint y: 113, endPoint x: 406, endPoint y: 113, distance: 60.5
click at [406, 113] on td "Nombre completo : [PERSON_NAME]" at bounding box center [377, 112] width 74 height 14
copy p "[PERSON_NAME]"
click at [50, 102] on button "General" at bounding box center [70, 101] width 68 height 14
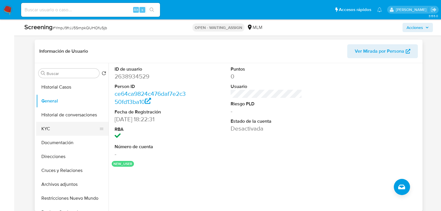
click at [46, 127] on button "KYC" at bounding box center [70, 129] width 68 height 14
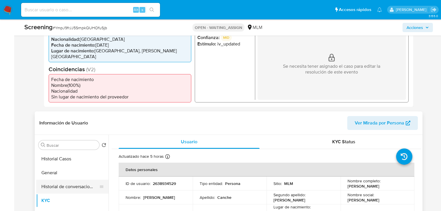
scroll to position [231, 0]
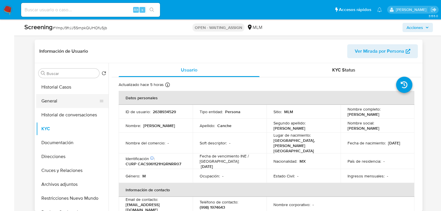
click at [54, 102] on button "General" at bounding box center [70, 101] width 68 height 14
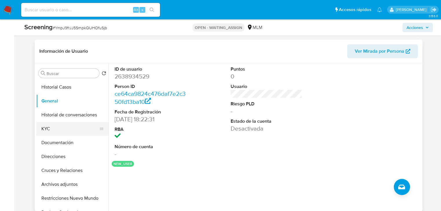
click at [47, 129] on button "KYC" at bounding box center [70, 129] width 68 height 14
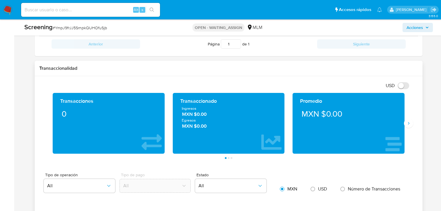
scroll to position [532, 0]
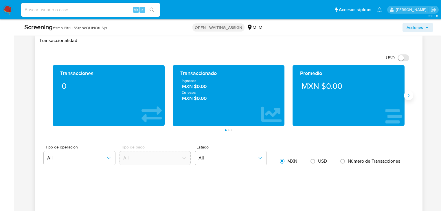
click at [407, 95] on icon "Siguiente" at bounding box center [408, 95] width 5 height 5
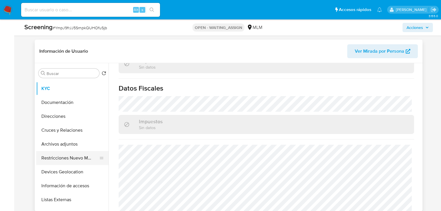
scroll to position [46, 0]
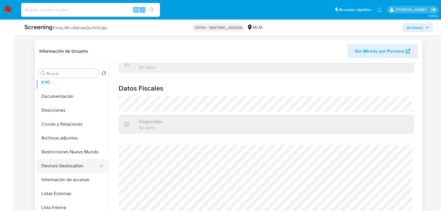
click at [77, 167] on button "Devices Geolocation" at bounding box center [70, 166] width 68 height 14
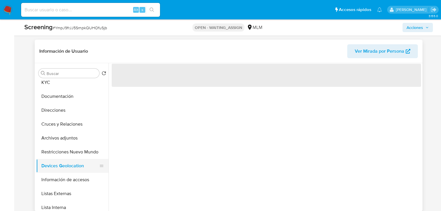
scroll to position [0, 0]
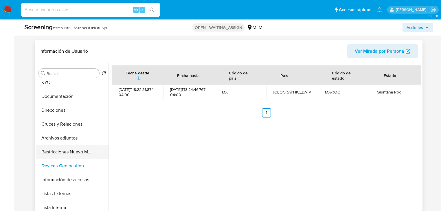
click at [78, 154] on button "Restricciones Nuevo Mundo" at bounding box center [70, 152] width 68 height 14
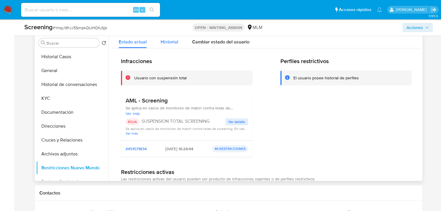
scroll to position [231, 0]
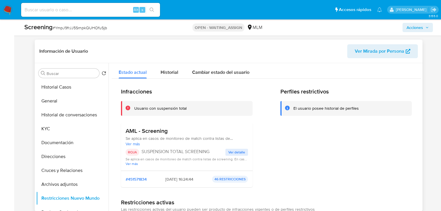
drag, startPoint x: 68, startPoint y: 101, endPoint x: 108, endPoint y: 95, distance: 39.7
click at [68, 101] on button "General" at bounding box center [72, 101] width 72 height 14
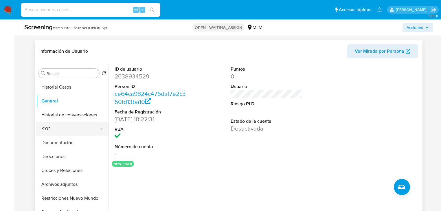
drag, startPoint x: 46, startPoint y: 124, endPoint x: 91, endPoint y: 124, distance: 45.4
click at [46, 124] on button "KYC" at bounding box center [70, 129] width 68 height 14
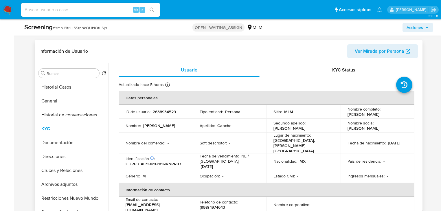
drag, startPoint x: 387, startPoint y: 139, endPoint x: 379, endPoint y: 143, distance: 8.8
click at [386, 141] on div "Fecha de nacimiento : [DEMOGRAPHIC_DATA]" at bounding box center [377, 142] width 60 height 5
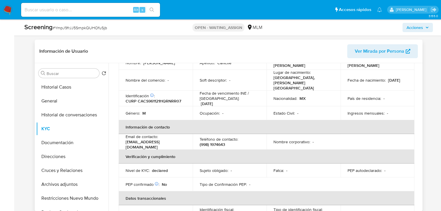
scroll to position [18, 0]
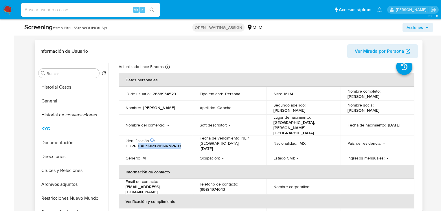
drag, startPoint x: 137, startPoint y: 139, endPoint x: 187, endPoint y: 138, distance: 49.8
click at [187, 138] on td "Identificación CIC: 278243492 : CURP CACS961121HQRNRR07" at bounding box center [156, 143] width 74 height 16
copy p "CACS961121HQRNRR07"
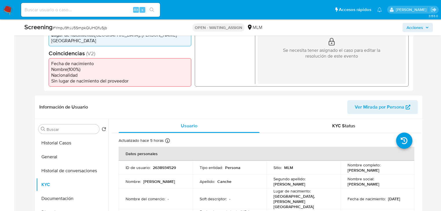
scroll to position [116, 0]
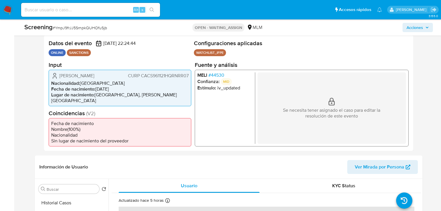
click at [219, 77] on span "# 44530" at bounding box center [216, 75] width 16 height 6
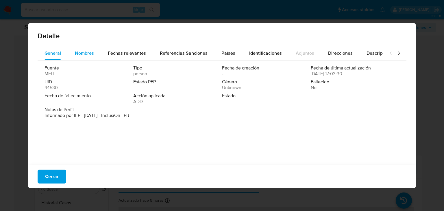
click at [94, 57] on button "Nombres" at bounding box center [84, 53] width 33 height 14
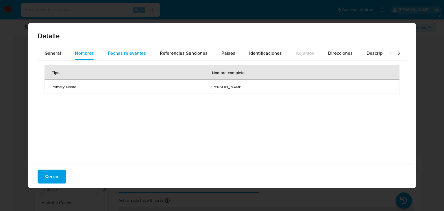
click at [132, 54] on span "Fechas relevantes" at bounding box center [127, 53] width 38 height 7
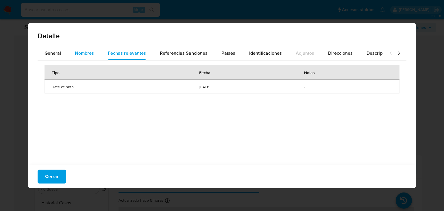
click at [91, 55] on span "Nombres" at bounding box center [84, 53] width 19 height 7
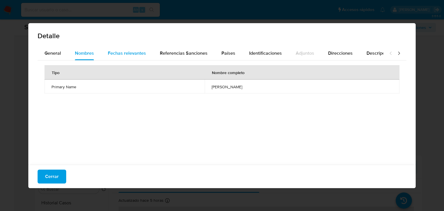
click at [144, 60] on div "Fechas relevantes" at bounding box center [127, 53] width 38 height 14
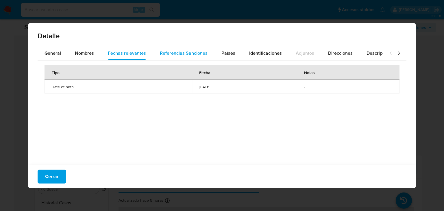
click at [170, 51] on span "Referencias Sanciones" at bounding box center [184, 53] width 48 height 7
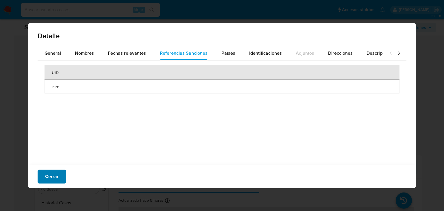
click at [49, 171] on span "Cerrar" at bounding box center [52, 176] width 14 height 13
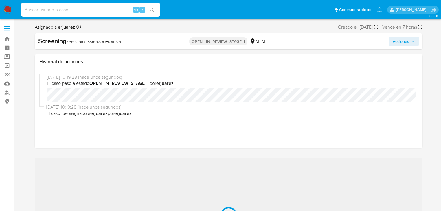
select select "10"
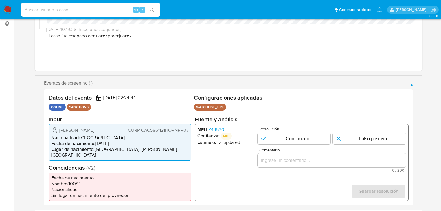
scroll to position [116, 0]
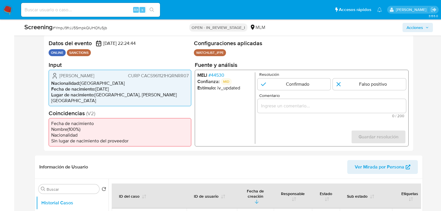
click at [220, 78] on span "# 44530" at bounding box center [216, 75] width 16 height 6
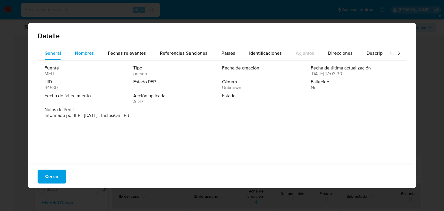
click at [79, 49] on div "Nombres" at bounding box center [84, 53] width 19 height 14
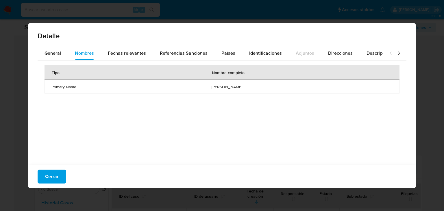
drag, startPoint x: 181, startPoint y: 87, endPoint x: 244, endPoint y: 90, distance: 64.0
click at [245, 90] on td "sergio manuel canche carbajal" at bounding box center [302, 87] width 195 height 14
click at [120, 51] on span "Fechas relevantes" at bounding box center [127, 53] width 38 height 7
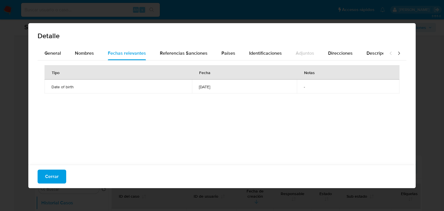
drag, startPoint x: 188, startPoint y: 86, endPoint x: 215, endPoint y: 86, distance: 26.6
click at [215, 86] on span "1996-11-21" at bounding box center [244, 86] width 91 height 5
click at [88, 54] on span "Nombres" at bounding box center [84, 53] width 19 height 7
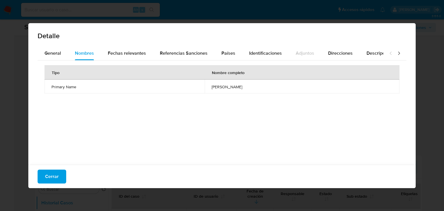
drag, startPoint x: 179, startPoint y: 87, endPoint x: 248, endPoint y: 88, distance: 68.6
click at [248, 88] on span "sergio manuel canche carbajal" at bounding box center [302, 86] width 181 height 5
click at [80, 58] on div "Nombres" at bounding box center [84, 53] width 19 height 14
click at [56, 51] on span "General" at bounding box center [53, 53] width 16 height 7
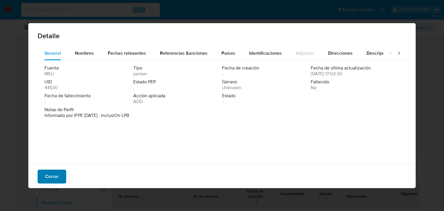
click at [55, 180] on span "Cerrar" at bounding box center [52, 176] width 14 height 13
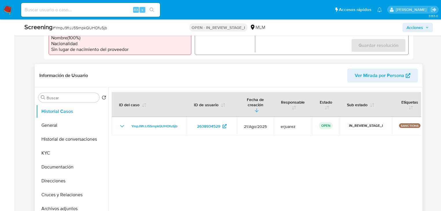
scroll to position [208, 0]
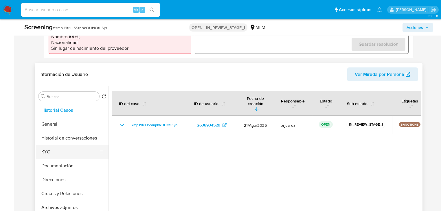
click at [54, 154] on button "KYC" at bounding box center [70, 152] width 68 height 14
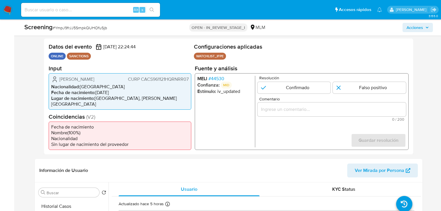
scroll to position [93, 0]
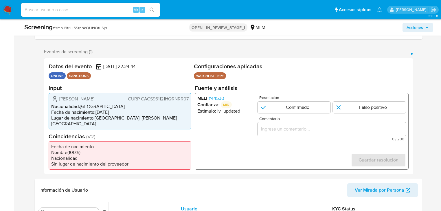
click at [212, 99] on span "# 44530" at bounding box center [216, 98] width 16 height 6
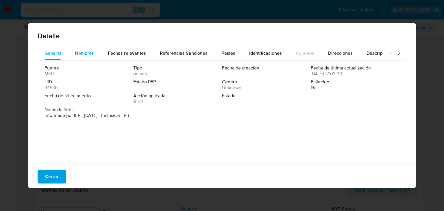
click at [78, 50] on span "Nombres" at bounding box center [84, 53] width 19 height 7
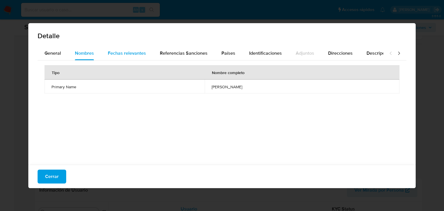
click at [125, 51] on span "Fechas relevantes" at bounding box center [127, 53] width 38 height 7
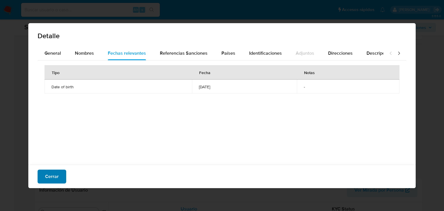
click at [41, 175] on button "Cerrar" at bounding box center [52, 177] width 29 height 14
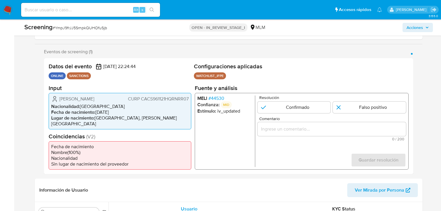
click at [216, 100] on span "# 44530" at bounding box center [216, 98] width 16 height 6
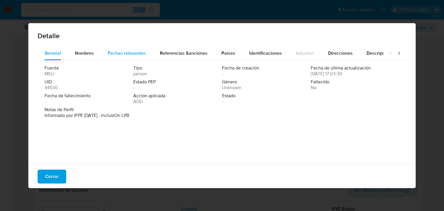
drag, startPoint x: 116, startPoint y: 50, endPoint x: 126, endPoint y: 52, distance: 10.7
click at [116, 50] on span "Fechas relevantes" at bounding box center [127, 53] width 38 height 7
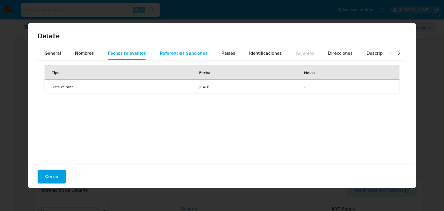
drag, startPoint x: 174, startPoint y: 53, endPoint x: 200, endPoint y: 55, distance: 26.1
click at [174, 53] on span "Referencias Sanciones" at bounding box center [184, 53] width 48 height 7
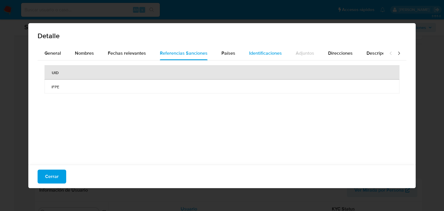
click at [240, 53] on div "General Nombres Fechas relevantes Referencias Sanciones Países Identificaciones…" at bounding box center [211, 53] width 346 height 14
click at [47, 170] on span "Cerrar" at bounding box center [52, 176] width 14 height 13
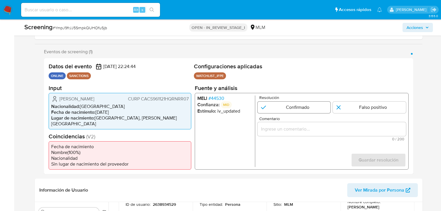
click at [292, 107] on input "1 de 1" at bounding box center [293, 107] width 73 height 12
radio input "true"
click at [273, 130] on input "Comentario" at bounding box center [331, 129] width 148 height 8
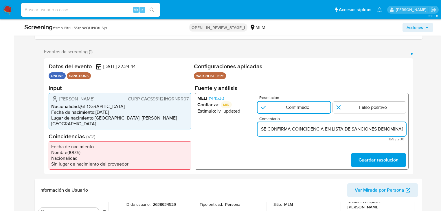
scroll to position [0, 292]
type input "SE CONFIRMA COINCIDENCIA EN LISTA DE SANCIONES DENOMINADA IFPE POR NOMBRE COMPL…"
click at [375, 159] on span "Guardar resolución" at bounding box center [378, 159] width 40 height 13
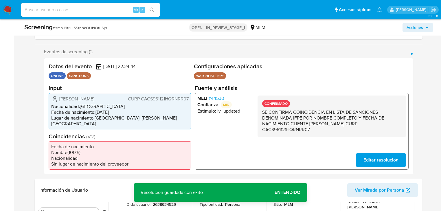
drag, startPoint x: 323, startPoint y: 130, endPoint x: 262, endPoint y: 113, distance: 63.3
click at [262, 113] on p "SE CONFIRMA COINCIDENCIA EN LISTA DE SANCIONES DENOMINADA IFPE POR NOMBRE COMPL…" at bounding box center [331, 120] width 139 height 23
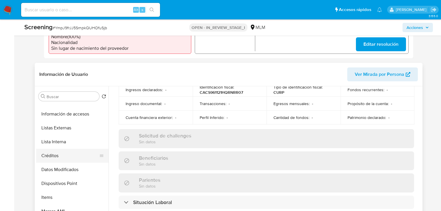
scroll to position [139, 0]
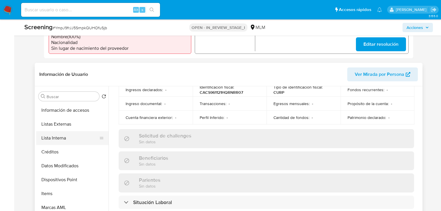
drag, startPoint x: 66, startPoint y: 140, endPoint x: 127, endPoint y: 139, distance: 61.0
click at [66, 139] on button "Lista Interna" at bounding box center [72, 138] width 72 height 14
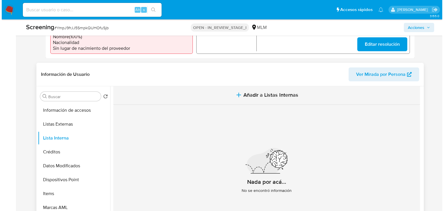
scroll to position [0, 0]
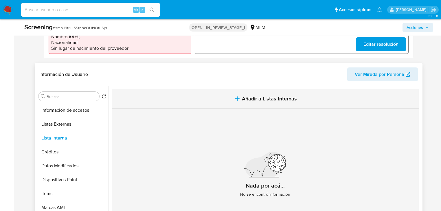
click at [243, 97] on span "Añadir a Listas Internas" at bounding box center [269, 98] width 55 height 6
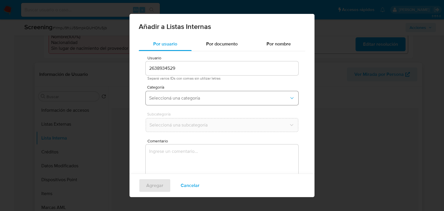
click at [208, 96] on span "Seleccioná una categoría" at bounding box center [219, 98] width 140 height 6
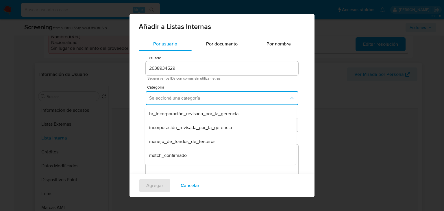
click at [171, 156] on span "match_confirmado" at bounding box center [168, 155] width 38 height 6
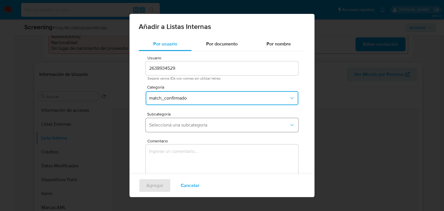
click at [179, 124] on span "Seleccioná una subcategoría" at bounding box center [219, 125] width 140 height 6
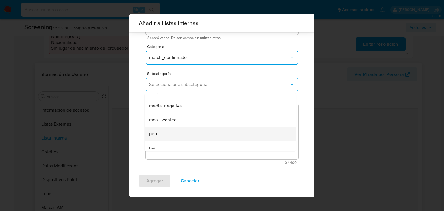
scroll to position [39, 0]
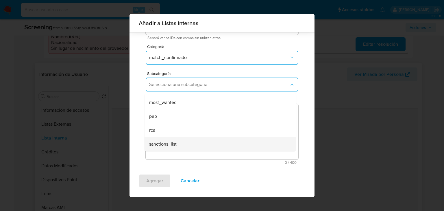
click at [171, 143] on span "sanctions_list" at bounding box center [162, 144] width 27 height 6
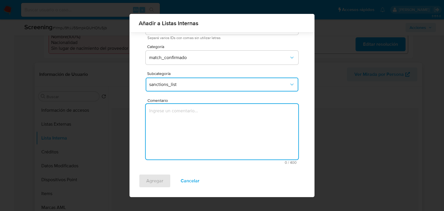
click at [175, 126] on textarea "Comentario" at bounding box center [222, 132] width 153 height 56
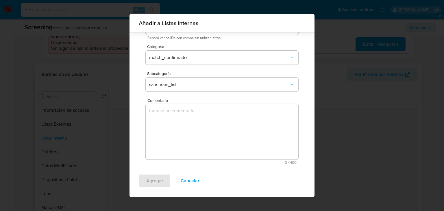
click at [202, 118] on textarea "Comentario" at bounding box center [222, 132] width 153 height 56
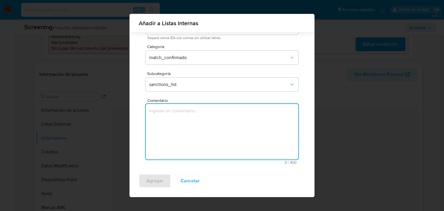
paste textarea "SE CONFIRMA COINCIDENCIA EN LISTA DE SANCIONES DENOMINADA IFPE POR NOMBRE COMPL…"
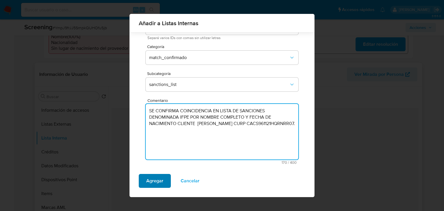
type textarea "SE CONFIRMA COINCIDENCIA EN LISTA DE SANCIONES DENOMINADA IFPE POR NOMBRE COMPL…"
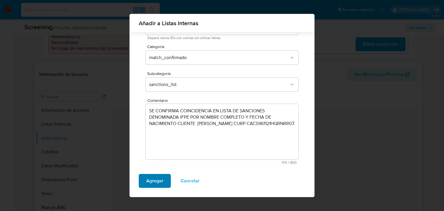
click at [160, 178] on span "Agregar" at bounding box center [154, 180] width 17 height 13
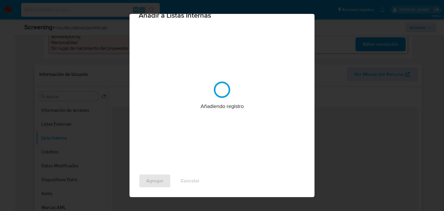
scroll to position [0, 0]
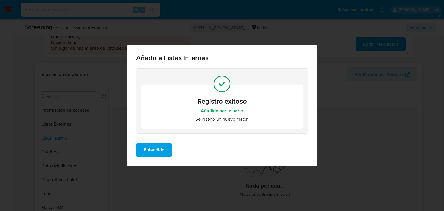
drag, startPoint x: 157, startPoint y: 150, endPoint x: 165, endPoint y: 150, distance: 7.5
click at [157, 150] on span "Entendido" at bounding box center [154, 149] width 21 height 13
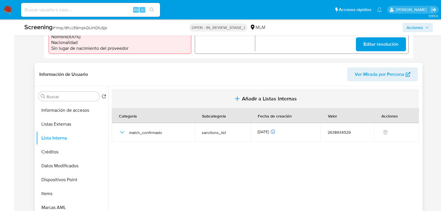
click at [244, 99] on span "Añadir a Listas Internas" at bounding box center [269, 98] width 55 height 6
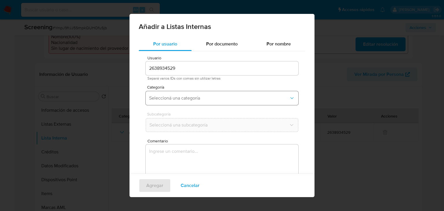
click at [157, 103] on button "Seleccioná una categoría" at bounding box center [222, 98] width 153 height 14
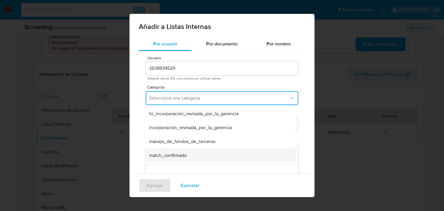
click at [153, 156] on span "match_confirmado" at bounding box center [168, 155] width 38 height 6
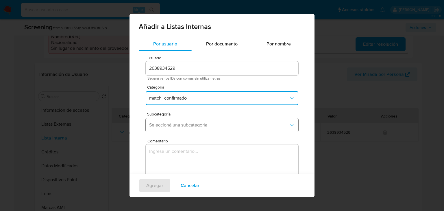
click at [160, 127] on span "Seleccioná una subcategoría" at bounding box center [219, 125] width 140 height 6
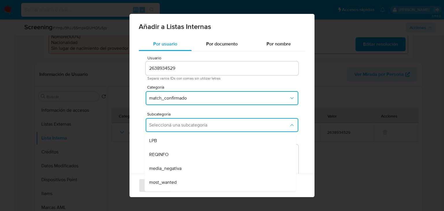
drag, startPoint x: 159, startPoint y: 140, endPoint x: 165, endPoint y: 147, distance: 10.0
click at [159, 140] on div "LPB" at bounding box center [218, 141] width 139 height 14
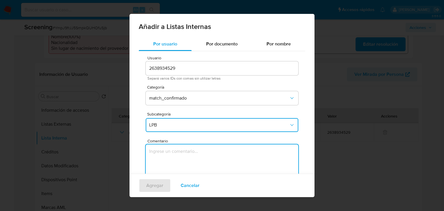
click at [168, 151] on textarea "Comentario" at bounding box center [222, 172] width 153 height 56
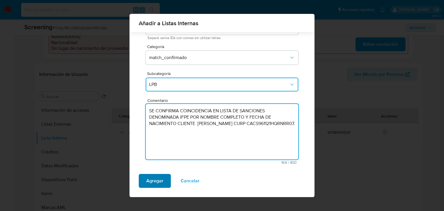
type textarea "SE CONFIRMA COINCIDENCIA EN LISTA DE SANCIONES DENOMINADA IFPE POR NOMBRE COMPL…"
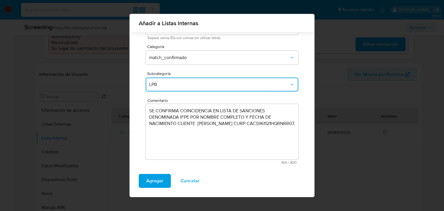
click at [153, 180] on span "Agregar" at bounding box center [154, 180] width 17 height 13
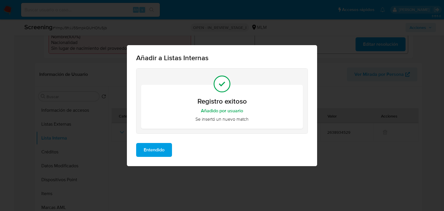
click at [160, 149] on span "Entendido" at bounding box center [154, 149] width 21 height 13
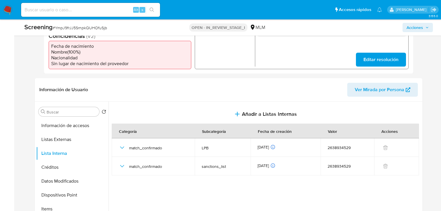
scroll to position [185, 0]
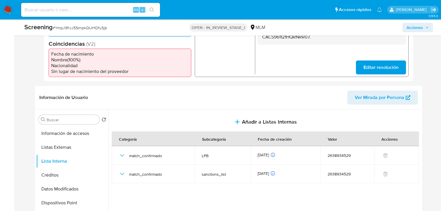
click at [8, 12] on img at bounding box center [8, 10] width 10 height 10
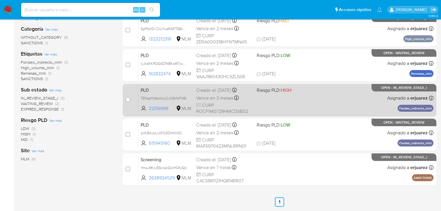
scroll to position [116, 0]
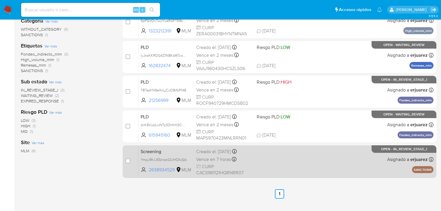
click at [309, 158] on div "Screening YmpJ9frJJ5SrnpkQUHOfuSjb 2638934529 MLM Creado el: [DATE] Creado el: …" at bounding box center [285, 161] width 295 height 29
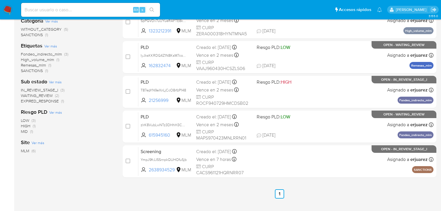
click at [6, 8] on img at bounding box center [8, 10] width 10 height 10
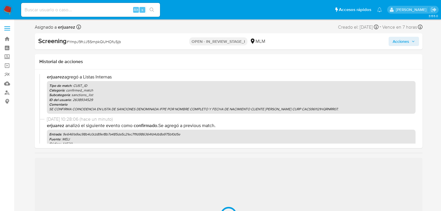
select select "10"
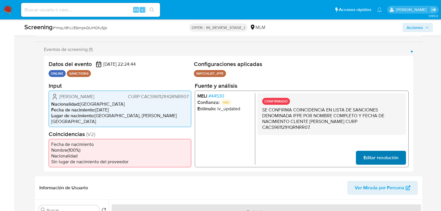
scroll to position [116, 0]
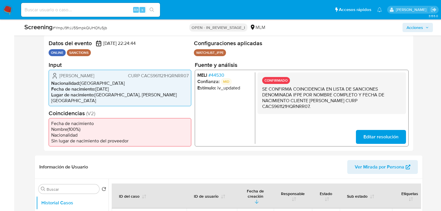
click at [410, 103] on div "Datos del evento 21/08/2025 22:24:44 ONLINE SANCTIONS Configuraciones aplicadas…" at bounding box center [228, 93] width 369 height 116
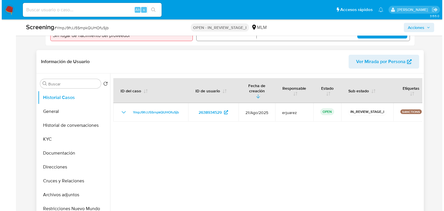
scroll to position [255, 0]
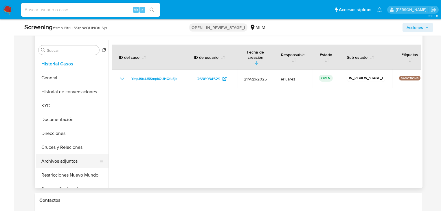
click at [82, 160] on button "Archivos adjuntos" at bounding box center [70, 161] width 68 height 14
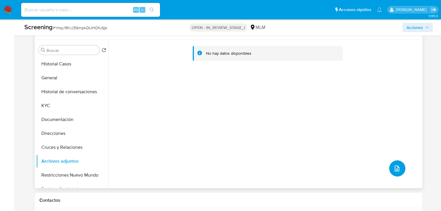
click at [393, 170] on icon "upload-file" at bounding box center [396, 168] width 7 height 7
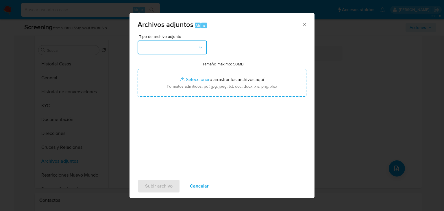
click at [165, 49] on button "button" at bounding box center [172, 48] width 69 height 14
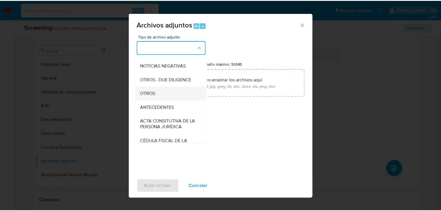
scroll to position [69, 0]
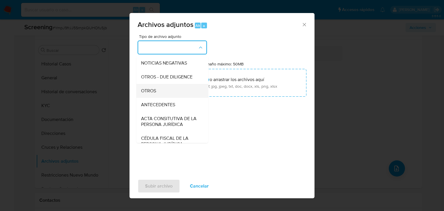
click at [159, 98] on div "OTROS" at bounding box center [170, 91] width 59 height 14
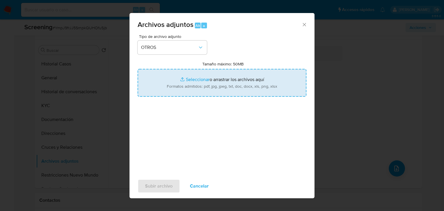
click at [187, 82] on input "Tamaño máximo: 50MB Seleccionar archivos" at bounding box center [222, 83] width 169 height 28
type input "C:\fakepath\2638934529_Sergio Manuel Canche Carbajal.pdf"
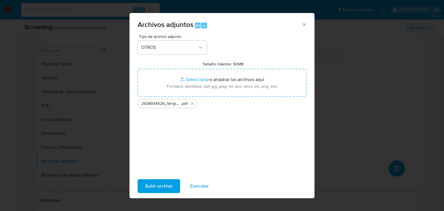
click at [162, 183] on span "Subir archivo" at bounding box center [158, 186] width 27 height 13
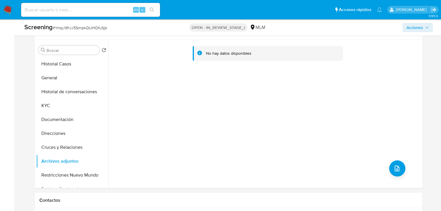
click at [48, 125] on button "Documentación" at bounding box center [72, 120] width 72 height 14
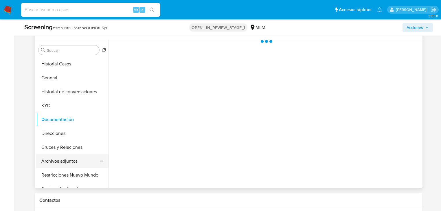
click at [64, 159] on button "Archivos adjuntos" at bounding box center [70, 161] width 68 height 14
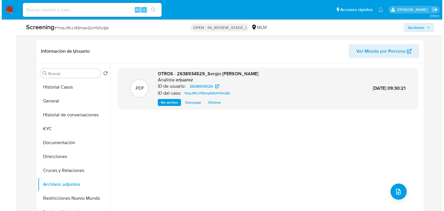
scroll to position [162, 0]
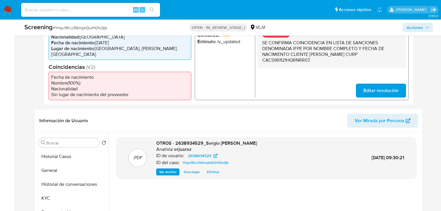
click at [411, 30] on span "Acciones" at bounding box center [414, 27] width 16 height 9
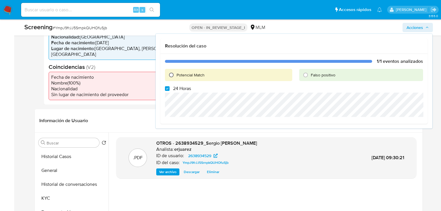
drag, startPoint x: 173, startPoint y: 73, endPoint x: 174, endPoint y: 77, distance: 3.9
click at [172, 73] on input "Potencial Match" at bounding box center [171, 74] width 9 height 9
radio input "true"
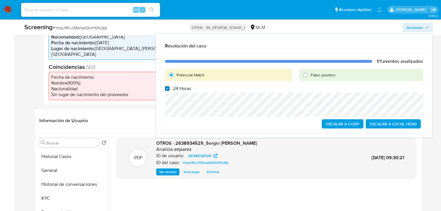
click at [166, 88] on input "24 Horas" at bounding box center [167, 88] width 5 height 5
checkbox input "false"
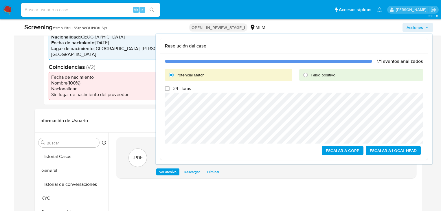
click at [385, 152] on span "Escalar a Local Head" at bounding box center [393, 150] width 47 height 8
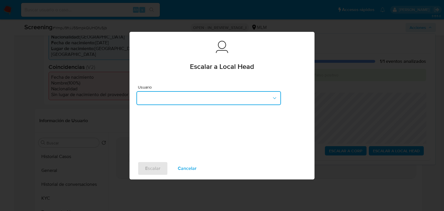
click at [165, 96] on button "button" at bounding box center [209, 98] width 145 height 14
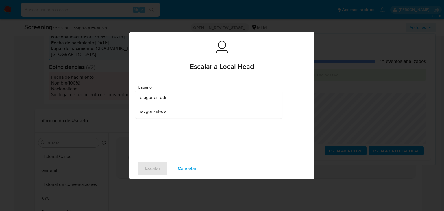
click at [159, 100] on span "dlagunesrodr" at bounding box center [153, 98] width 27 height 6
click at [154, 164] on span "Escalar" at bounding box center [152, 168] width 15 height 13
click at [154, 171] on span "Escalar" at bounding box center [152, 168] width 15 height 13
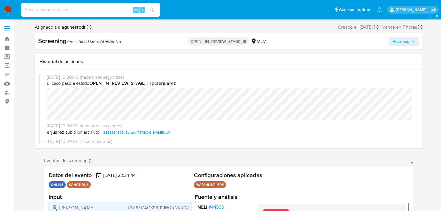
select select "10"
click at [9, 8] on img at bounding box center [8, 10] width 10 height 10
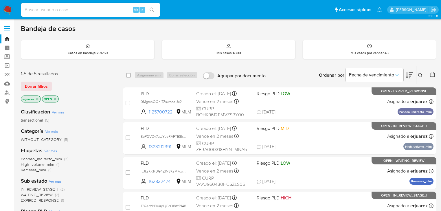
click at [72, 13] on input at bounding box center [90, 10] width 139 height 8
paste input "21256999"
type input "21256999"
click at [151, 8] on icon "search-icon" at bounding box center [152, 10] width 5 height 5
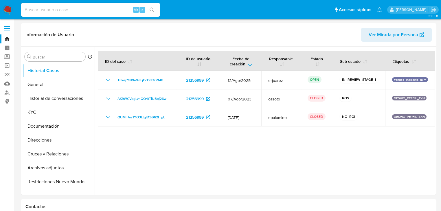
select select "10"
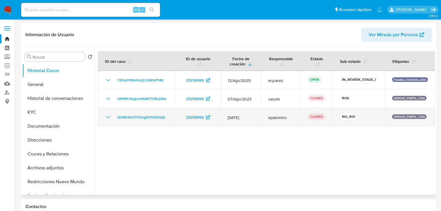
click at [109, 116] on icon "Mostrar/Ocultar" at bounding box center [108, 117] width 7 height 7
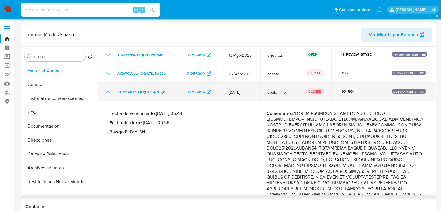
scroll to position [69, 0]
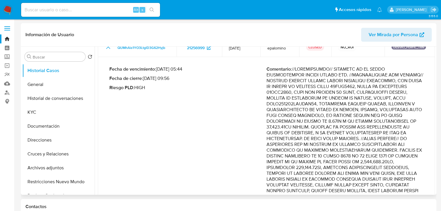
drag, startPoint x: 390, startPoint y: 78, endPoint x: 403, endPoint y: 109, distance: 33.6
click at [403, 109] on p "Comentario :" at bounding box center [344, 193] width 157 height 255
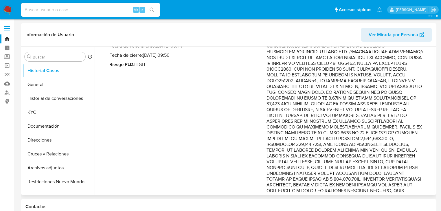
drag, startPoint x: 327, startPoint y: 105, endPoint x: 374, endPoint y: 110, distance: 46.6
click at [373, 110] on p "Comentario :" at bounding box center [344, 170] width 157 height 255
drag, startPoint x: 323, startPoint y: 121, endPoint x: 410, endPoint y: 131, distance: 86.8
click at [410, 131] on p "Comentario :" at bounding box center [344, 170] width 157 height 255
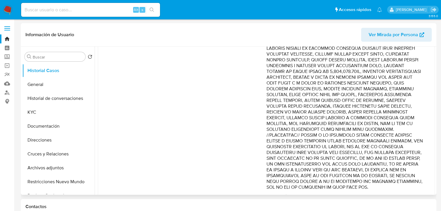
scroll to position [208, 0]
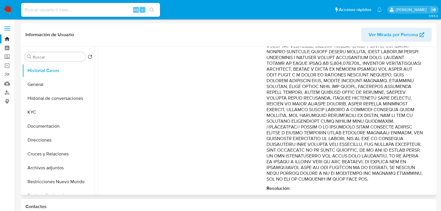
drag, startPoint x: 348, startPoint y: 70, endPoint x: 425, endPoint y: 126, distance: 95.2
click at [425, 126] on div "Fecha de vencimiento : [DATE] 05:44 Fecha de cierre : [DATE] 09:56 Riesgo PLD :…" at bounding box center [266, 59] width 323 height 273
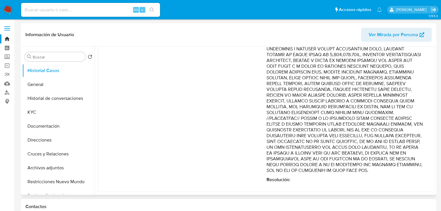
scroll to position [223, 0]
drag, startPoint x: 311, startPoint y: 139, endPoint x: 328, endPoint y: 157, distance: 24.6
click at [328, 157] on p "Comentario :" at bounding box center [344, 46] width 157 height 255
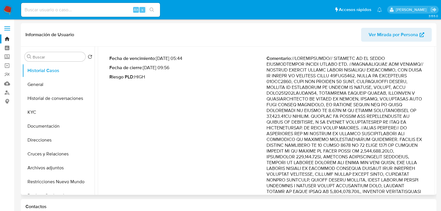
scroll to position [0, 0]
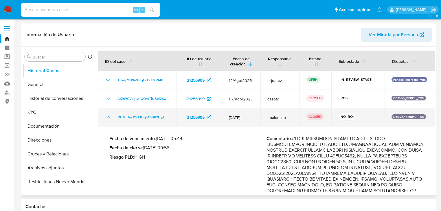
click at [105, 117] on icon "Mostrar/Ocultar" at bounding box center [108, 117] width 7 height 7
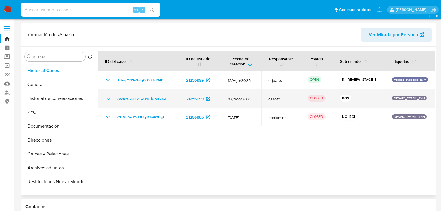
click at [109, 100] on icon "Mostrar/Ocultar" at bounding box center [108, 98] width 7 height 7
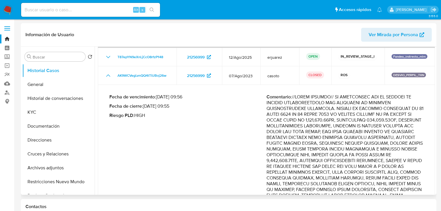
scroll to position [116, 0]
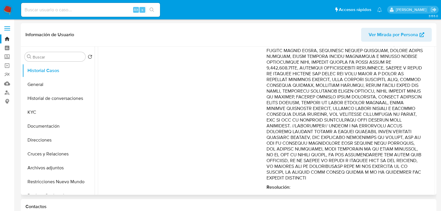
drag, startPoint x: 386, startPoint y: 131, endPoint x: 428, endPoint y: 180, distance: 64.8
click at [428, 181] on td "Fecha de vencimiento : [DATE] 09:56 Fecha de cierre : [DATE] 09:55 Riesgo PLD :…" at bounding box center [266, 95] width 337 height 207
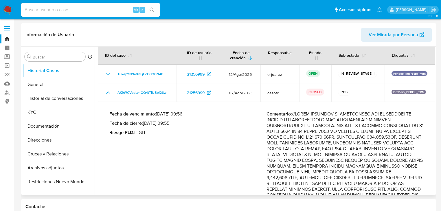
scroll to position [0, 0]
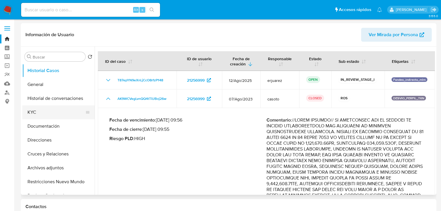
click at [38, 110] on button "KYC" at bounding box center [56, 112] width 68 height 14
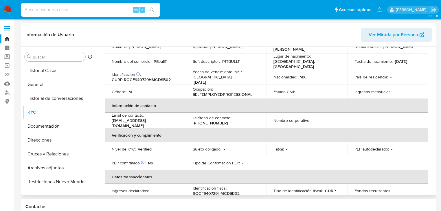
scroll to position [116, 0]
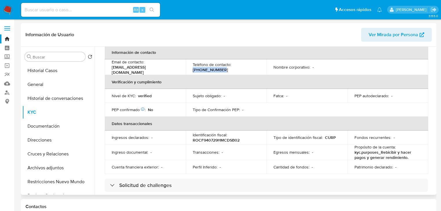
drag, startPoint x: 192, startPoint y: 67, endPoint x: 222, endPoint y: 66, distance: 29.8
click at [222, 66] on div "Teléfono de contacto : [PHONE_NUMBER]" at bounding box center [226, 67] width 67 height 10
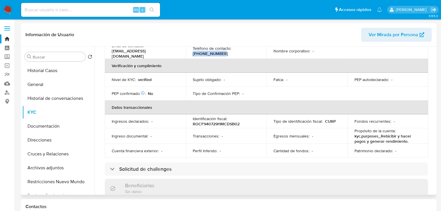
scroll to position [139, 0]
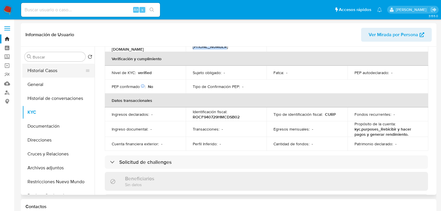
click at [65, 74] on button "Historial Casos" at bounding box center [56, 71] width 68 height 14
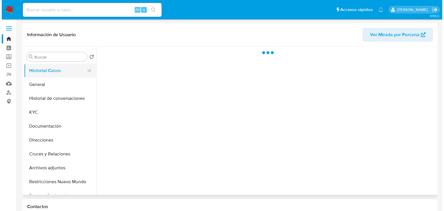
scroll to position [0, 0]
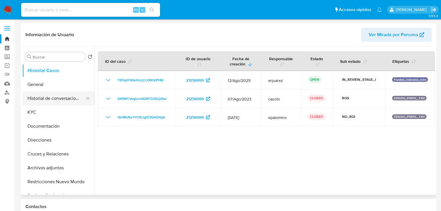
click at [78, 100] on button "Historial de conversaciones" at bounding box center [56, 98] width 68 height 14
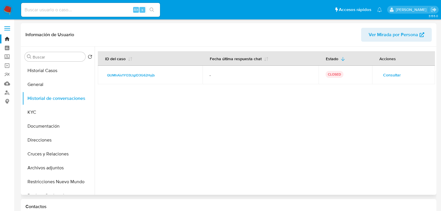
click at [386, 78] on span "Consultar" at bounding box center [392, 75] width 18 height 8
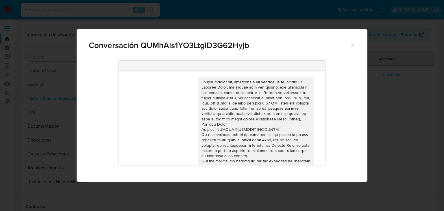
click at [405, 121] on div "Conversación QUMhAis1YO3LtglD3G62Hyjb [DATE] 17:28:30" at bounding box center [222, 105] width 444 height 211
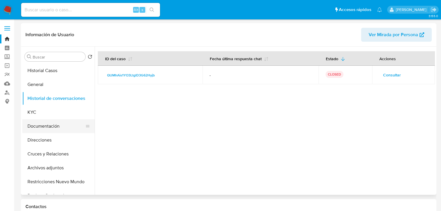
drag, startPoint x: 48, startPoint y: 124, endPoint x: 66, endPoint y: 120, distance: 18.0
click at [49, 124] on button "Documentación" at bounding box center [56, 126] width 68 height 14
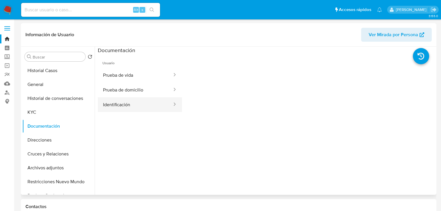
drag, startPoint x: 119, startPoint y: 105, endPoint x: 156, endPoint y: 106, distance: 36.8
click at [120, 105] on button "Identificación" at bounding box center [135, 104] width 75 height 15
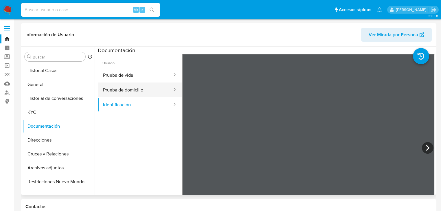
drag, startPoint x: 146, startPoint y: 89, endPoint x: 174, endPoint y: 89, distance: 27.8
click at [146, 89] on button "Prueba de domicilio" at bounding box center [135, 89] width 75 height 15
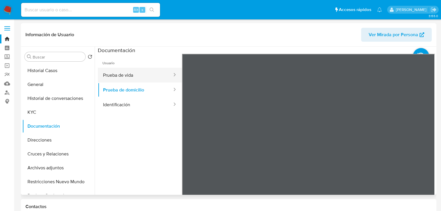
click at [144, 76] on button "Prueba de vida" at bounding box center [135, 75] width 75 height 15
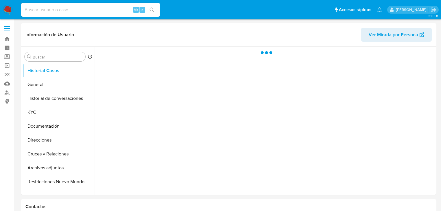
click at [62, 8] on input at bounding box center [90, 10] width 139 height 8
paste input "2010169680"
type input "2010169680"
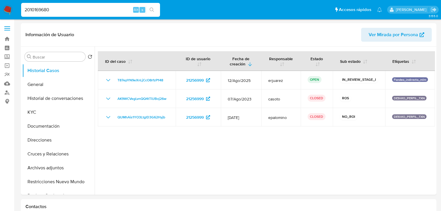
select select "10"
type input "2010169680"
click at [151, 9] on icon "search-icon" at bounding box center [152, 10] width 5 height 5
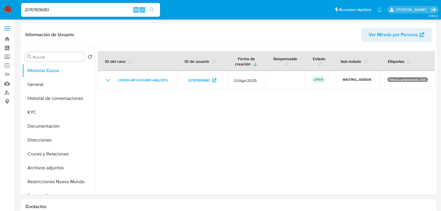
select select "10"
click at [42, 111] on button "KYC" at bounding box center [56, 112] width 68 height 14
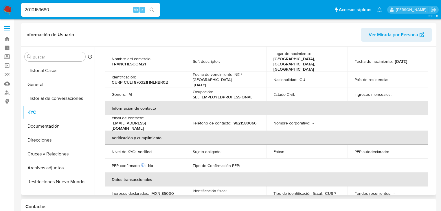
scroll to position [59, 0]
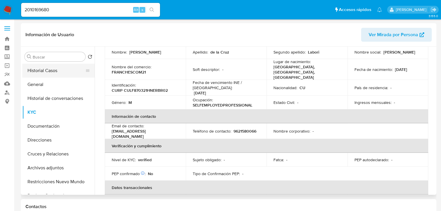
click at [70, 71] on button "Historial Casos" at bounding box center [56, 71] width 68 height 14
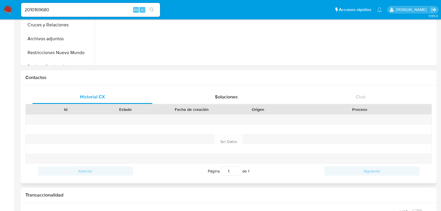
scroll to position [208, 0]
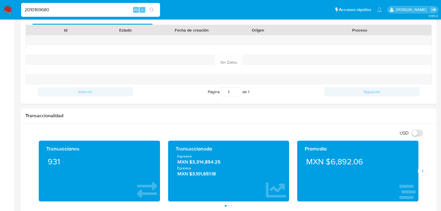
drag, startPoint x: 54, startPoint y: 8, endPoint x: 15, endPoint y: 8, distance: 39.3
click at [15, 8] on nav "Pausado Ver notificaciones 2010169680 Alt s Accesos rápidos Presiona las siguie…" at bounding box center [220, 9] width 441 height 19
paste input "330595187"
type input "330595187"
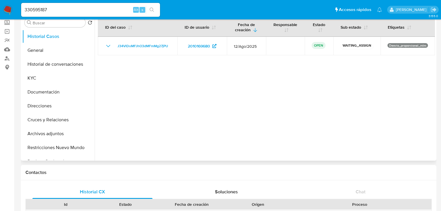
scroll to position [0, 0]
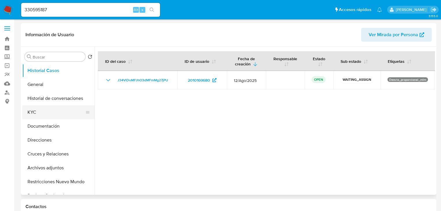
click at [57, 110] on button "KYC" at bounding box center [56, 112] width 68 height 14
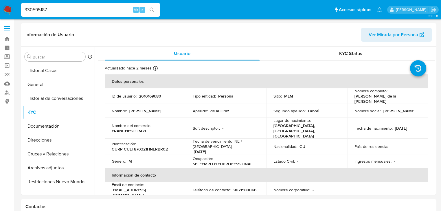
drag, startPoint x: 23, startPoint y: 6, endPoint x: -4, endPoint y: 2, distance: 27.5
click at [152, 10] on icon "search-icon" at bounding box center [152, 10] width 4 height 4
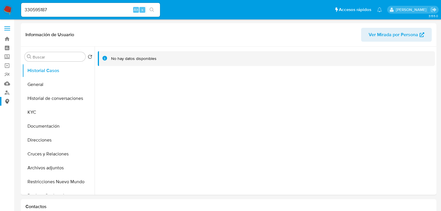
select select "10"
click at [42, 112] on button "KYC" at bounding box center [56, 112] width 68 height 14
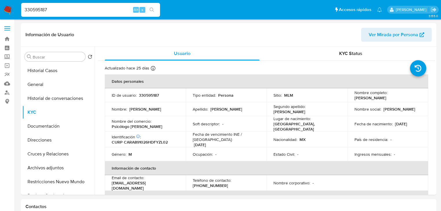
drag, startPoint x: 59, startPoint y: 7, endPoint x: 19, endPoint y: 7, distance: 40.2
click at [12, 3] on nav "Pausado Ver notificaciones 330595187 Alt s Accesos rápidos Presiona las siguien…" at bounding box center [220, 9] width 441 height 19
paste input "81929893"
type input "819298937"
click at [148, 10] on button "search-icon" at bounding box center [152, 10] width 12 height 8
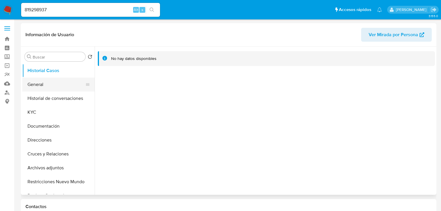
click at [35, 84] on button "General" at bounding box center [56, 85] width 68 height 14
select select "10"
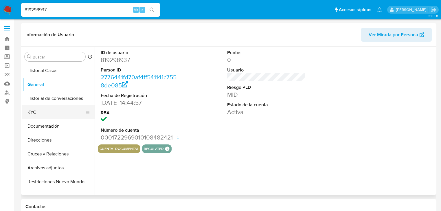
click at [41, 113] on button "KYC" at bounding box center [56, 112] width 68 height 14
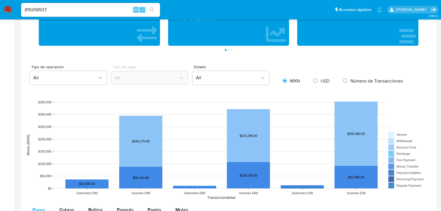
scroll to position [463, 0]
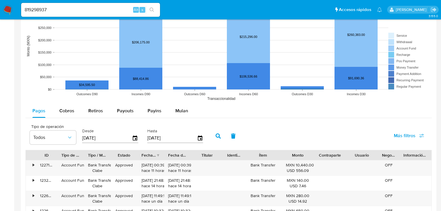
drag, startPoint x: 68, startPoint y: 110, endPoint x: 118, endPoint y: 119, distance: 51.2
click at [70, 111] on span "Cobros" at bounding box center [66, 110] width 15 height 7
select select "10"
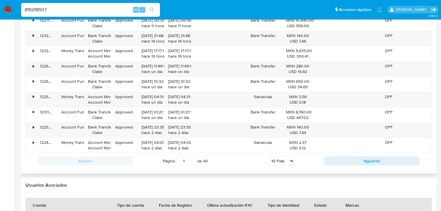
scroll to position [625, 0]
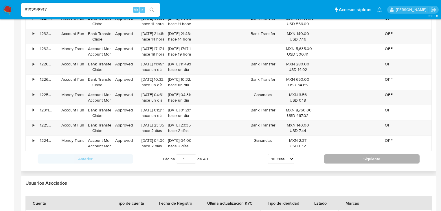
click at [356, 154] on button "Siguiente" at bounding box center [371, 158] width 95 height 9
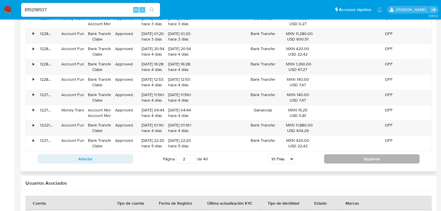
click at [352, 156] on button "Siguiente" at bounding box center [371, 158] width 95 height 9
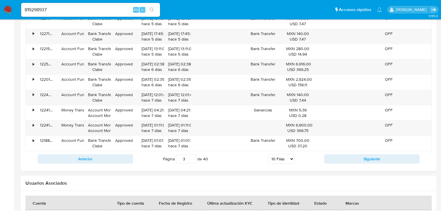
click at [351, 155] on button "Siguiente" at bounding box center [371, 158] width 95 height 9
type input "4"
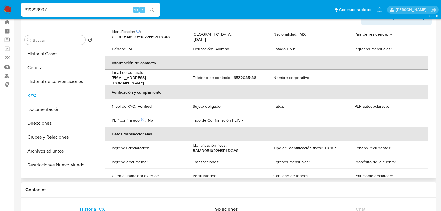
scroll to position [36, 0]
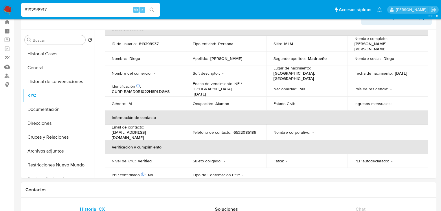
drag, startPoint x: 60, startPoint y: 11, endPoint x: -1, endPoint y: 11, distance: 61.3
paste input "703146429"
type input "703146429"
drag, startPoint x: 151, startPoint y: 8, endPoint x: 148, endPoint y: 8, distance: 3.2
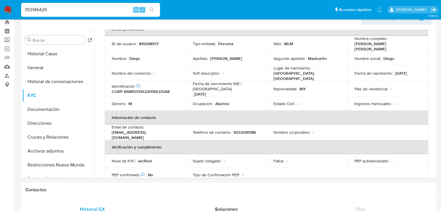
click at [151, 8] on icon "search-icon" at bounding box center [152, 10] width 4 height 4
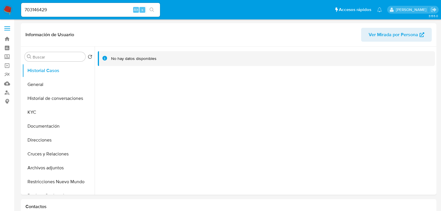
select select "10"
click at [31, 86] on button "General" at bounding box center [56, 85] width 68 height 14
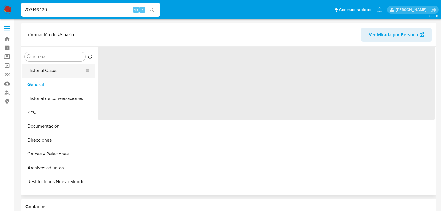
click at [45, 72] on button "Historial Casos" at bounding box center [56, 71] width 68 height 14
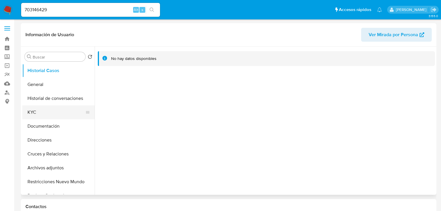
click at [36, 113] on button "KYC" at bounding box center [56, 112] width 68 height 14
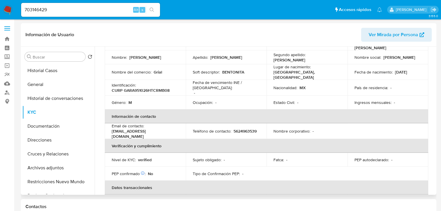
scroll to position [12, 0]
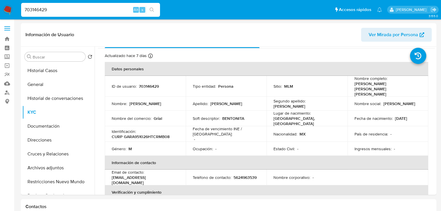
drag, startPoint x: 52, startPoint y: 9, endPoint x: 0, endPoint y: 8, distance: 51.8
click at [0, 8] on nav "Pausado Ver notificaciones 703146429 Alt s Accesos rápidos Presiona las siguien…" at bounding box center [220, 9] width 441 height 19
paste input "484040442"
click at [150, 6] on button "search-icon" at bounding box center [152, 10] width 12 height 8
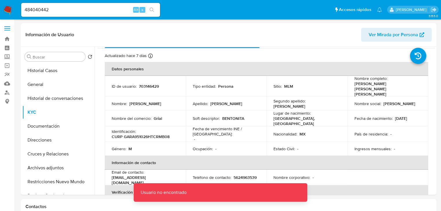
drag, startPoint x: 66, startPoint y: 11, endPoint x: 70, endPoint y: 8, distance: 4.9
click at [68, 10] on input "484040442" at bounding box center [90, 10] width 139 height 8
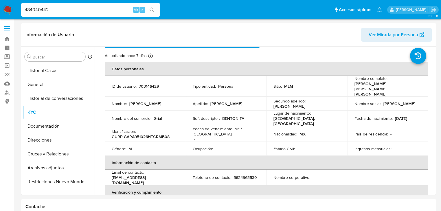
type input "484040442"
click at [152, 8] on icon "search-icon" at bounding box center [152, 10] width 5 height 5
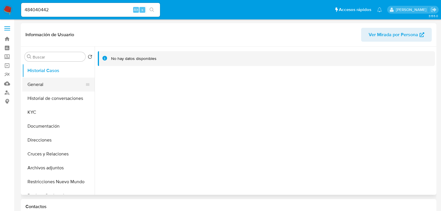
select select "10"
click at [42, 86] on button "General" at bounding box center [56, 85] width 68 height 14
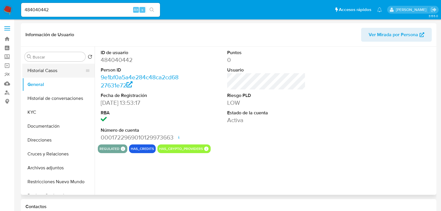
click at [55, 70] on button "Historial Casos" at bounding box center [56, 71] width 68 height 14
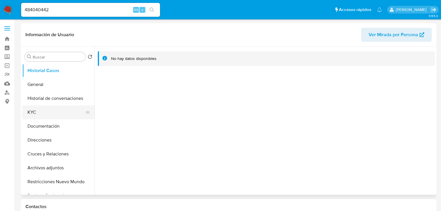
click at [37, 115] on button "KYC" at bounding box center [56, 112] width 68 height 14
